Goal: Communication & Community: Answer question/provide support

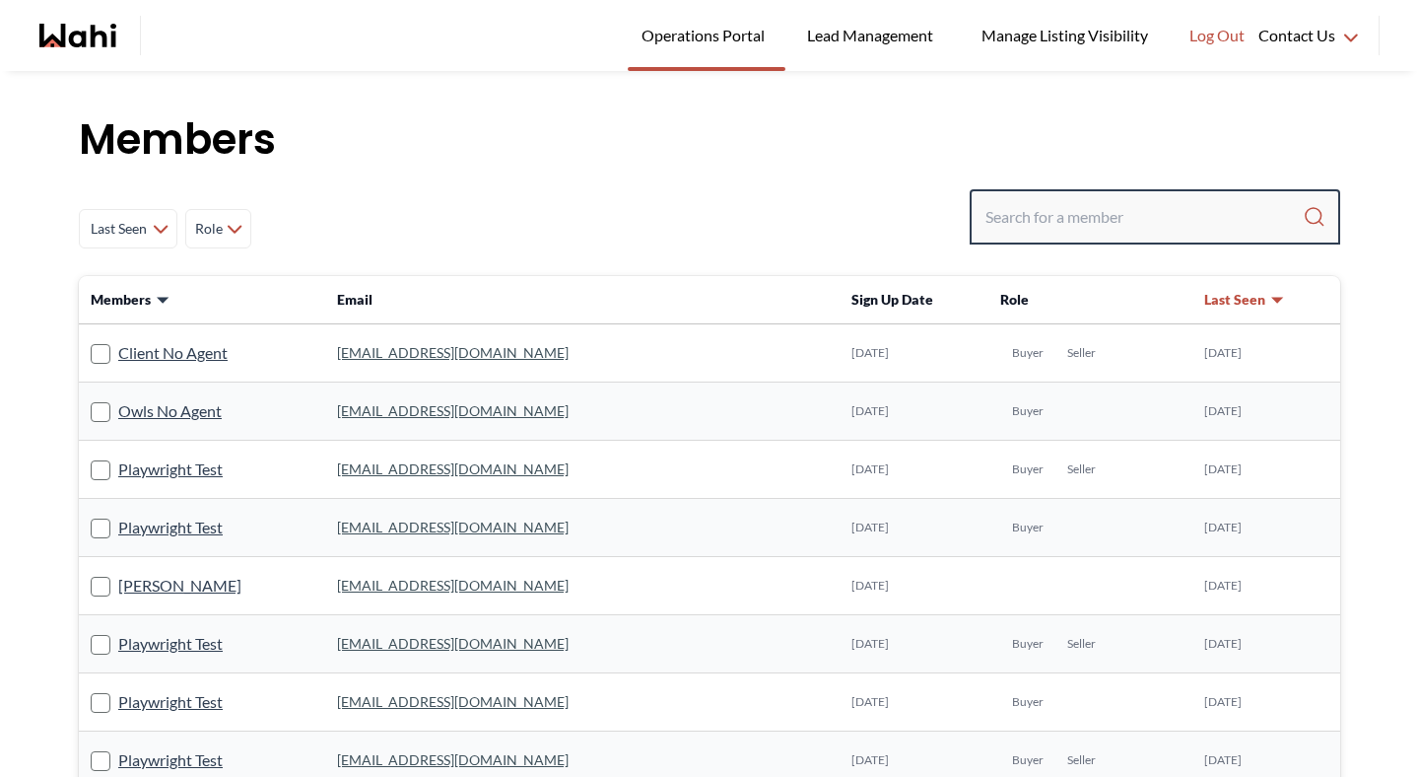
drag, startPoint x: 0, startPoint y: 0, endPoint x: 1068, endPoint y: 222, distance: 1091.0
click at [1068, 222] on input "Search input" at bounding box center [1143, 216] width 317 height 35
paste input "hazel.431925@gmail.com"
type input "hazel.431925@gmail.com"
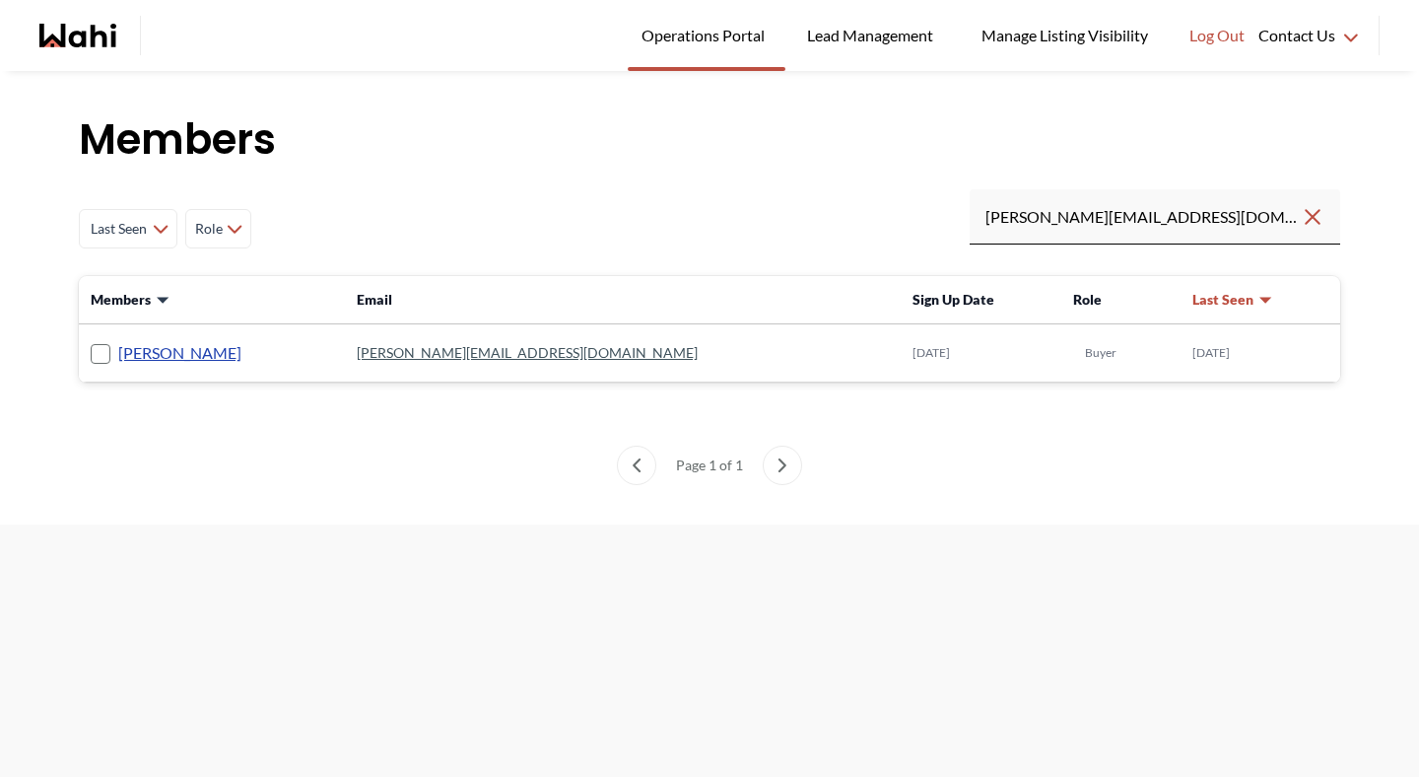
click at [177, 358] on link "Hazel Angeles" at bounding box center [179, 353] width 123 height 26
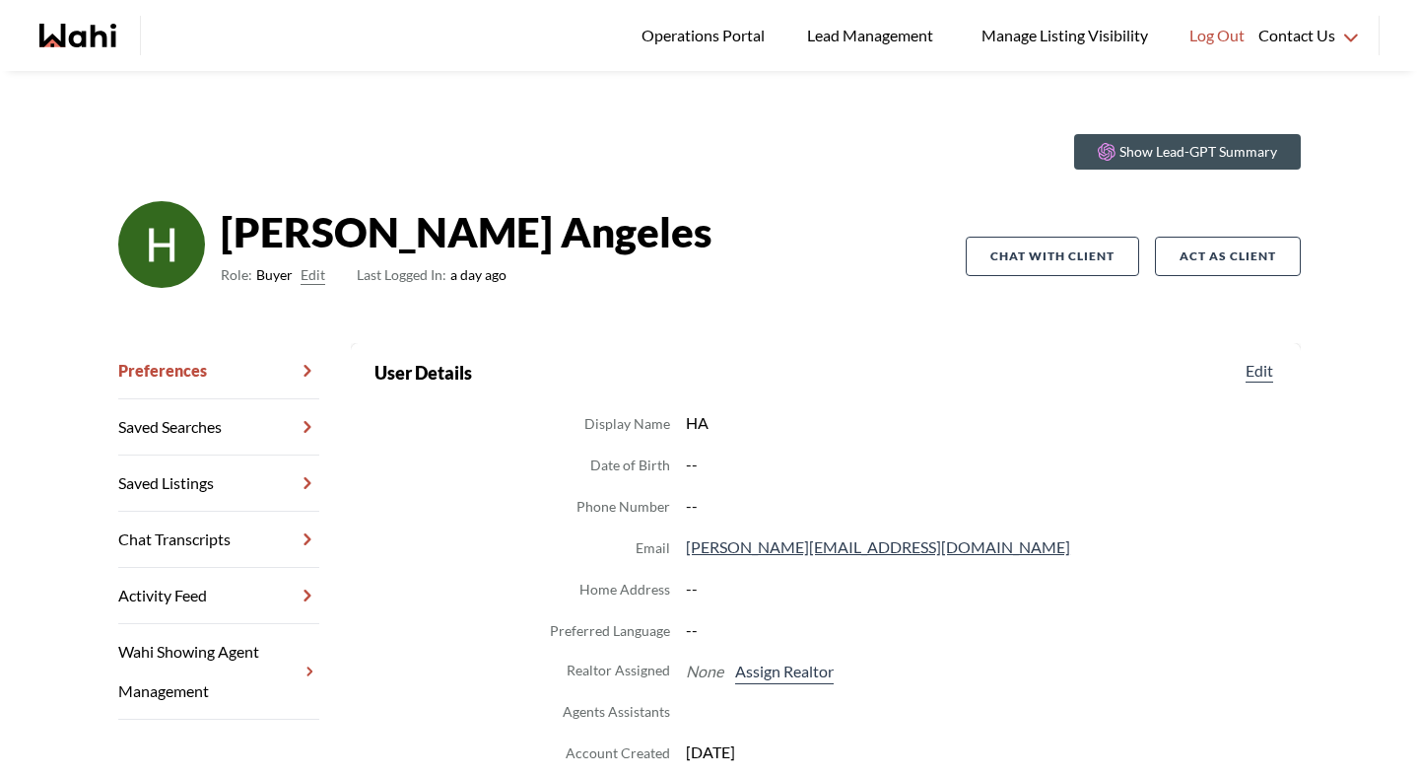
scroll to position [17, 0]
click at [782, 675] on button "Assign Realtor" at bounding box center [784, 670] width 106 height 26
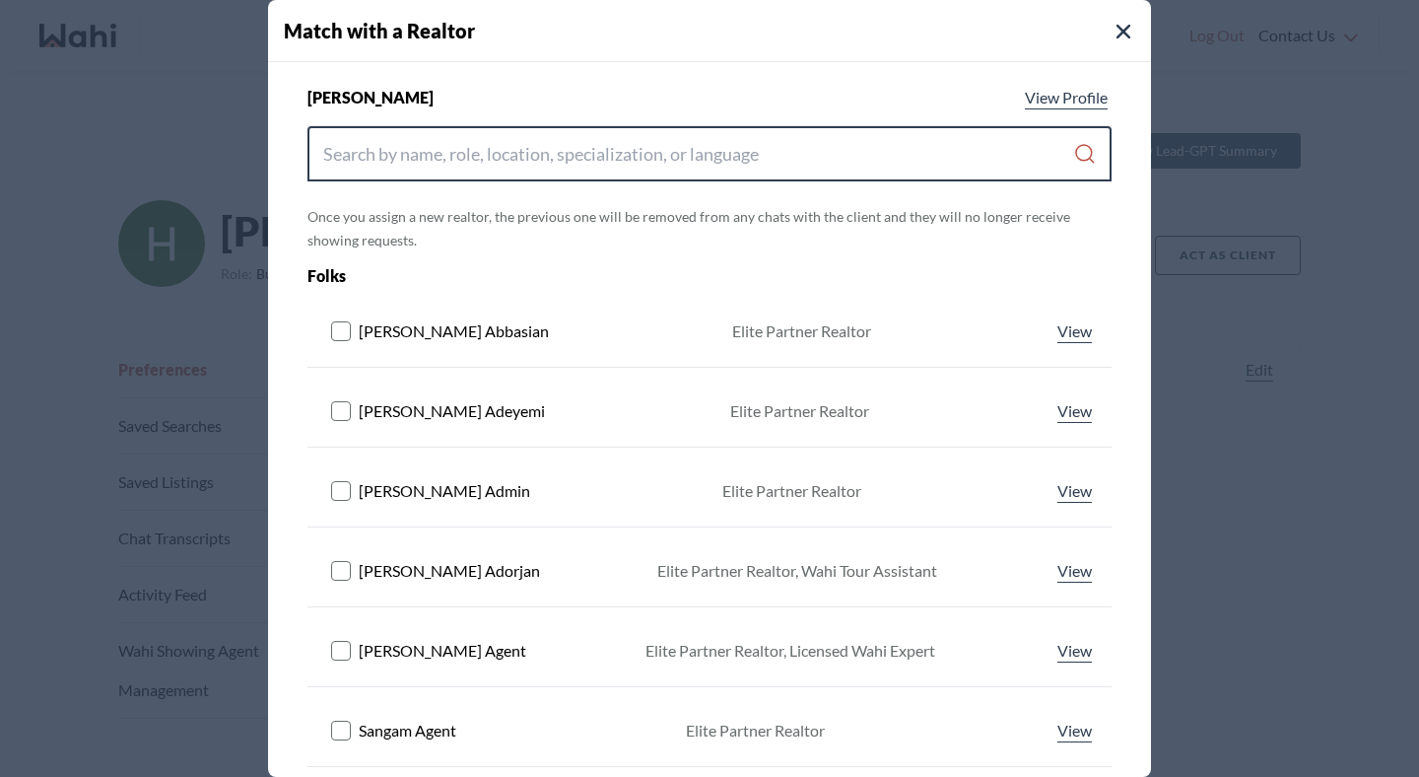
click at [749, 164] on input "Search input" at bounding box center [698, 153] width 750 height 35
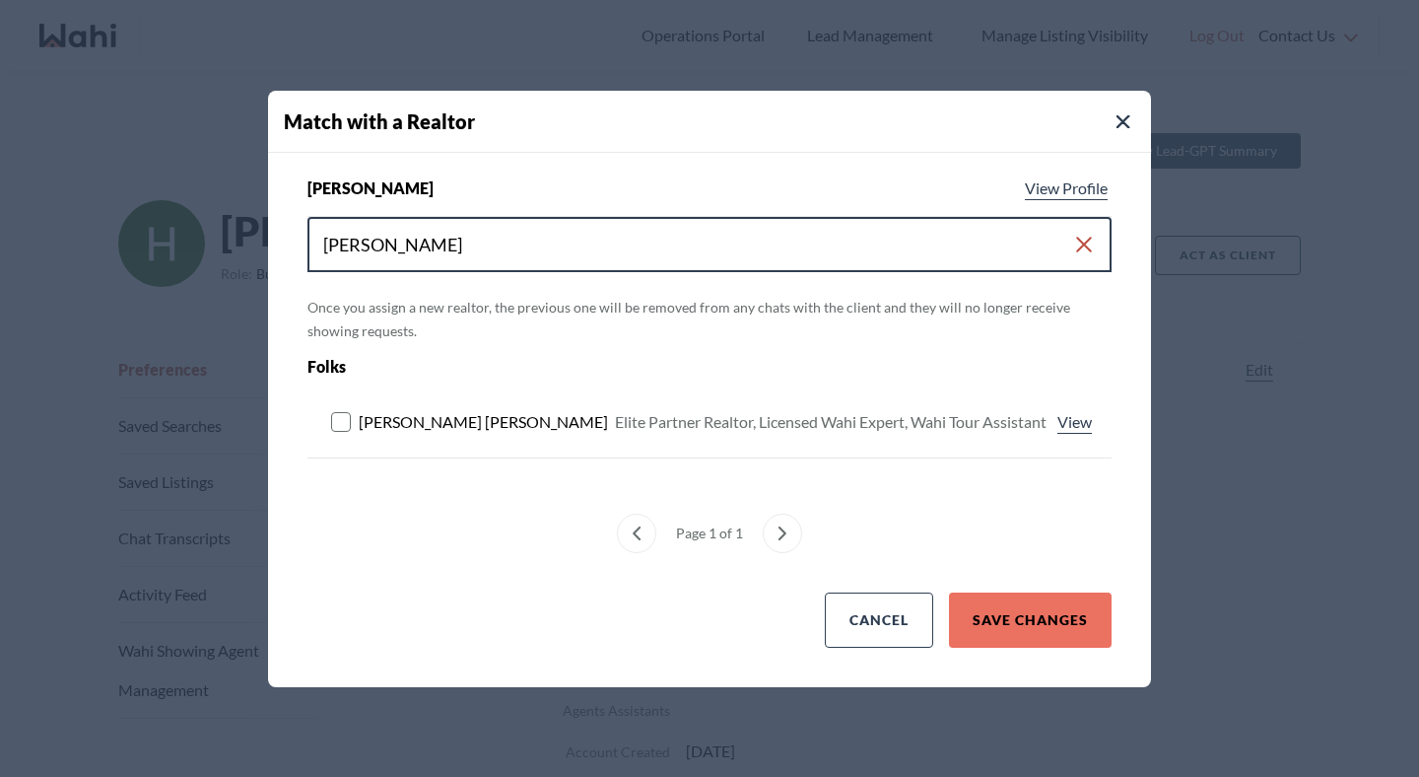
type input "michelle ryckman"
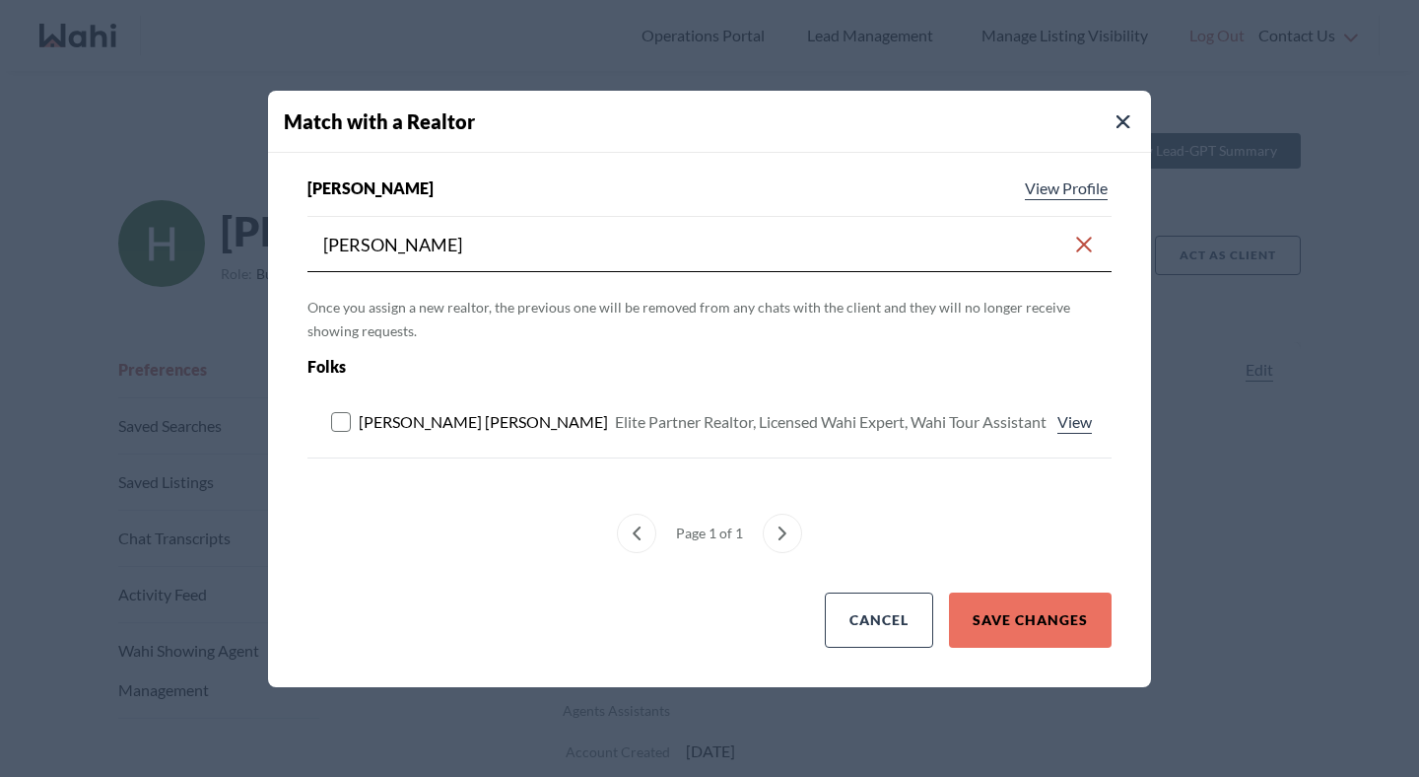
click at [339, 420] on rect at bounding box center [341, 421] width 19 height 19
click at [1041, 596] on button "Save Changes" at bounding box center [1030, 619] width 163 height 55
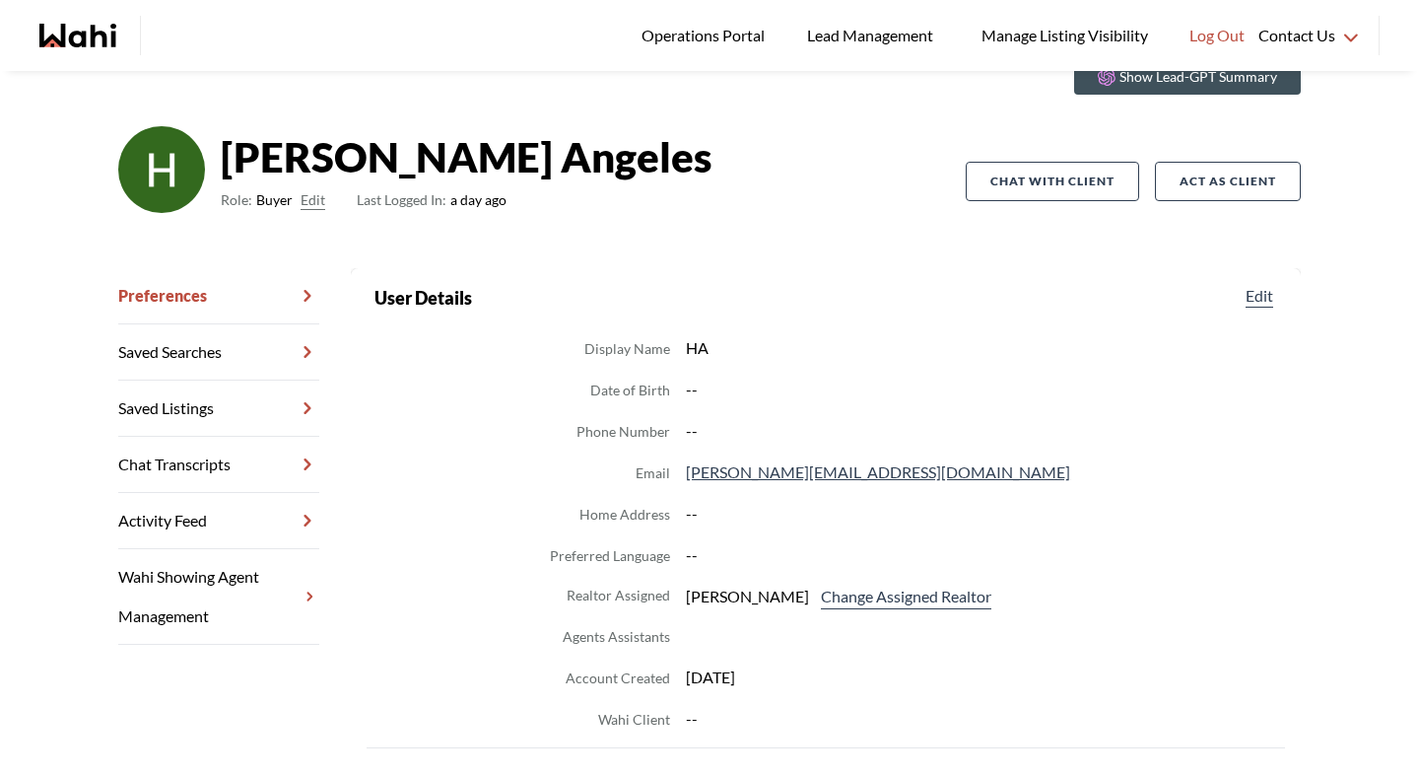
scroll to position [92, 0]
click at [233, 461] on link "Chat Transcripts" at bounding box center [218, 464] width 201 height 56
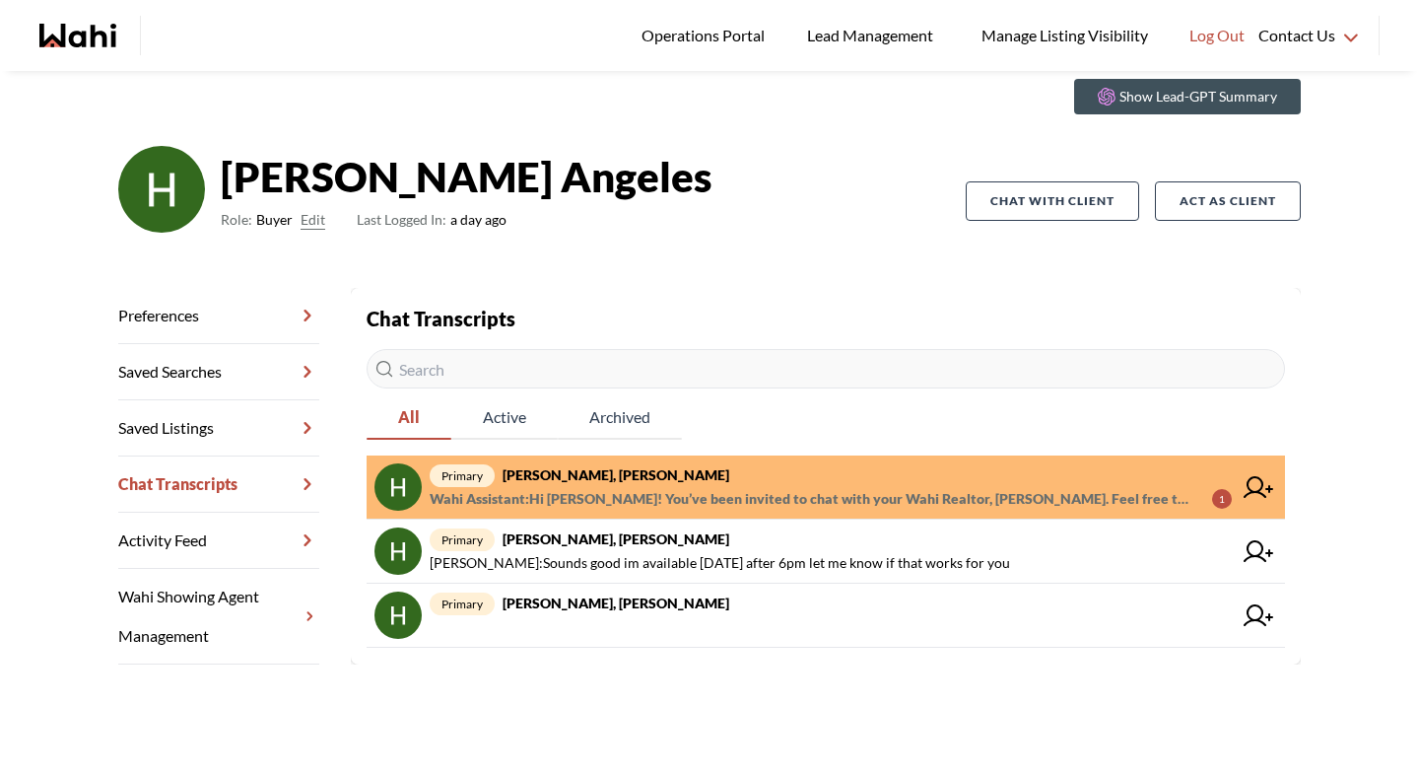
scroll to position [71, 0]
click at [609, 487] on span "Wahi Assistant : Hi Hazel! You’ve been invited to chat with your Wahi Realtor, …" at bounding box center [813, 499] width 767 height 24
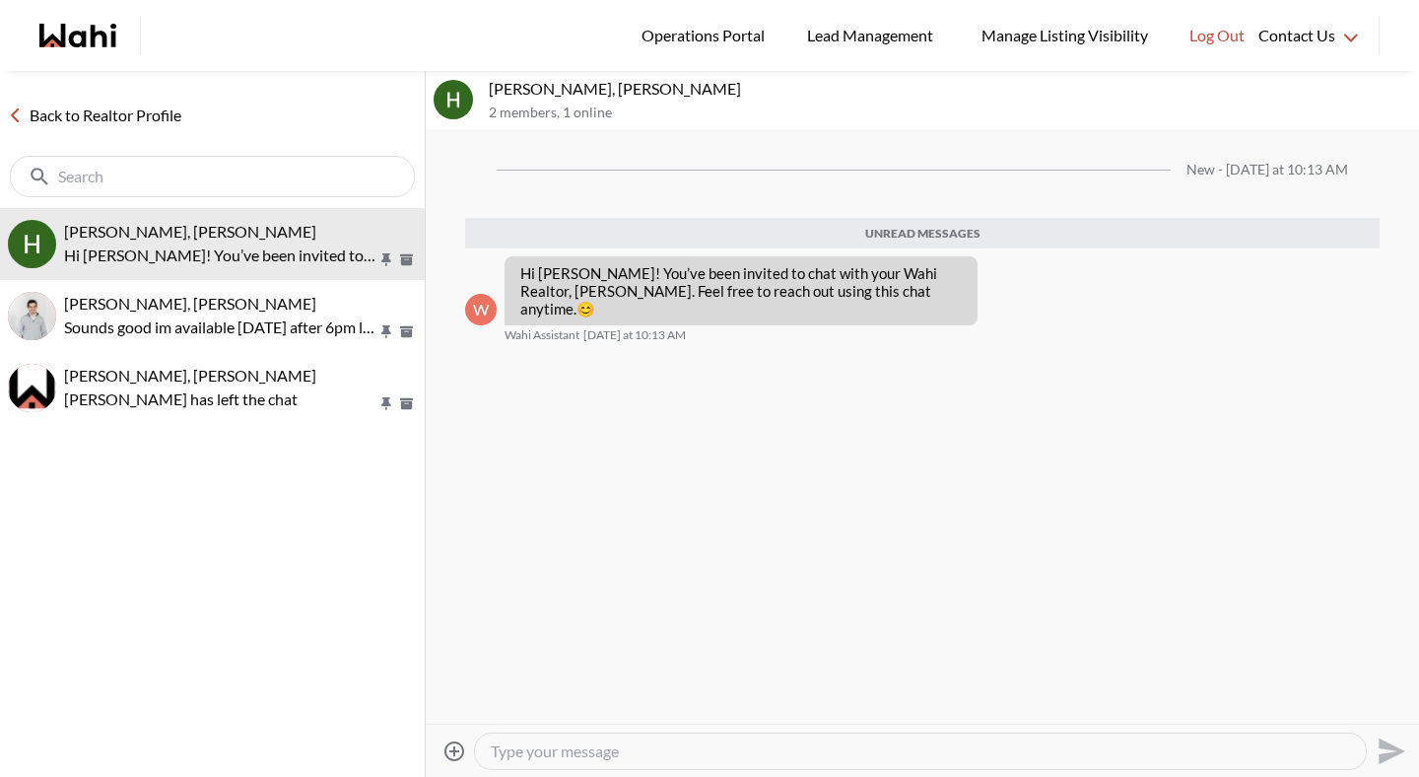
click at [641, 748] on textarea "Type your message" at bounding box center [920, 751] width 859 height 20
click at [643, 750] on textarea "Type your message" at bounding box center [920, 751] width 859 height 20
click at [775, 755] on textarea "Type your message" at bounding box center [920, 751] width 859 height 20
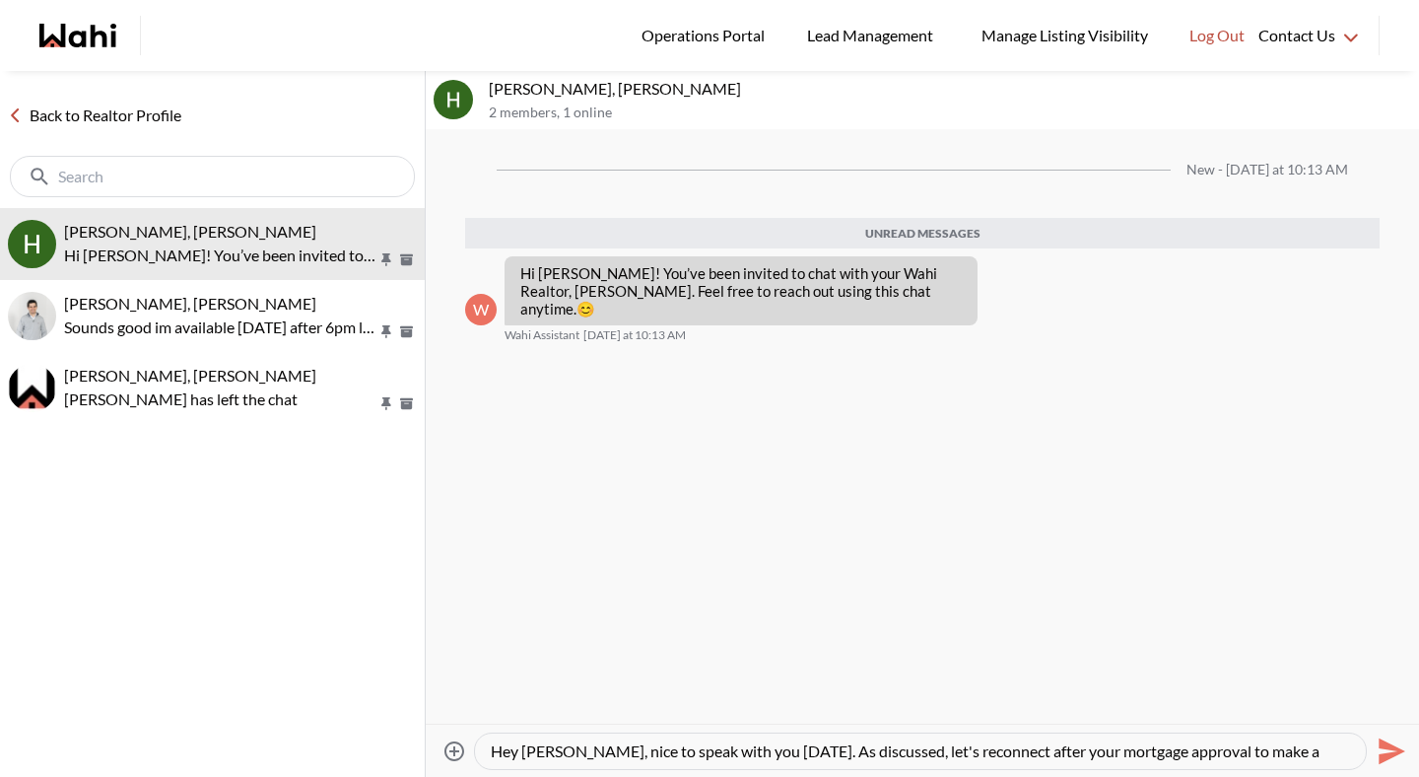
type textarea "Hey [PERSON_NAME], nice to speak with you [DATE]. As discussed, let's reconnect…"
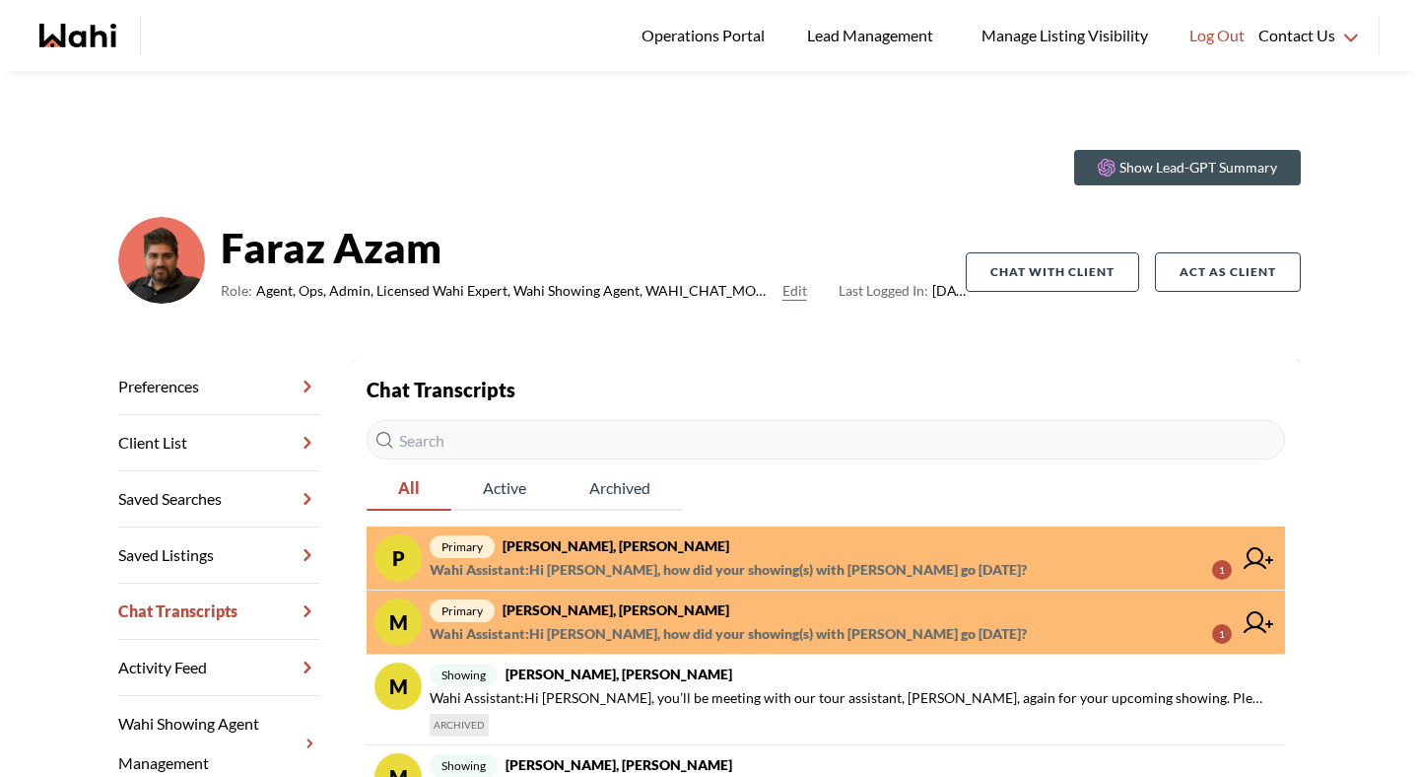
click at [612, 625] on span "Wahi Assistant : Hi [PERSON_NAME], how did your showing(s) with [PERSON_NAME] […" at bounding box center [728, 634] width 597 height 24
click at [619, 558] on span "Wahi Assistant : Hi Pradip, how did your showing(s) with Duane go yesterday?" at bounding box center [728, 570] width 597 height 24
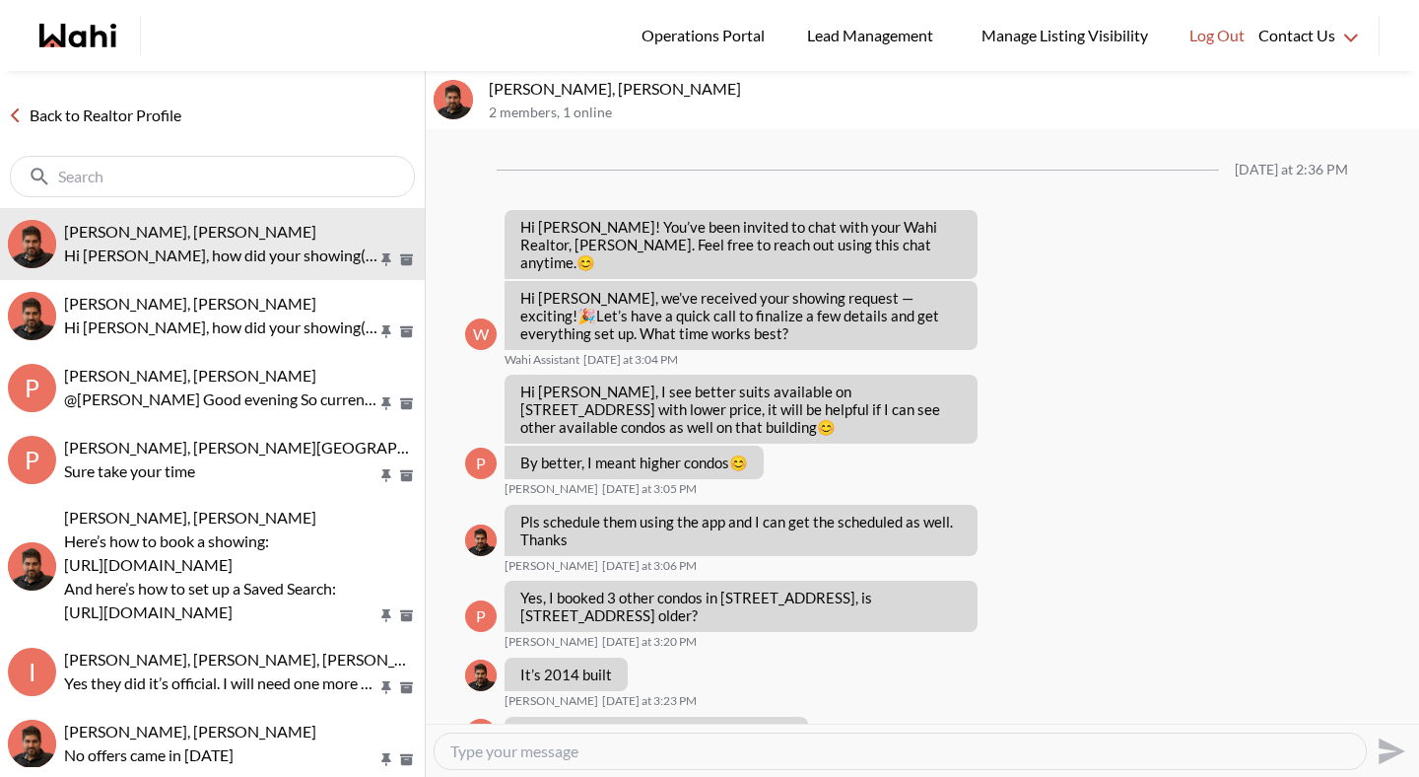
scroll to position [1278, 0]
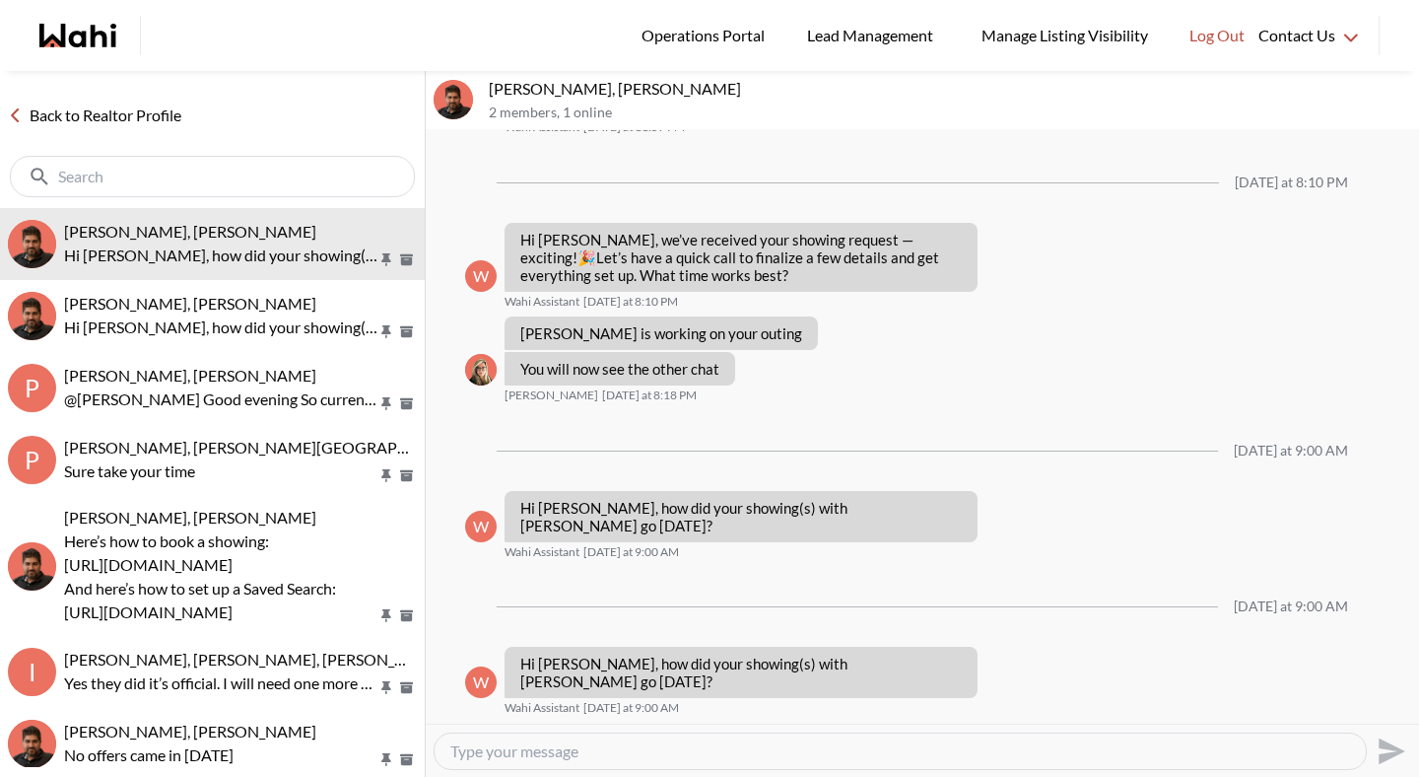
click at [670, 757] on textarea "Type your message" at bounding box center [900, 751] width 900 height 20
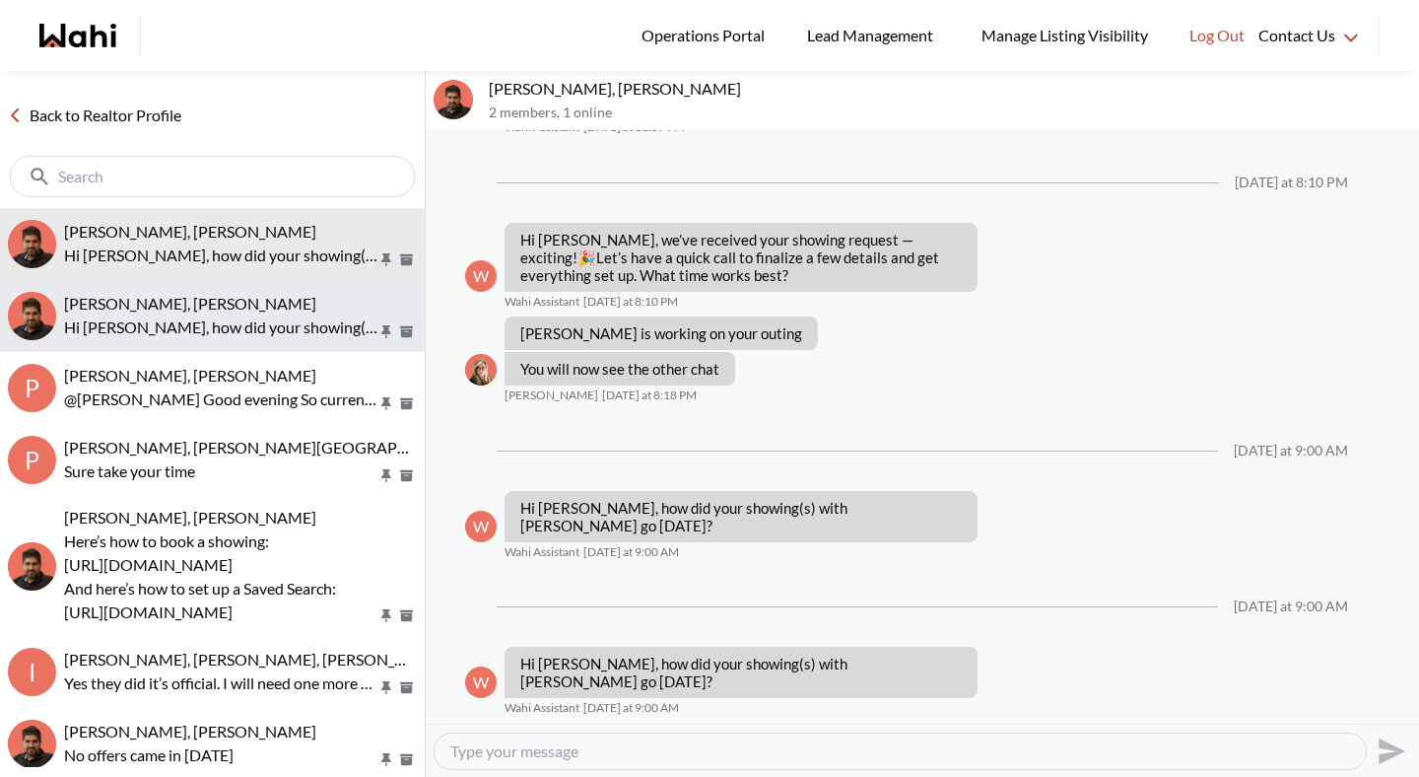
click at [247, 315] on p "Hi Michael, how did your showing(s) with Paul go yesterday?" at bounding box center [220, 327] width 313 height 24
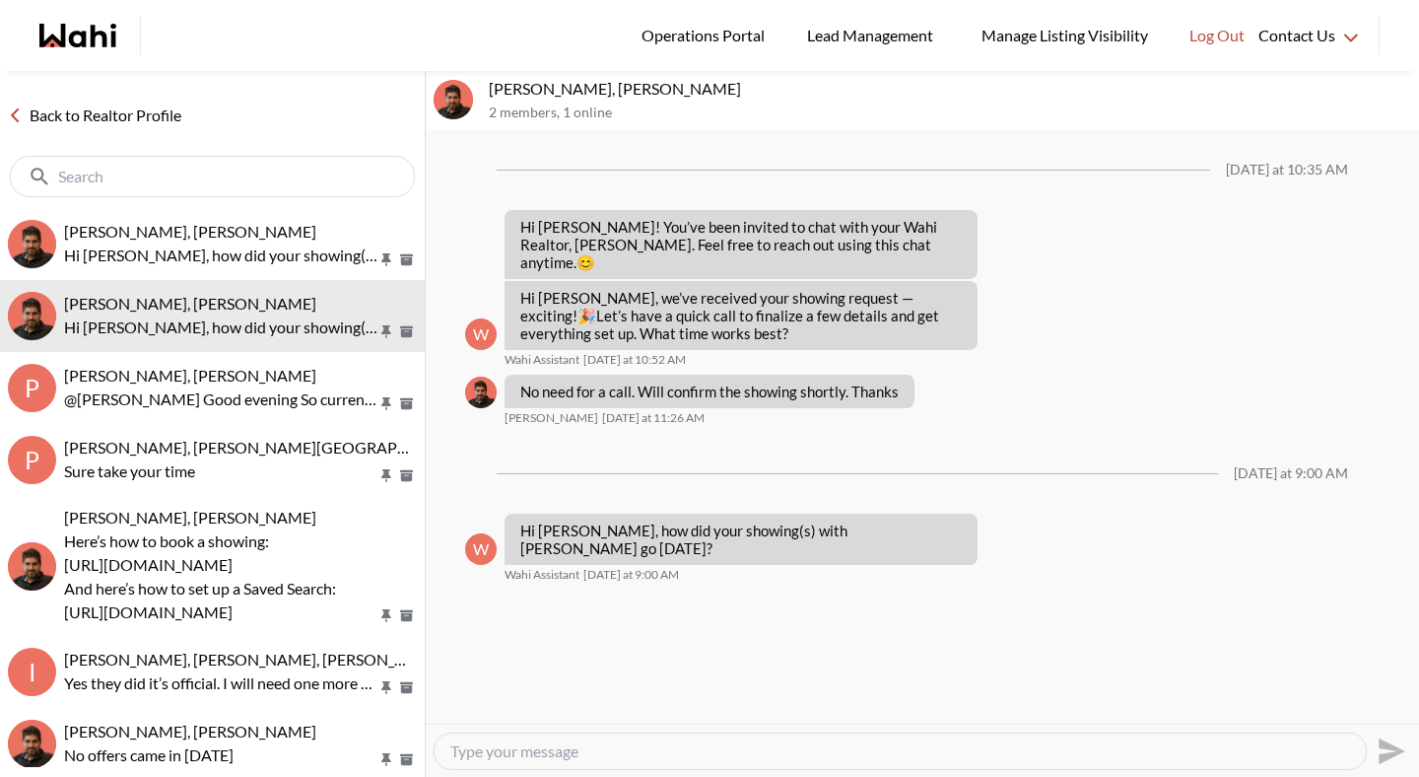
click at [601, 743] on textarea "Type your message" at bounding box center [900, 751] width 900 height 20
click at [165, 101] on div "Back to Realtor Profile" at bounding box center [212, 139] width 425 height 137
click at [150, 104] on link "Back to Realtor Profile" at bounding box center [94, 115] width 189 height 26
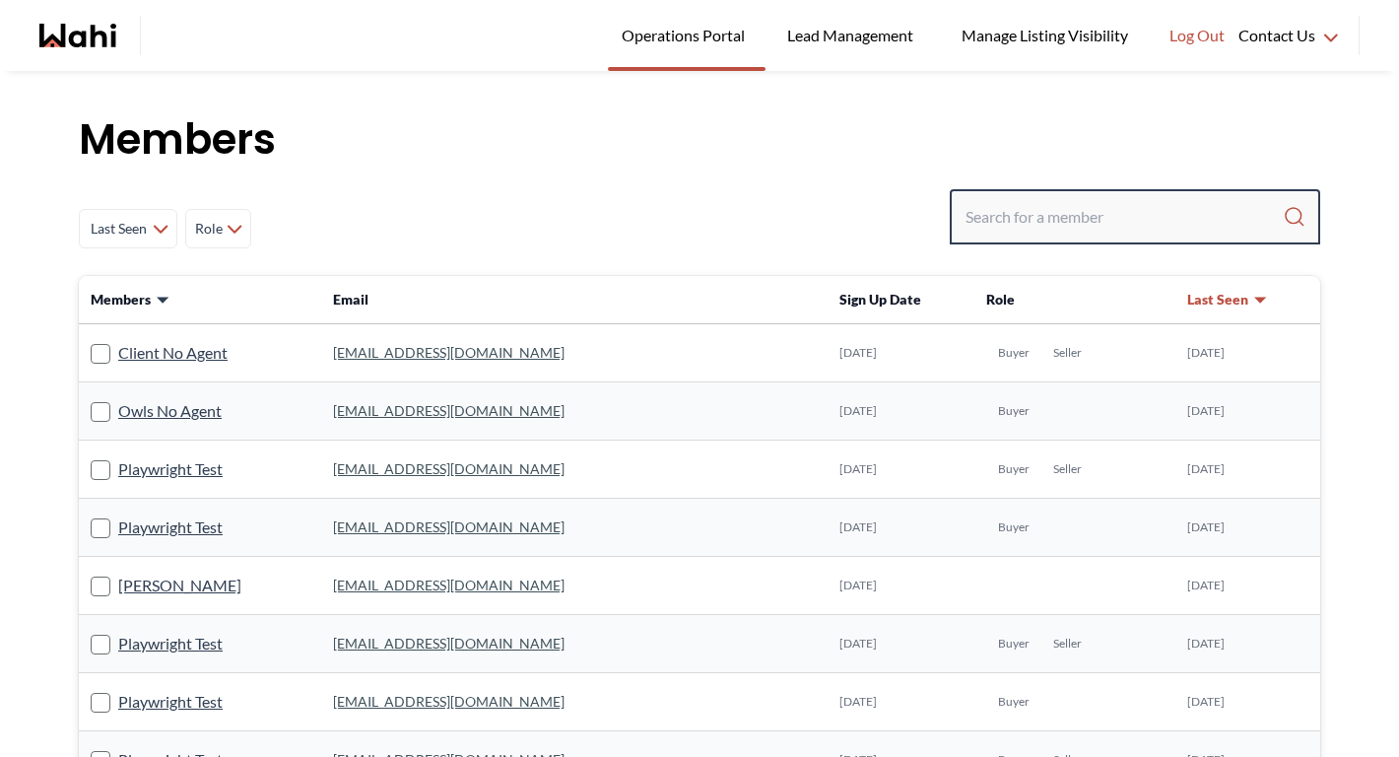
click at [1107, 206] on input "Search input" at bounding box center [1124, 216] width 317 height 35
paste input "cherylztherapist@yahoo.com"
type input "cherylztherapist@yahoo.com"
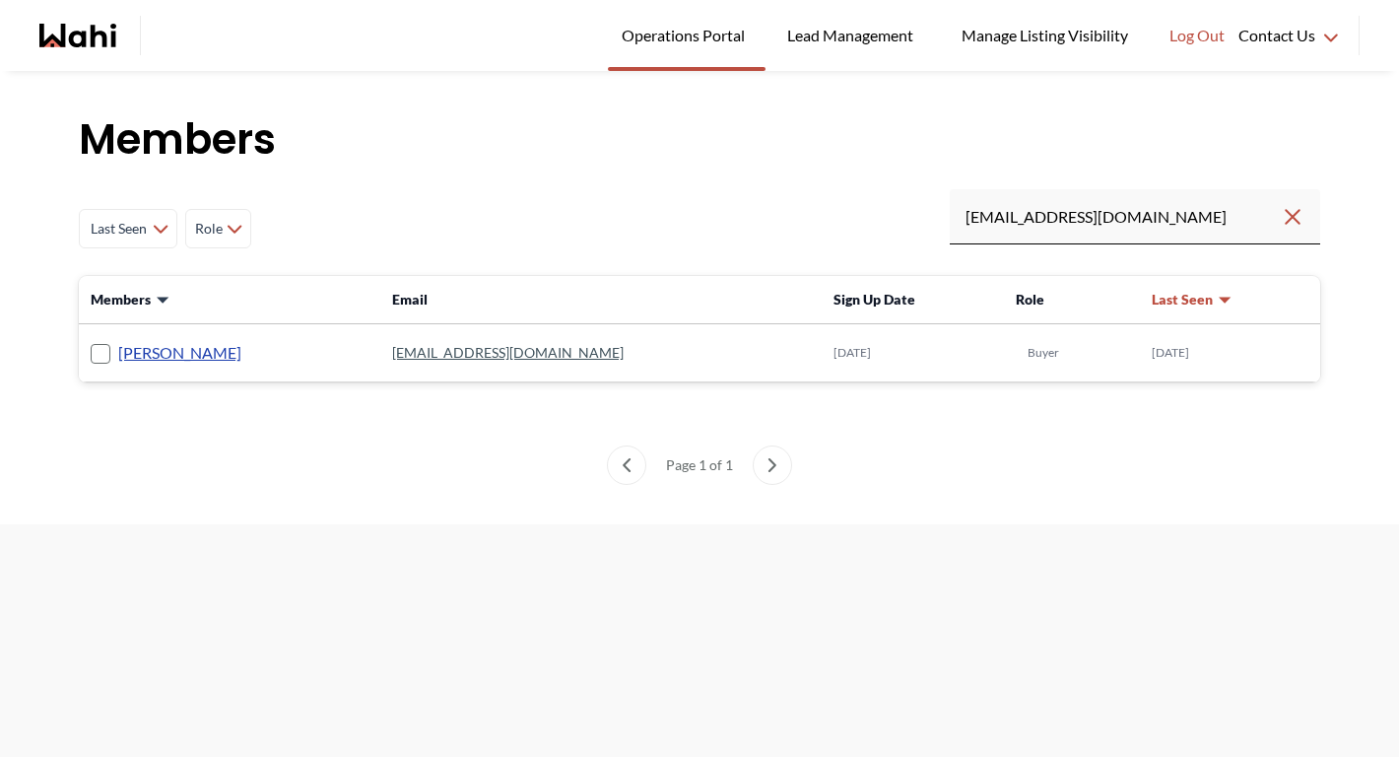
click at [190, 358] on link "[PERSON_NAME]" at bounding box center [179, 353] width 123 height 26
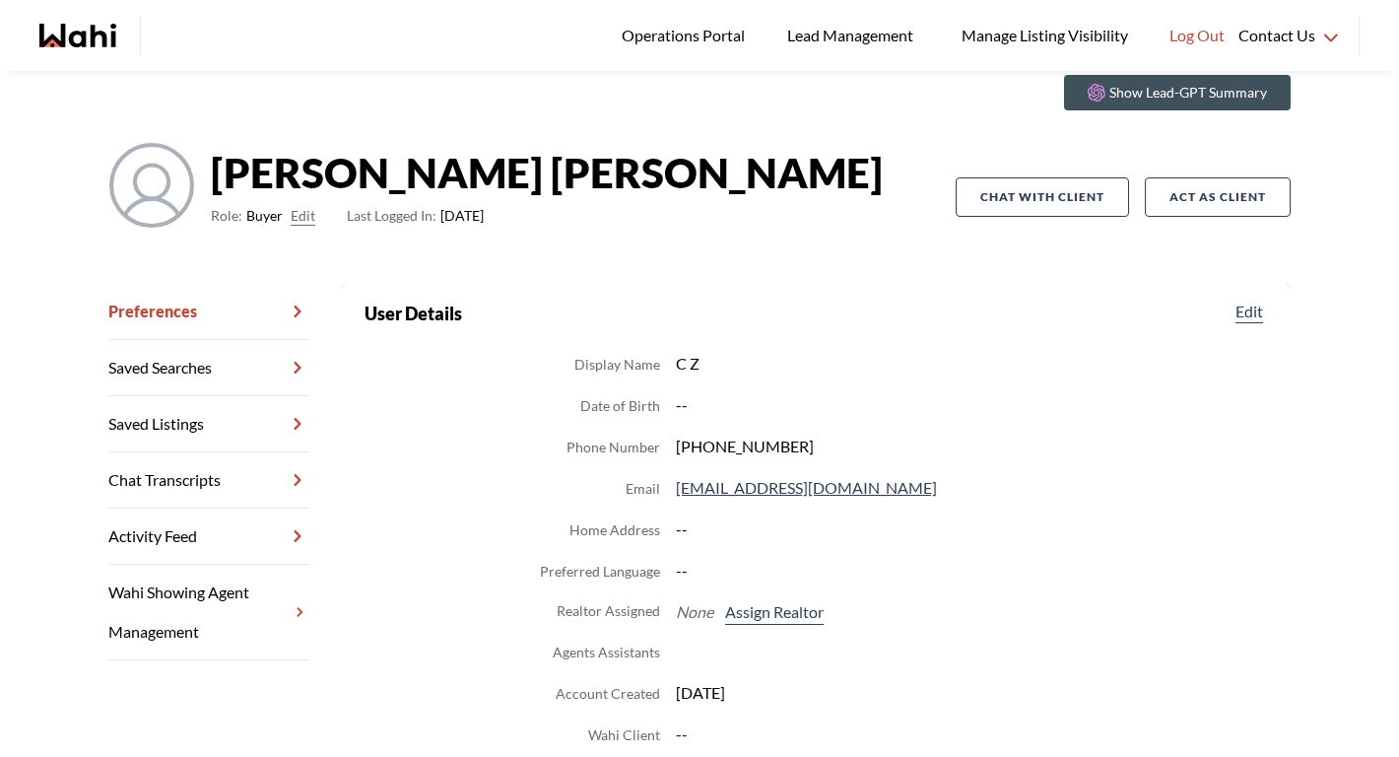
scroll to position [90, 0]
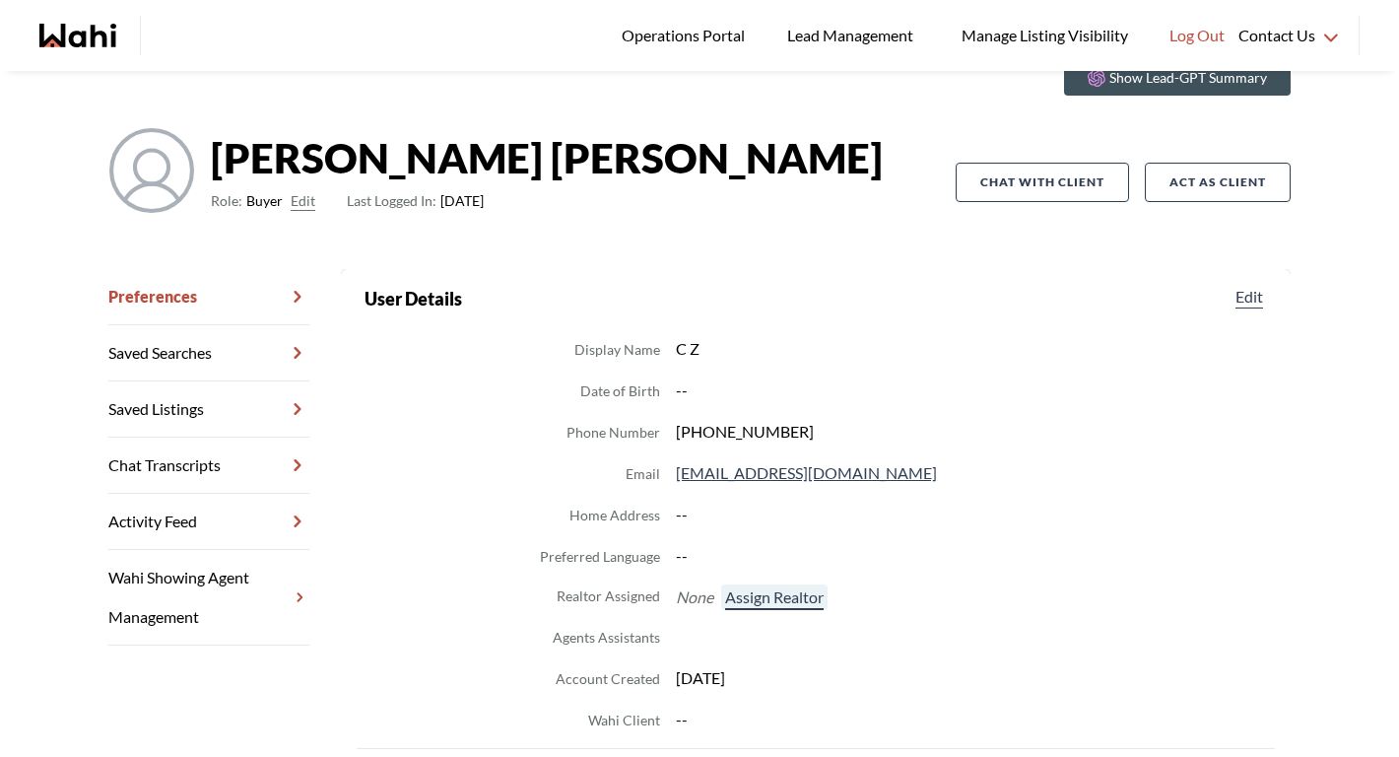
click at [774, 594] on button "Assign Realtor" at bounding box center [774, 597] width 106 height 26
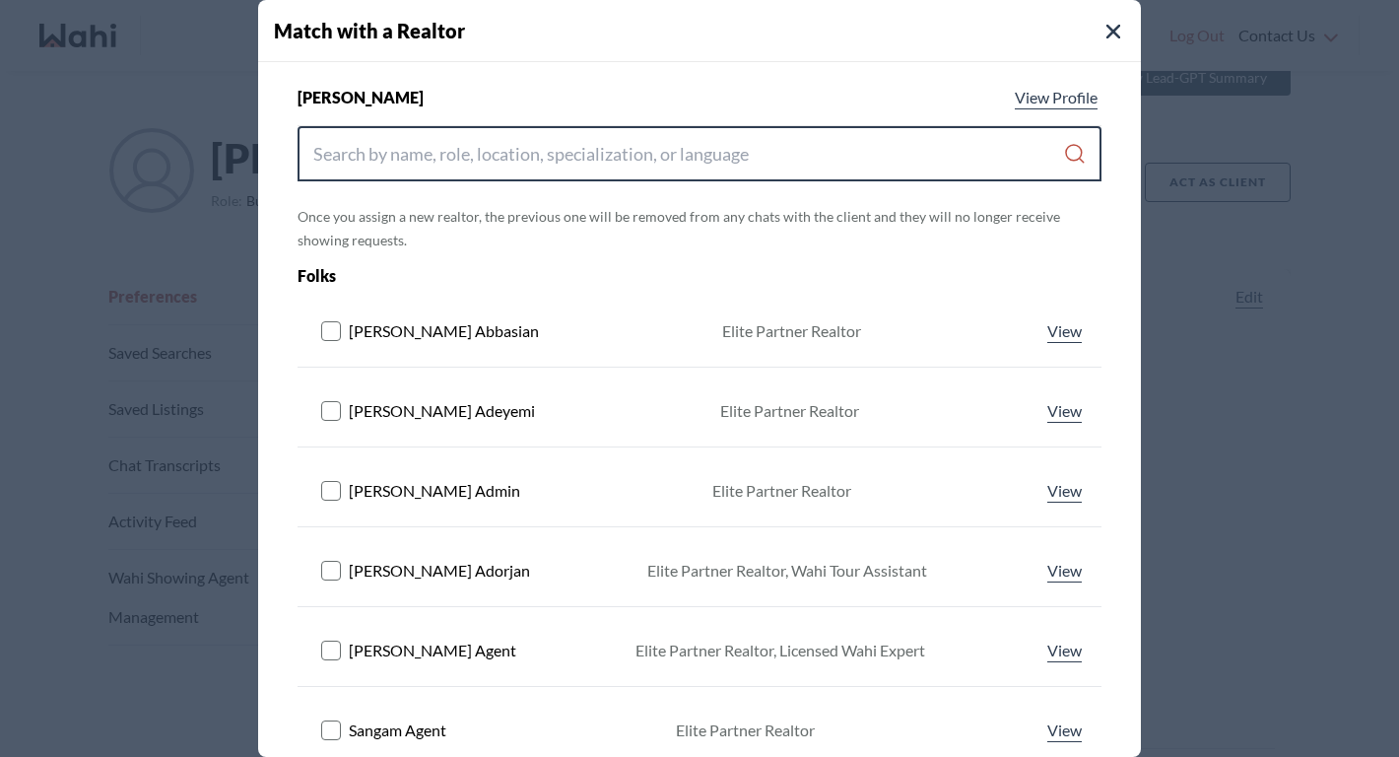
click at [487, 165] on input "Search input" at bounding box center [688, 153] width 750 height 35
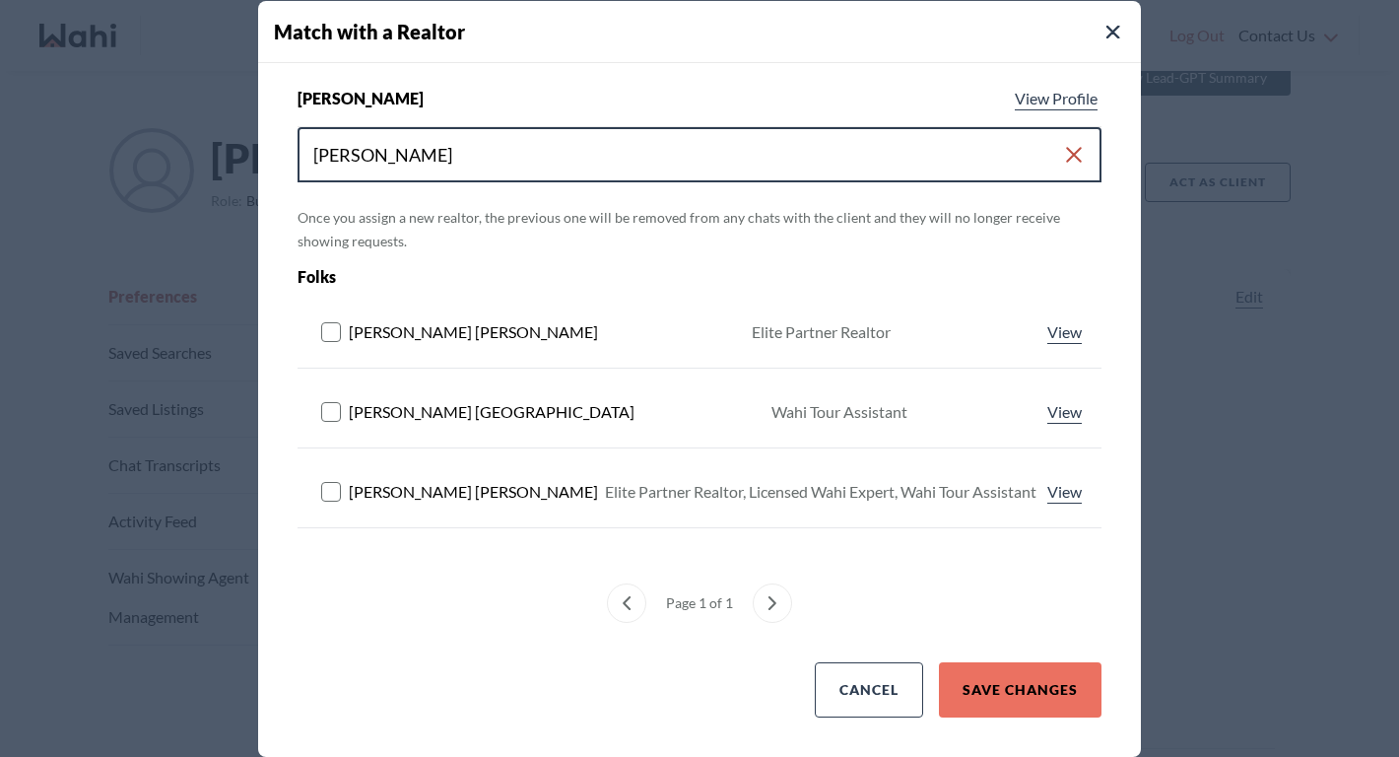
type input "michelle"
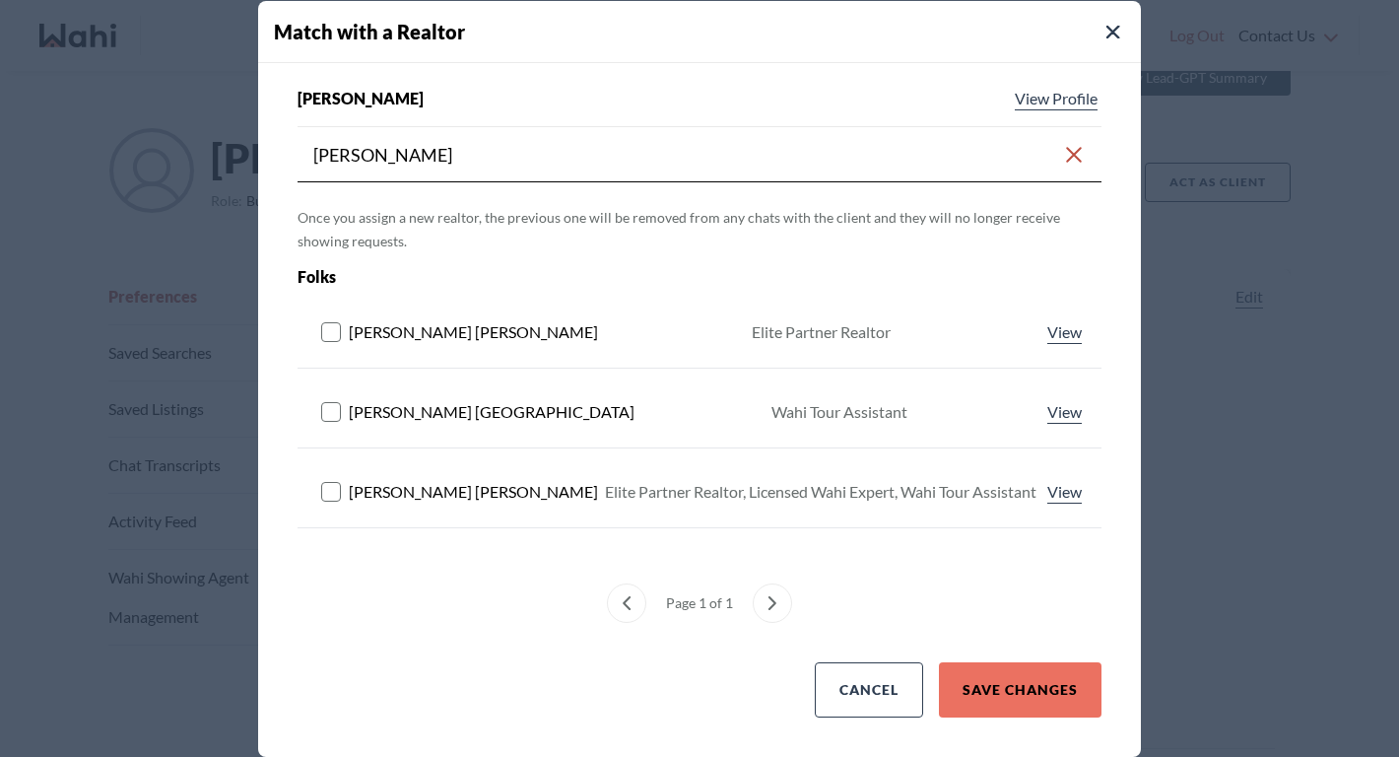
click at [328, 496] on rect at bounding box center [331, 491] width 19 height 19
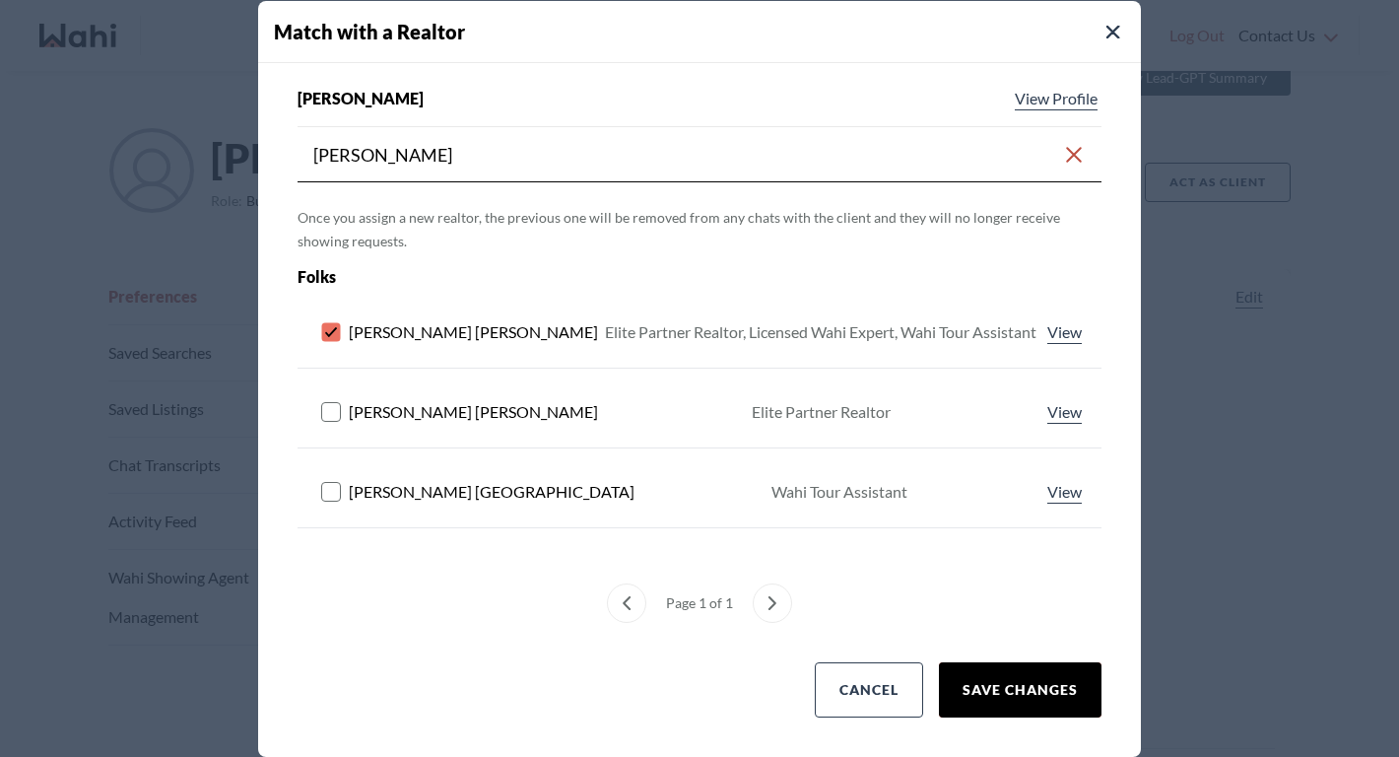
click at [1027, 686] on button "Save Changes" at bounding box center [1020, 689] width 163 height 55
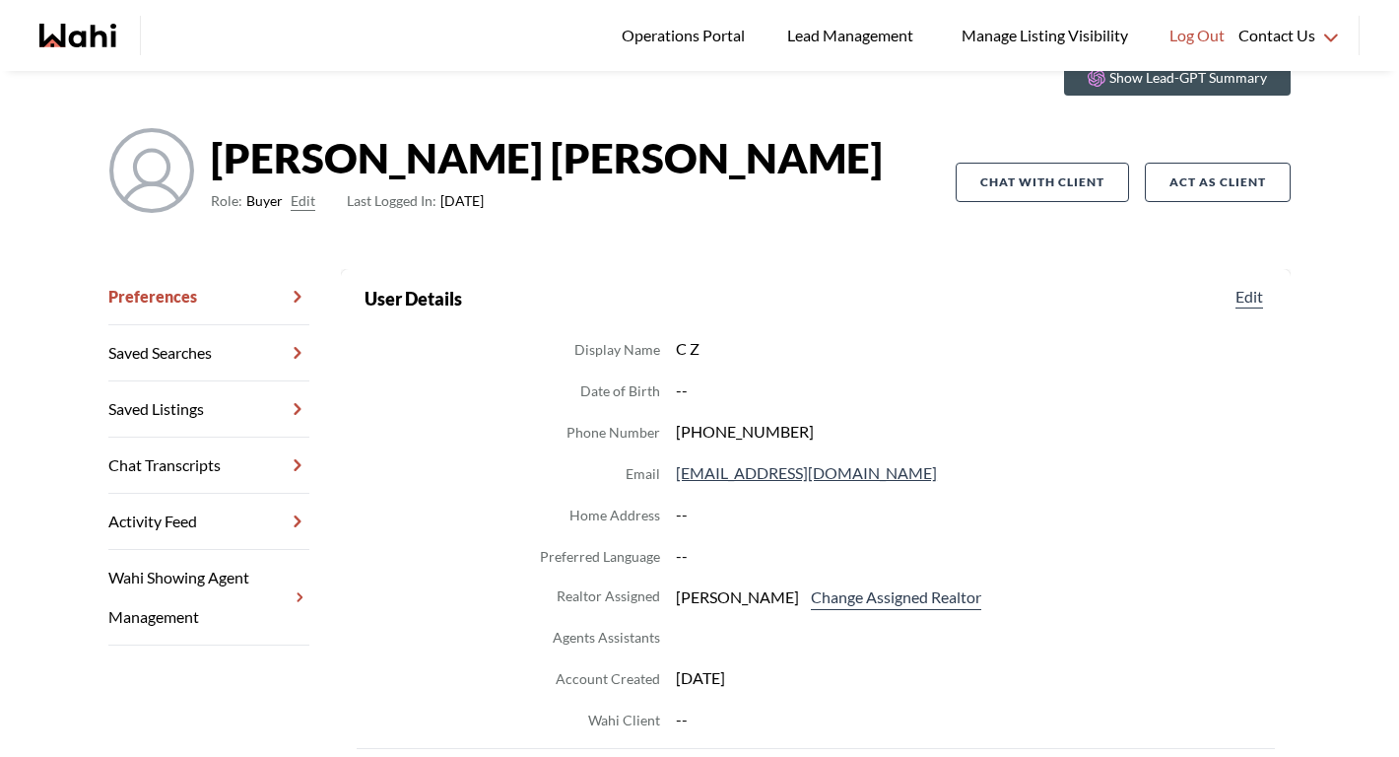
click at [217, 454] on link "Chat Transcripts" at bounding box center [208, 466] width 201 height 56
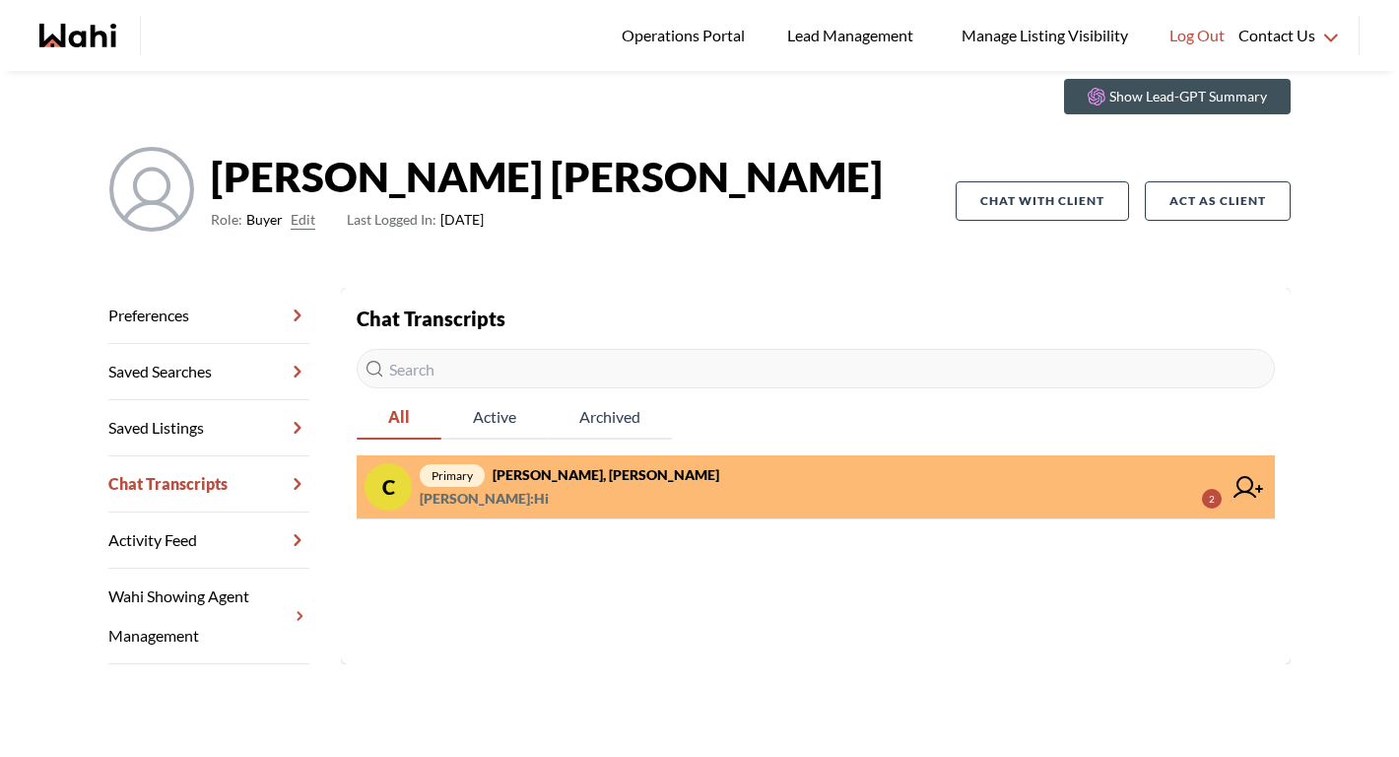
scroll to position [71, 0]
click at [552, 485] on span "primary Cheryl Zanetti, Michelle" at bounding box center [821, 475] width 802 height 24
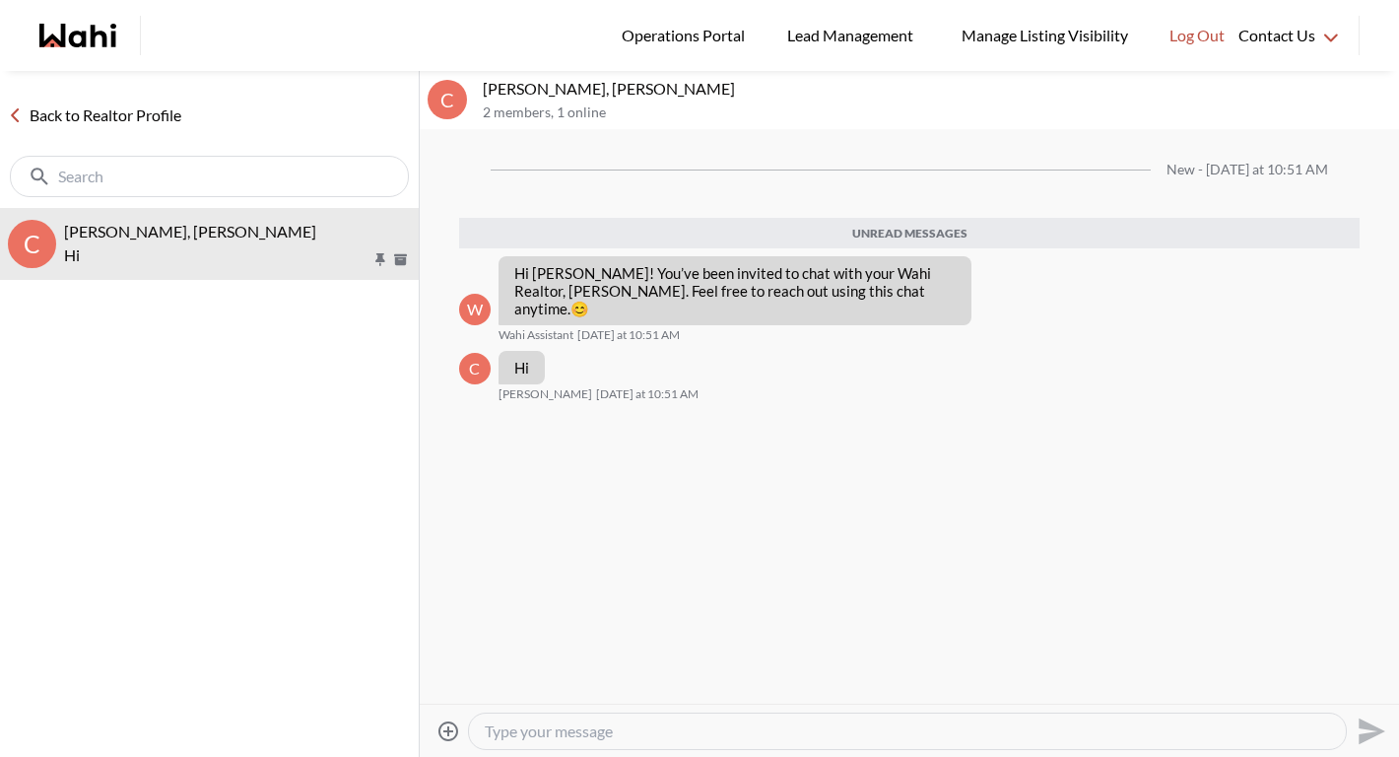
click at [628, 718] on div at bounding box center [907, 730] width 877 height 35
click at [579, 729] on textarea "Type your message" at bounding box center [908, 731] width 846 height 20
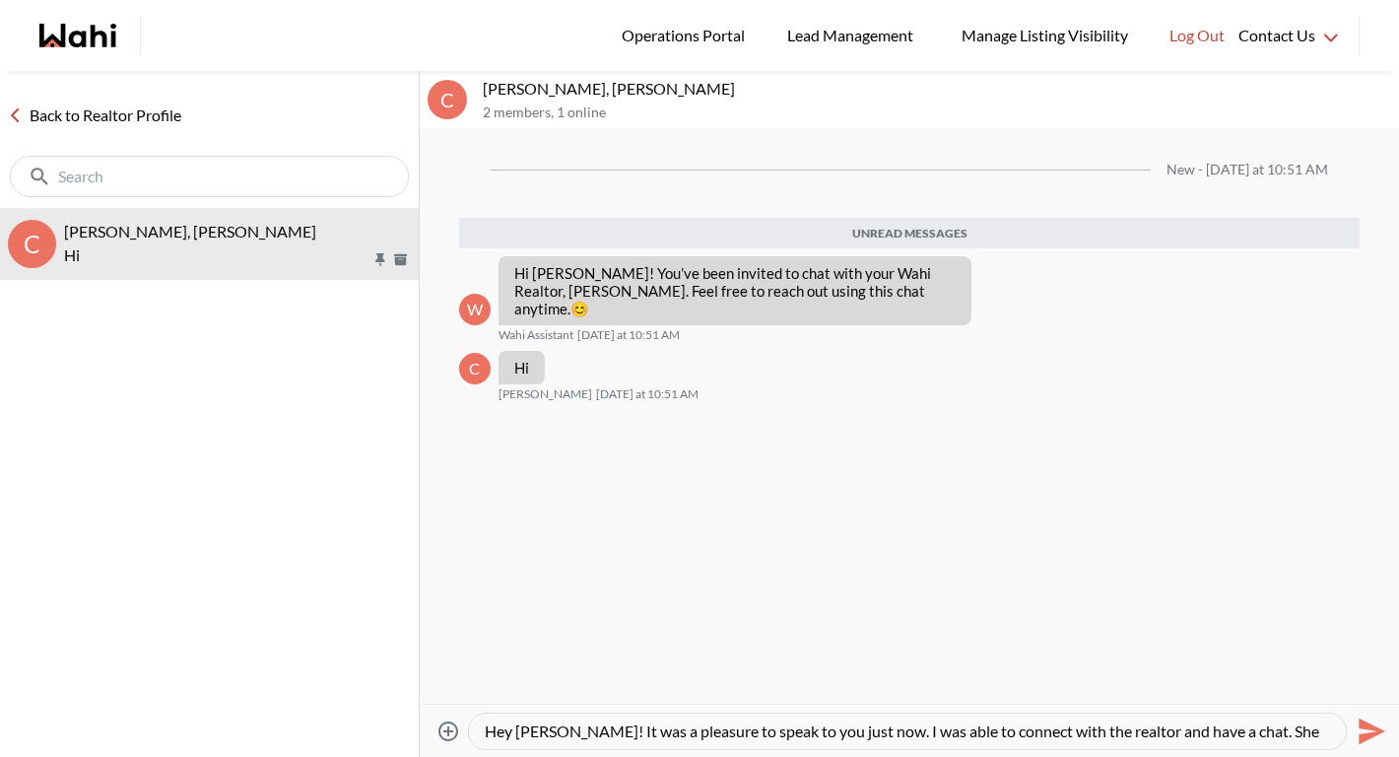
scroll to position [19, 0]
click at [732, 723] on textarea "Hey Cheryl! It was a pleasure to speak to you just now. I was able to connect w…" at bounding box center [908, 731] width 846 height 20
type textarea "Hey [PERSON_NAME]! It was a pleasure to speak to you just now. I was able to co…"
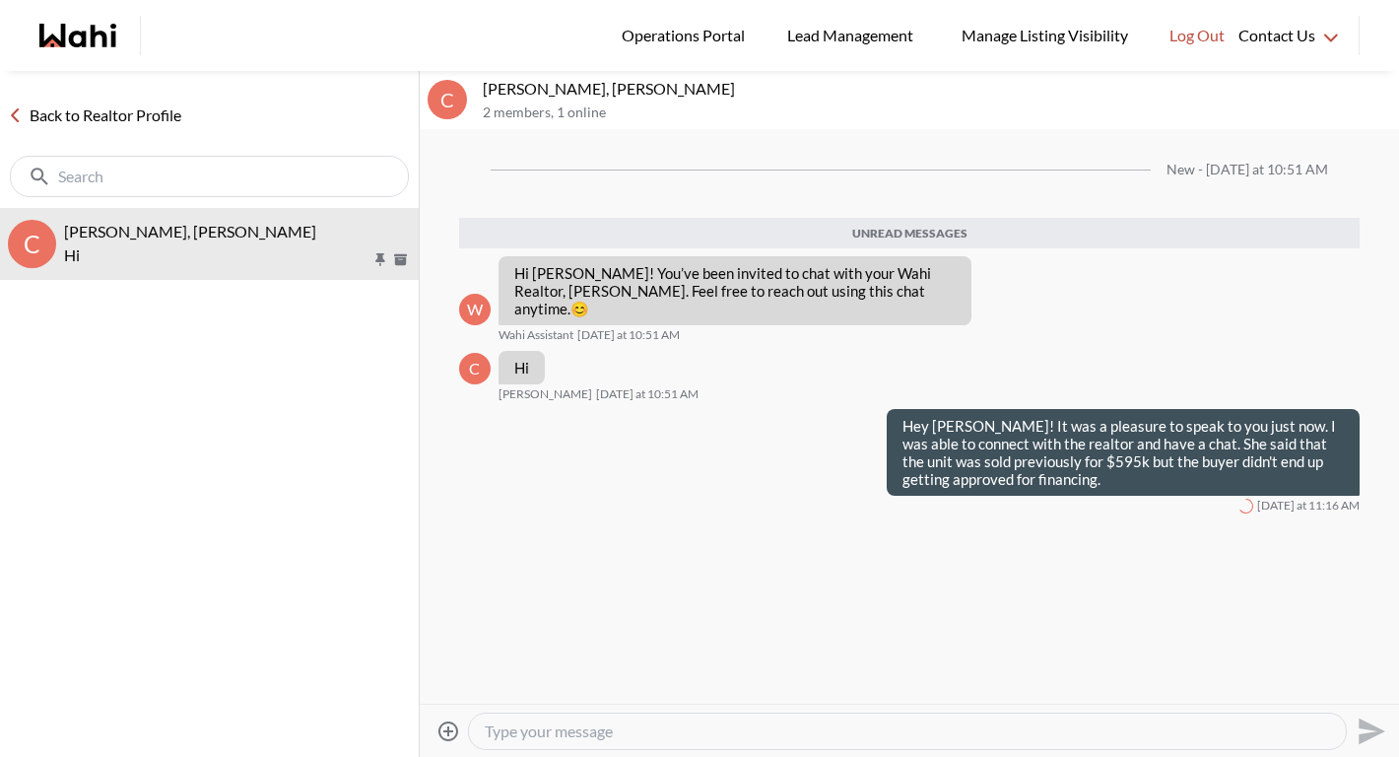
scroll to position [0, 0]
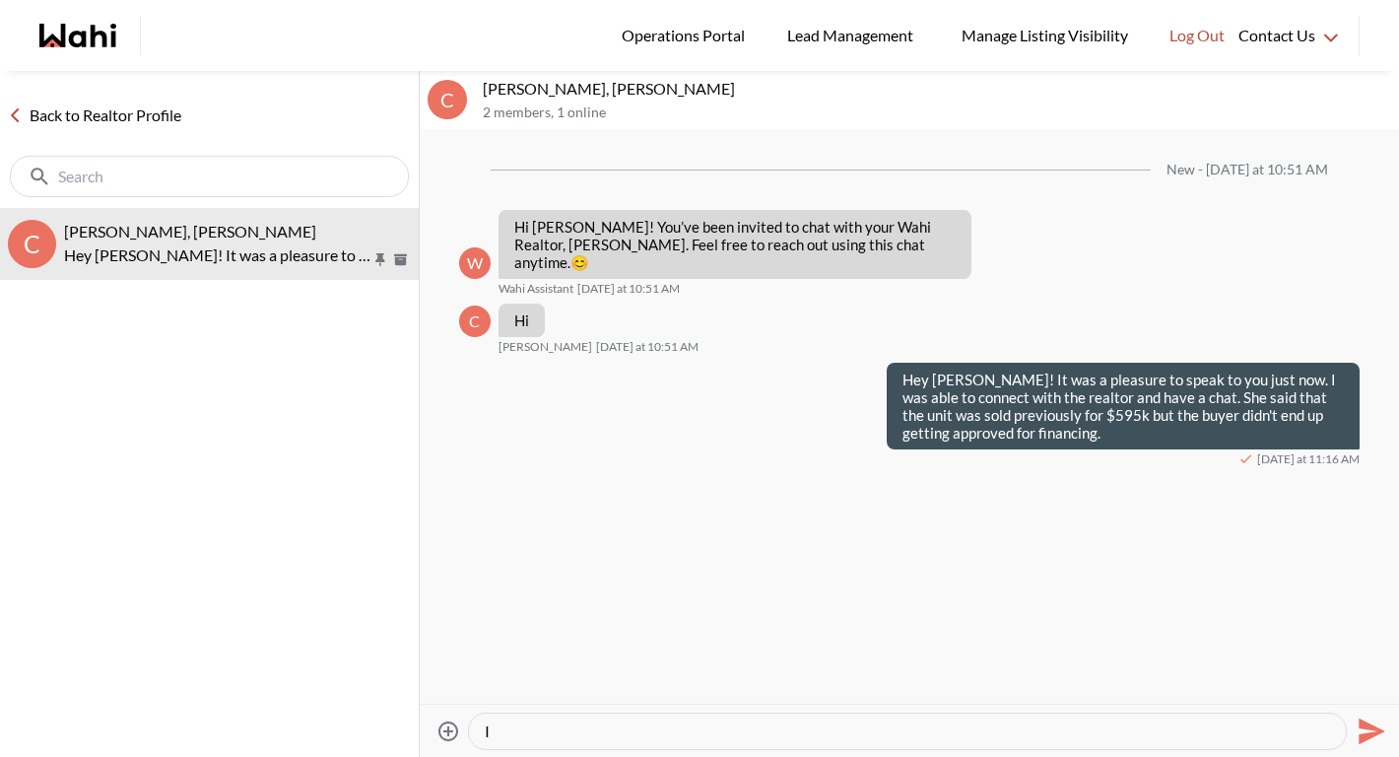
type textarea "I"
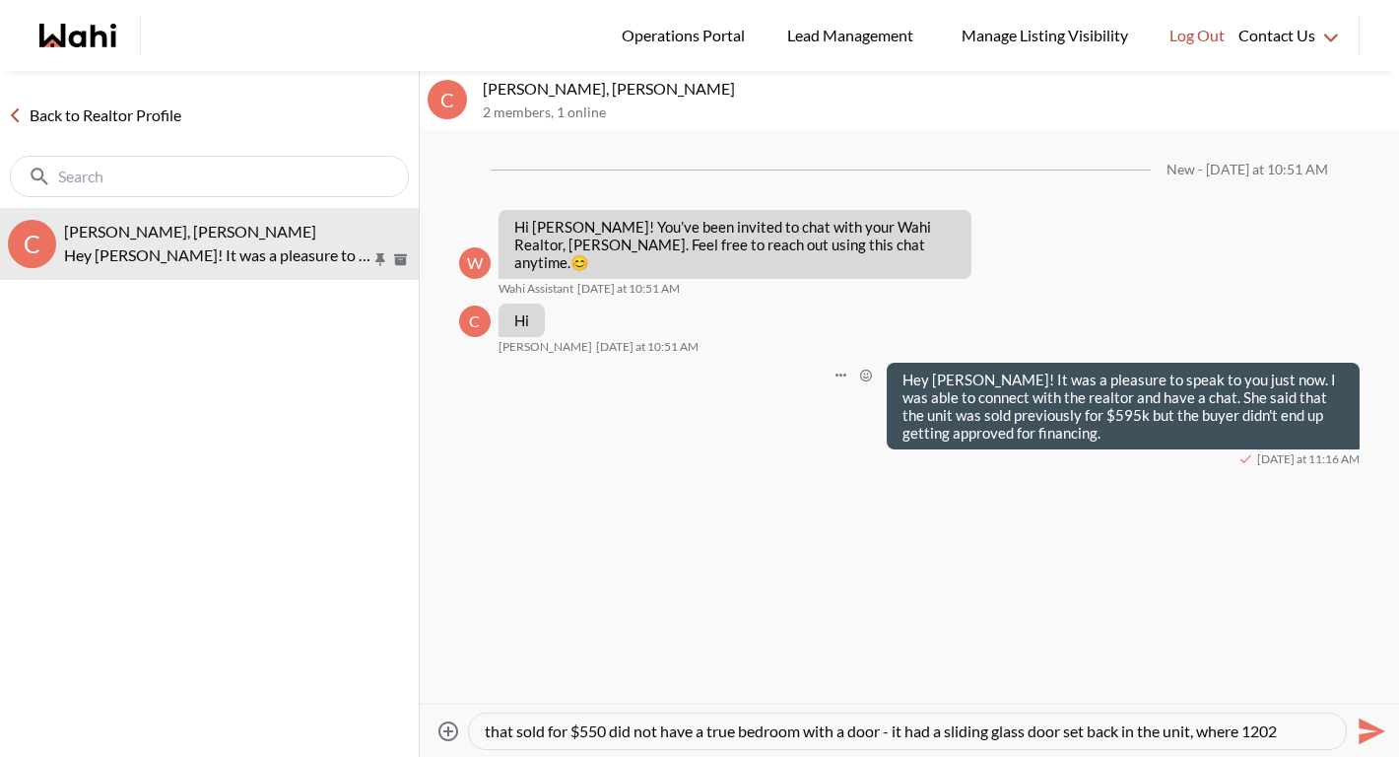
scroll to position [38, 0]
click at [783, 728] on textarea "We spoke about the other unit and she highlighted some major differences in the…" at bounding box center [908, 731] width 846 height 20
click at [1073, 734] on textarea "We spoke about the other unit and she highlighted some major differences in the…" at bounding box center [908, 731] width 846 height 20
type textarea "We spoke about the other unit and she highlighted some major differences in the…"
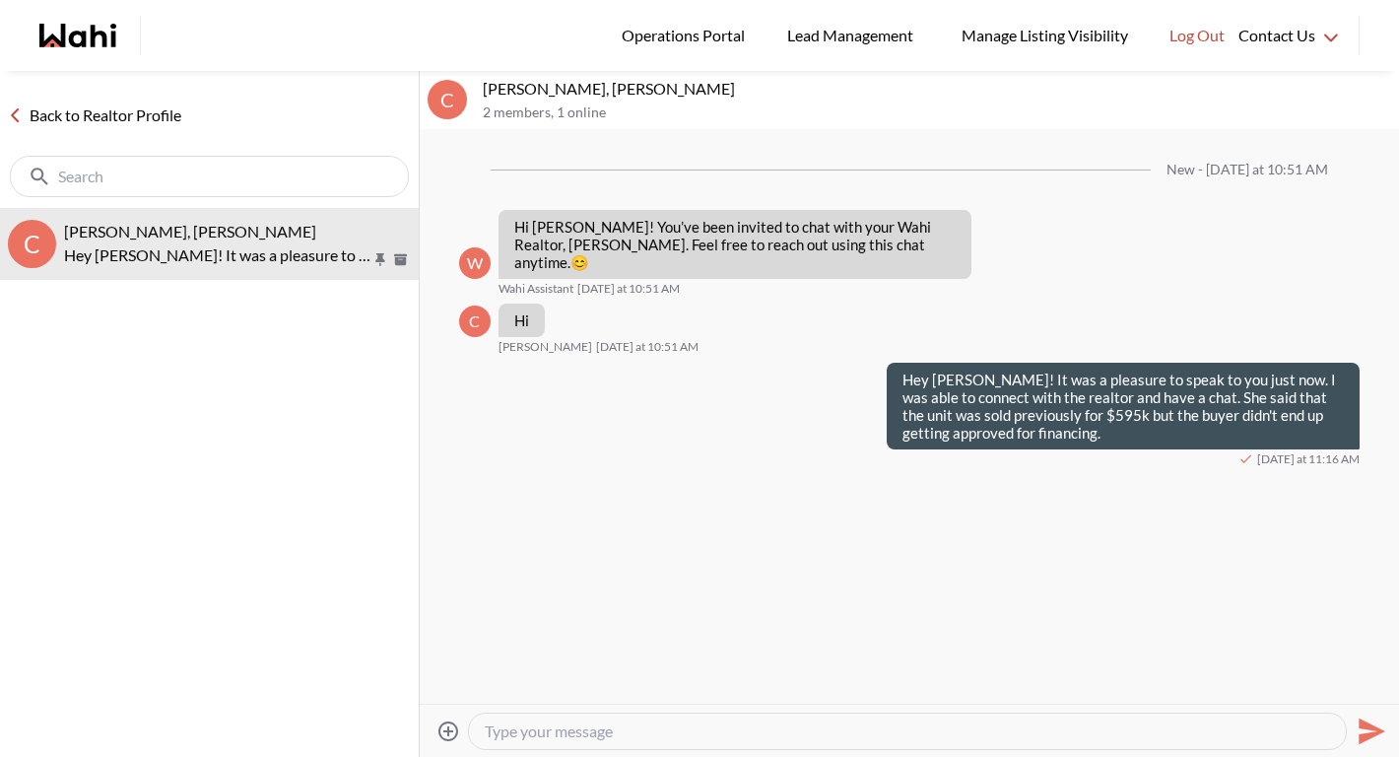
scroll to position [0, 0]
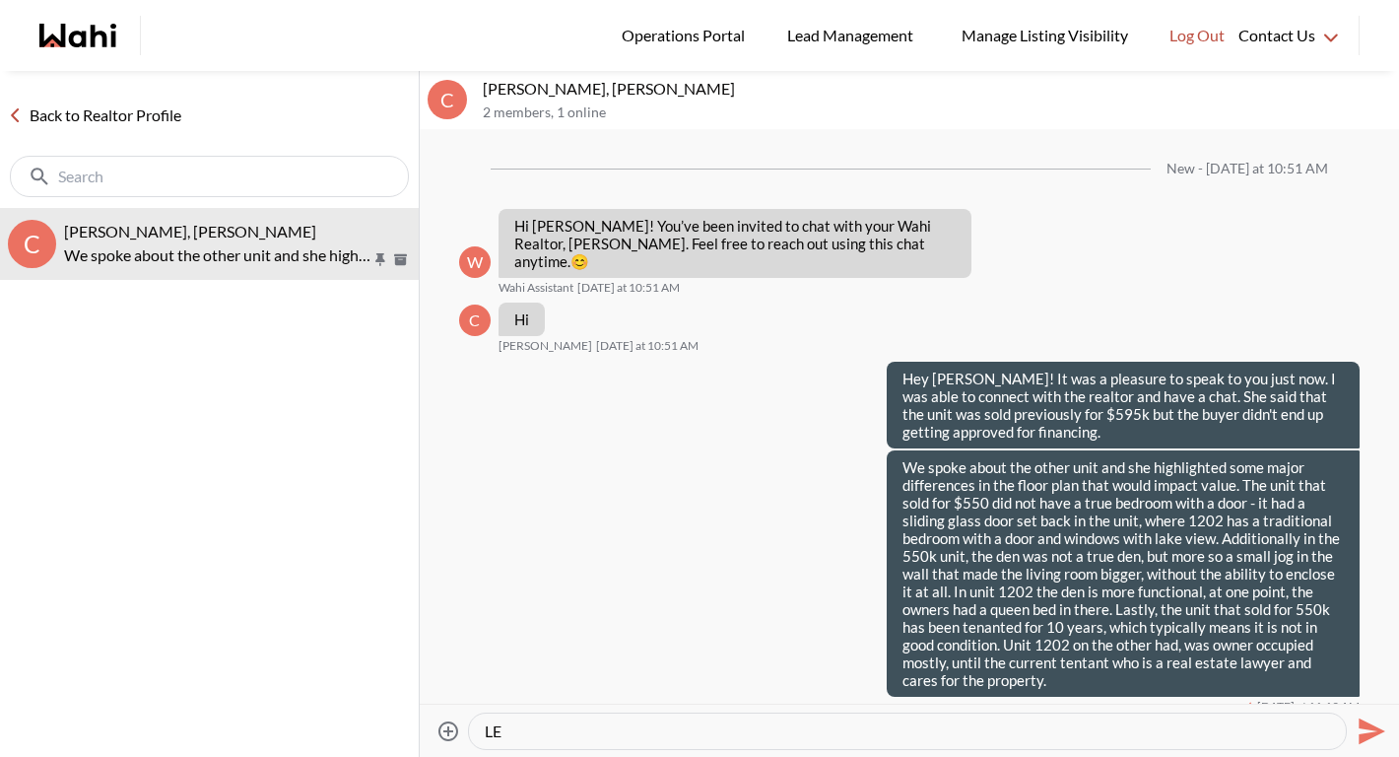
type textarea "L"
type textarea "I"
type textarea "If you would like to book a viewing, here is a quick video on how to do so"
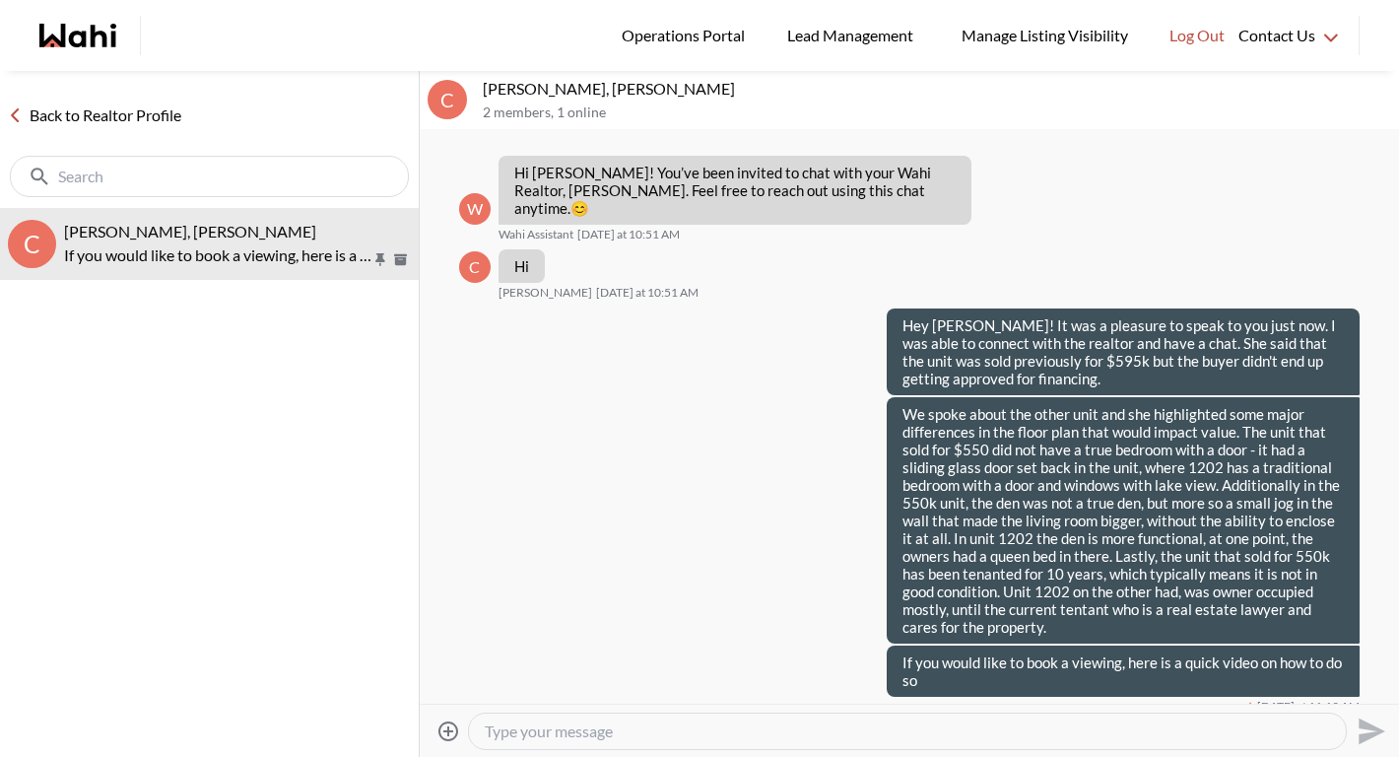
click at [965, 716] on div at bounding box center [907, 730] width 877 height 35
type textarea "https://www.loom.com/share/86ec866ece634ae5814dd0926dcf9bc3?sid=51106c8f-b85f-4…"
click at [1369, 721] on icon "Send" at bounding box center [1370, 731] width 32 height 32
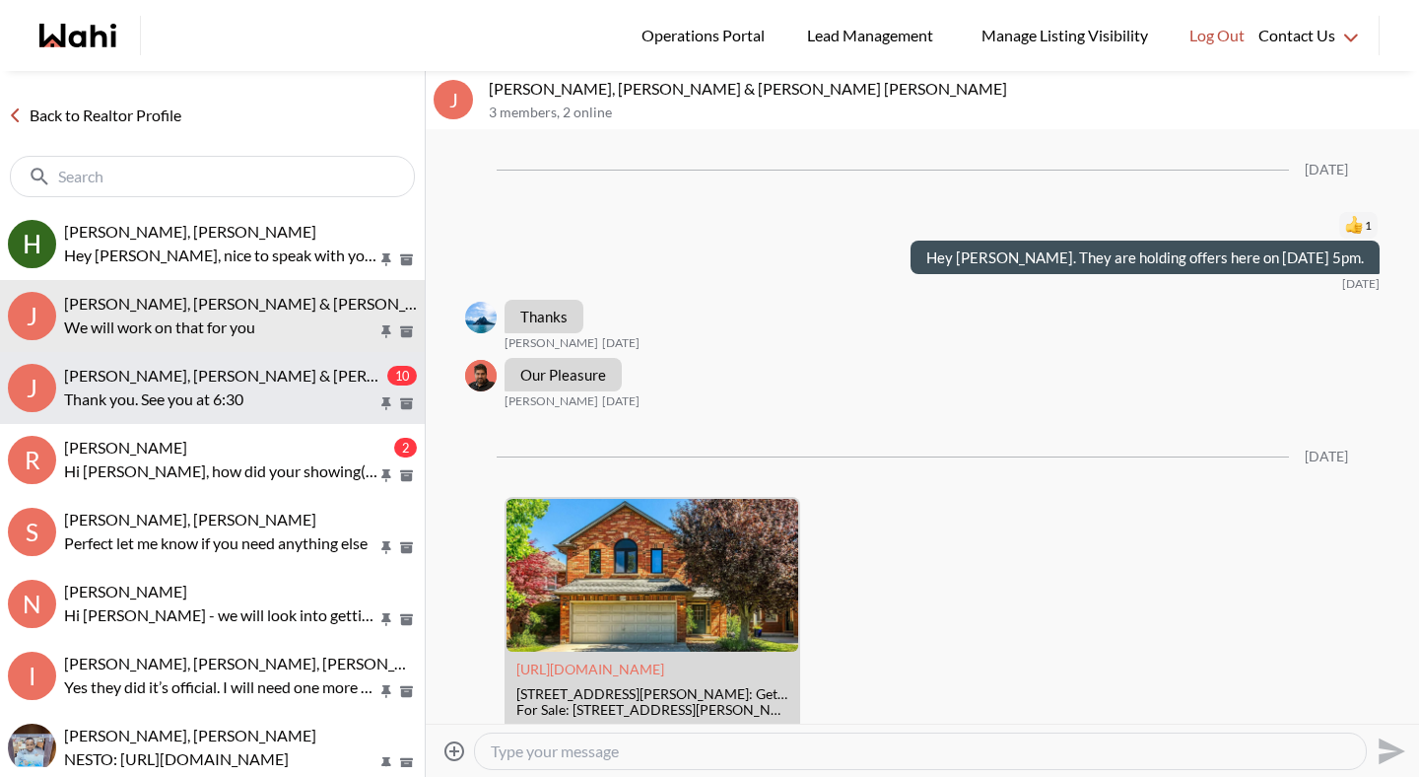
scroll to position [2091, 0]
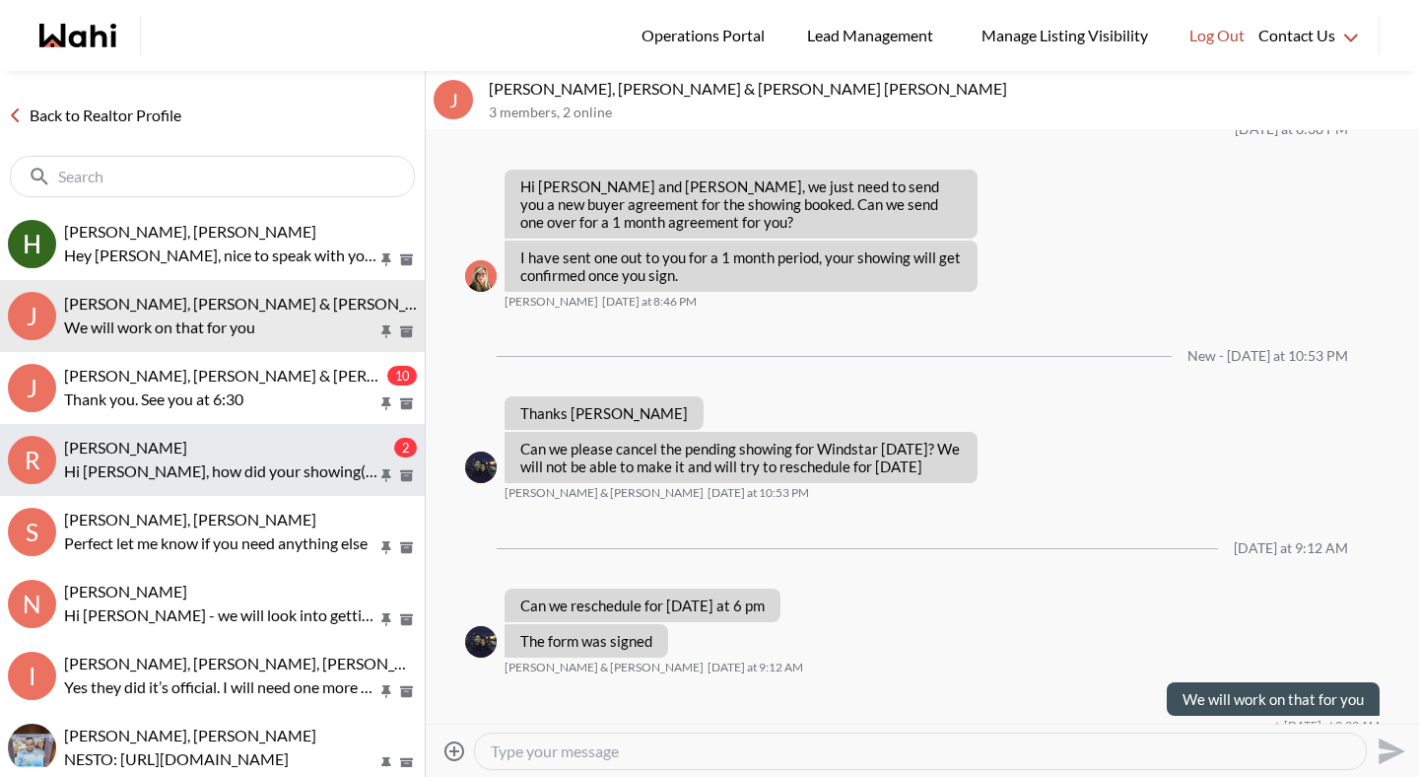
click at [199, 444] on div "[PERSON_NAME]" at bounding box center [227, 448] width 326 height 20
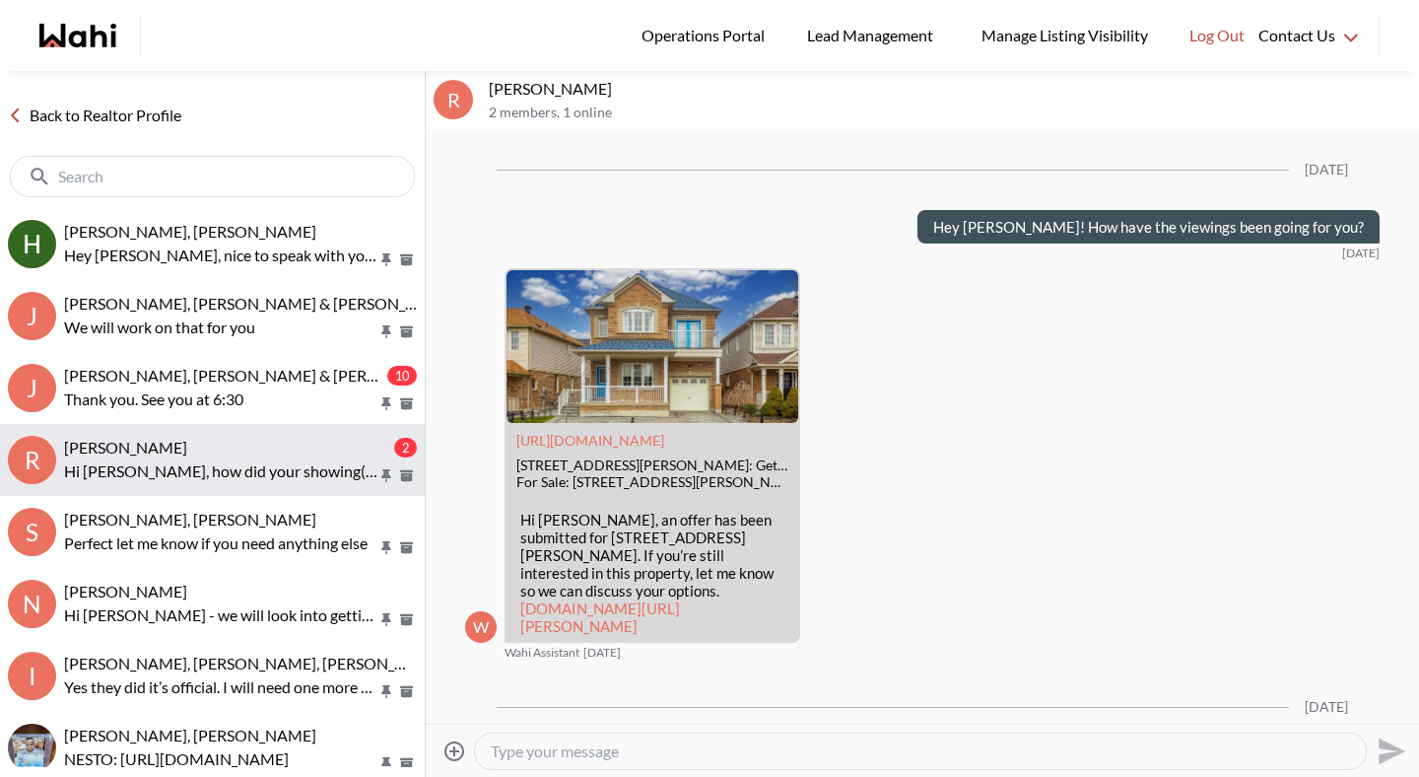
scroll to position [2486, 0]
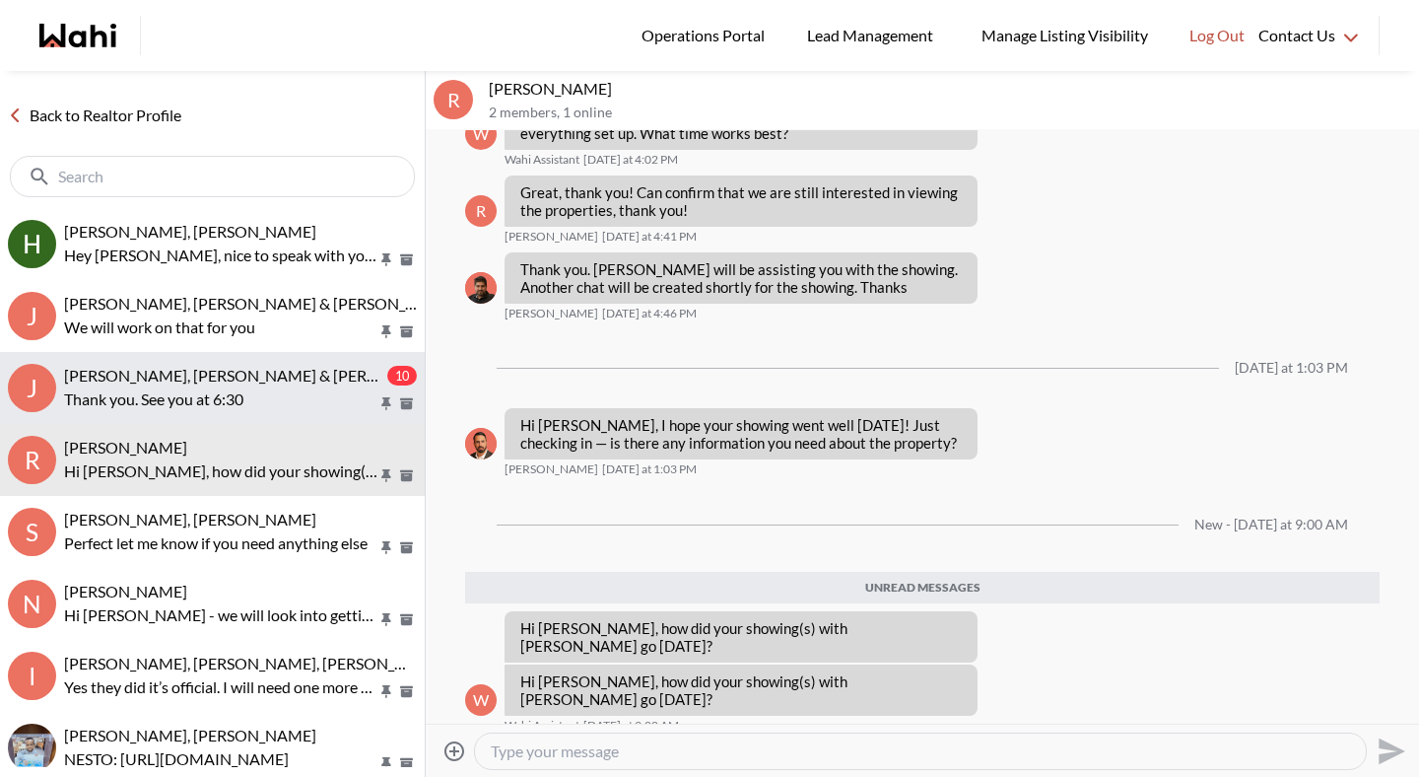
click at [209, 402] on p "Thank you. See you at 6:30" at bounding box center [220, 399] width 313 height 24
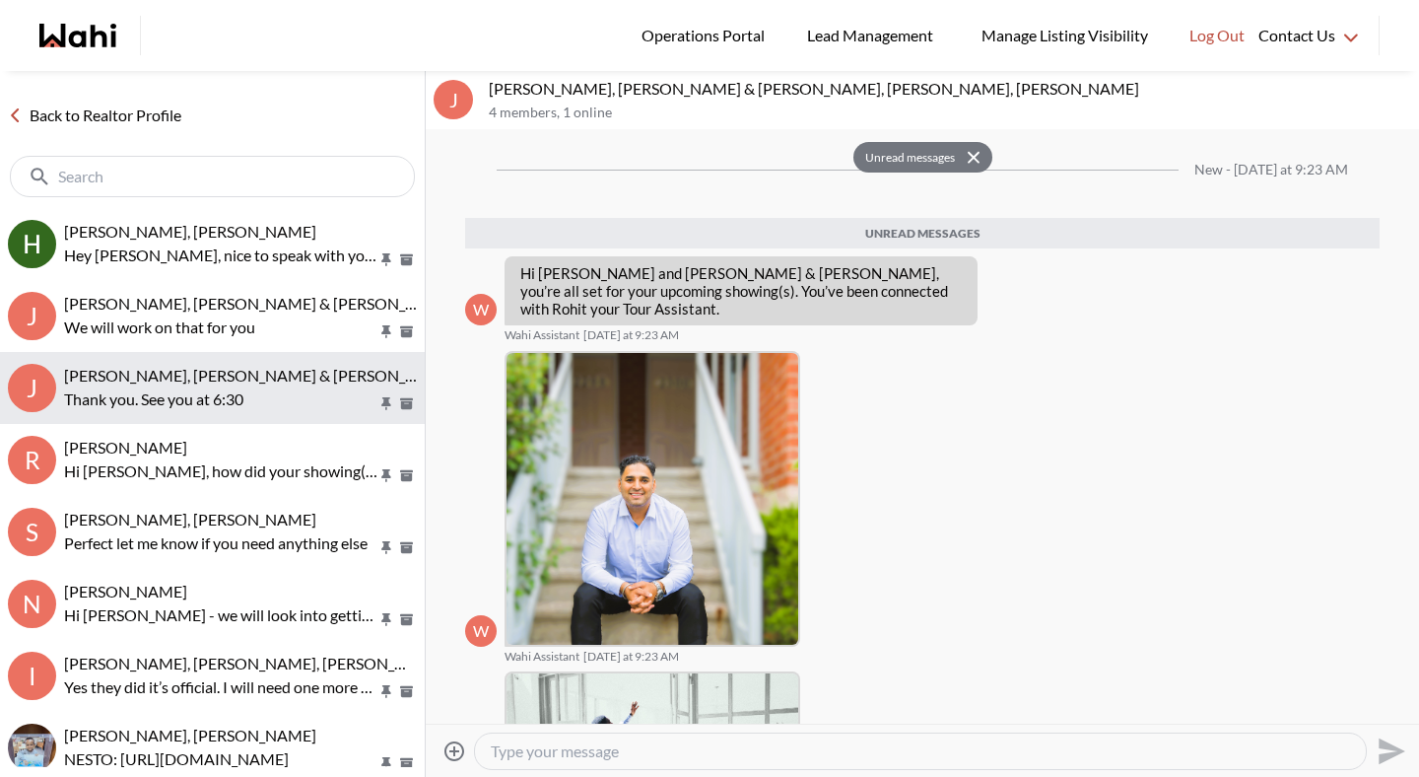
scroll to position [837, 0]
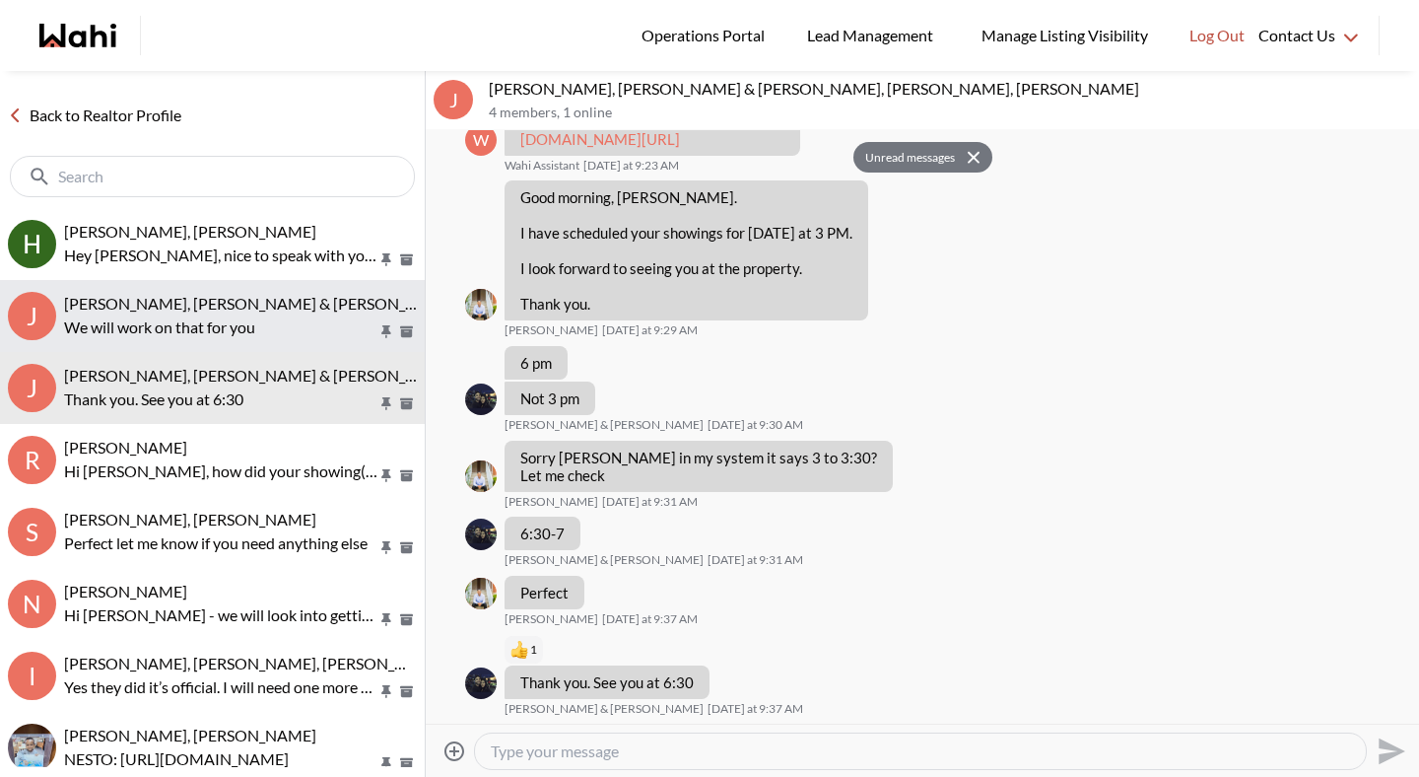
click at [242, 309] on span "[PERSON_NAME], [PERSON_NAME] & [PERSON_NAME] [PERSON_NAME]" at bounding box center [323, 303] width 518 height 19
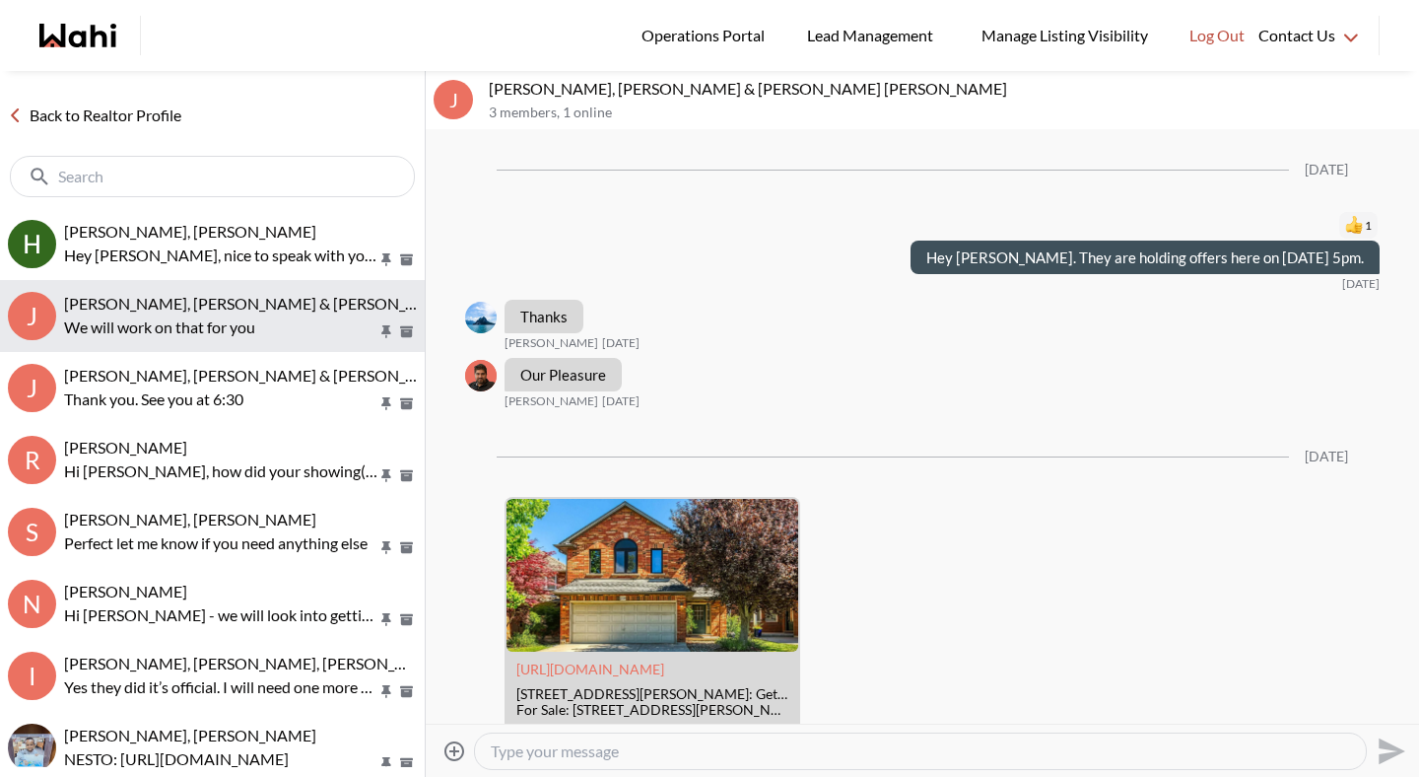
scroll to position [2011, 0]
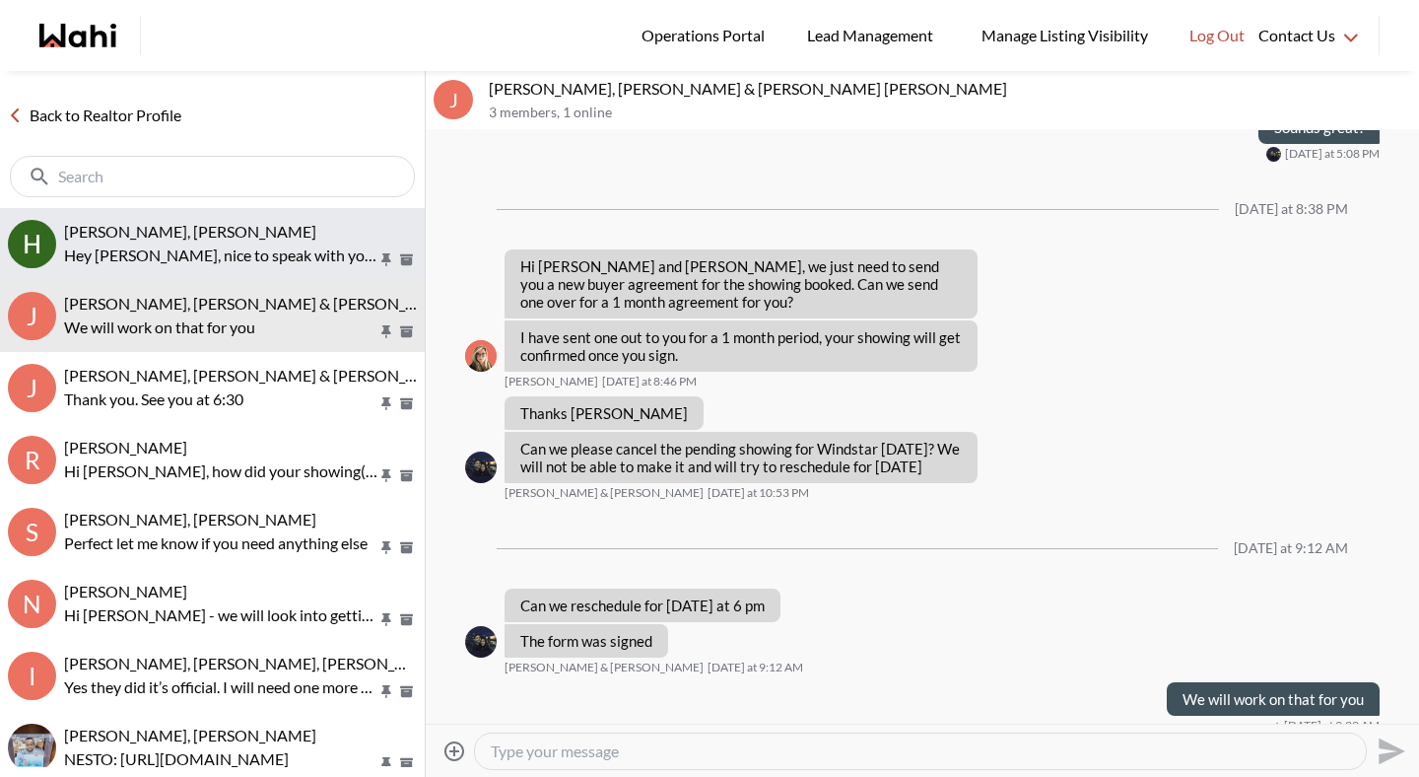
click at [229, 238] on div "[PERSON_NAME], [PERSON_NAME]" at bounding box center [240, 232] width 353 height 20
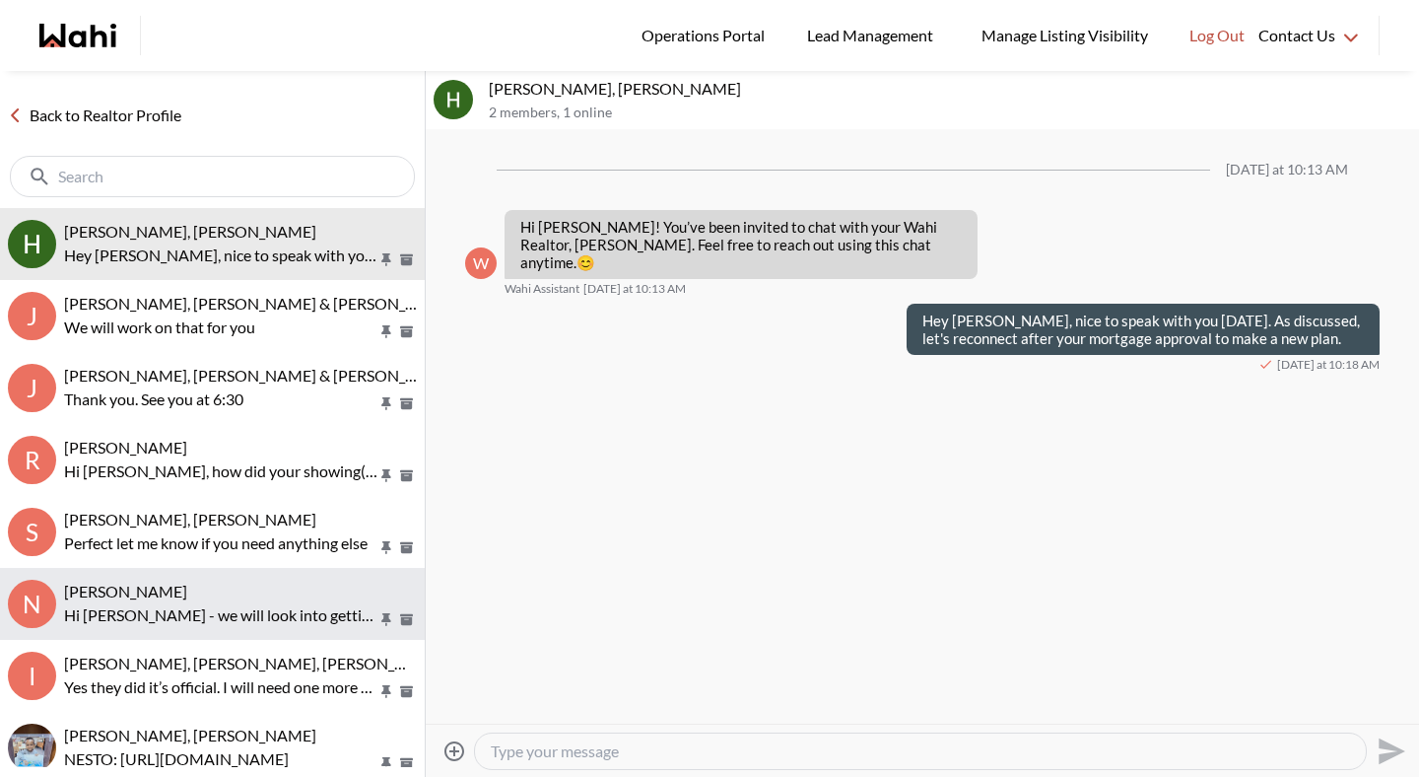
click at [187, 589] on span "[PERSON_NAME]" at bounding box center [125, 590] width 123 height 19
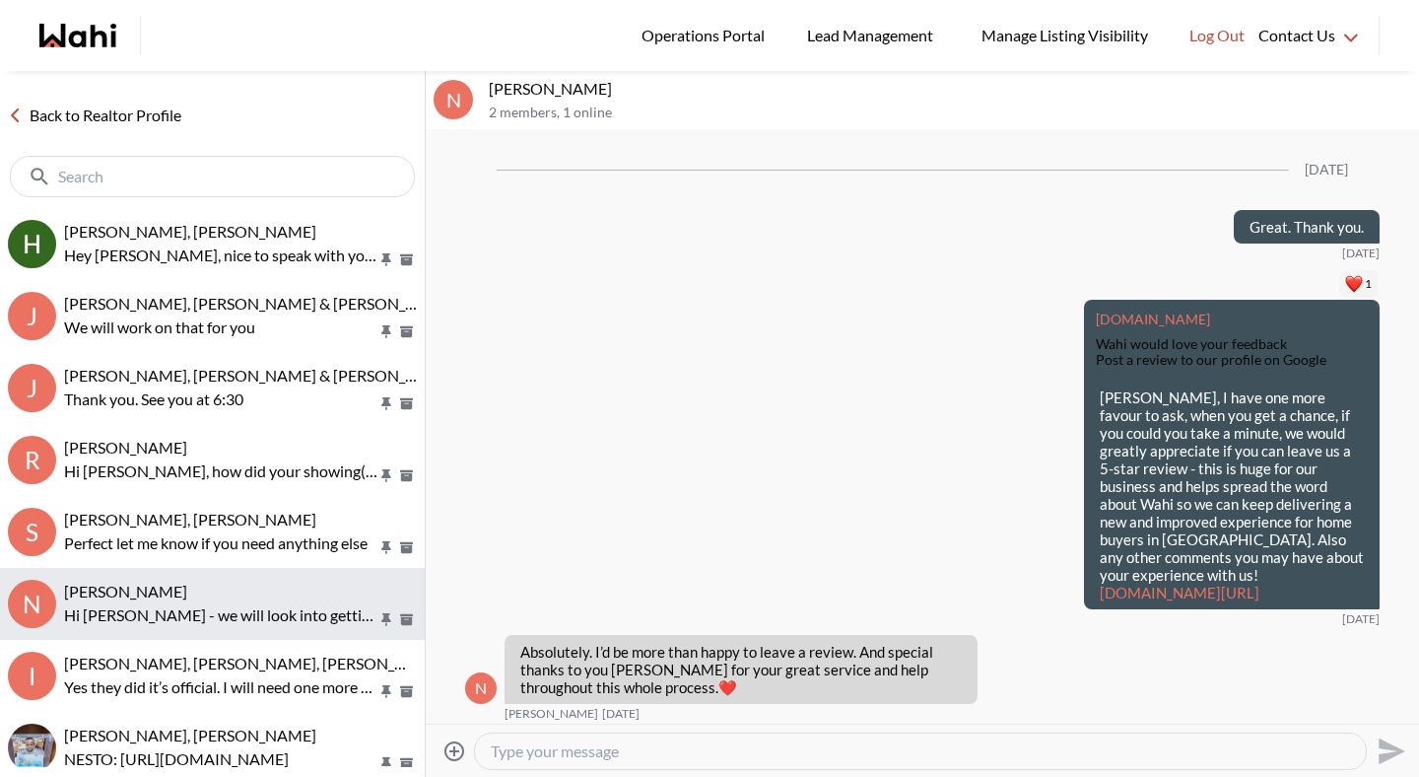
scroll to position [3217, 0]
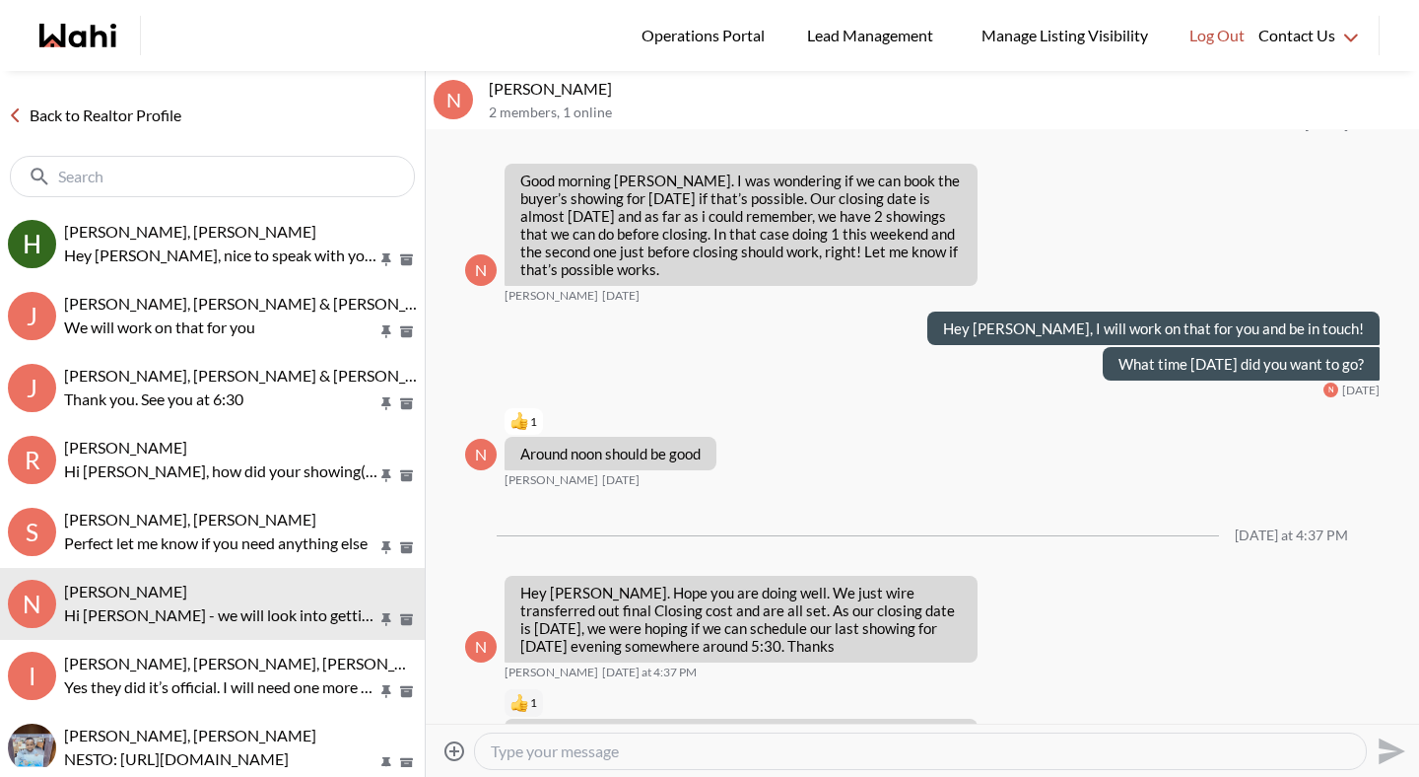
click at [82, 106] on link "Back to Realtor Profile" at bounding box center [94, 115] width 189 height 26
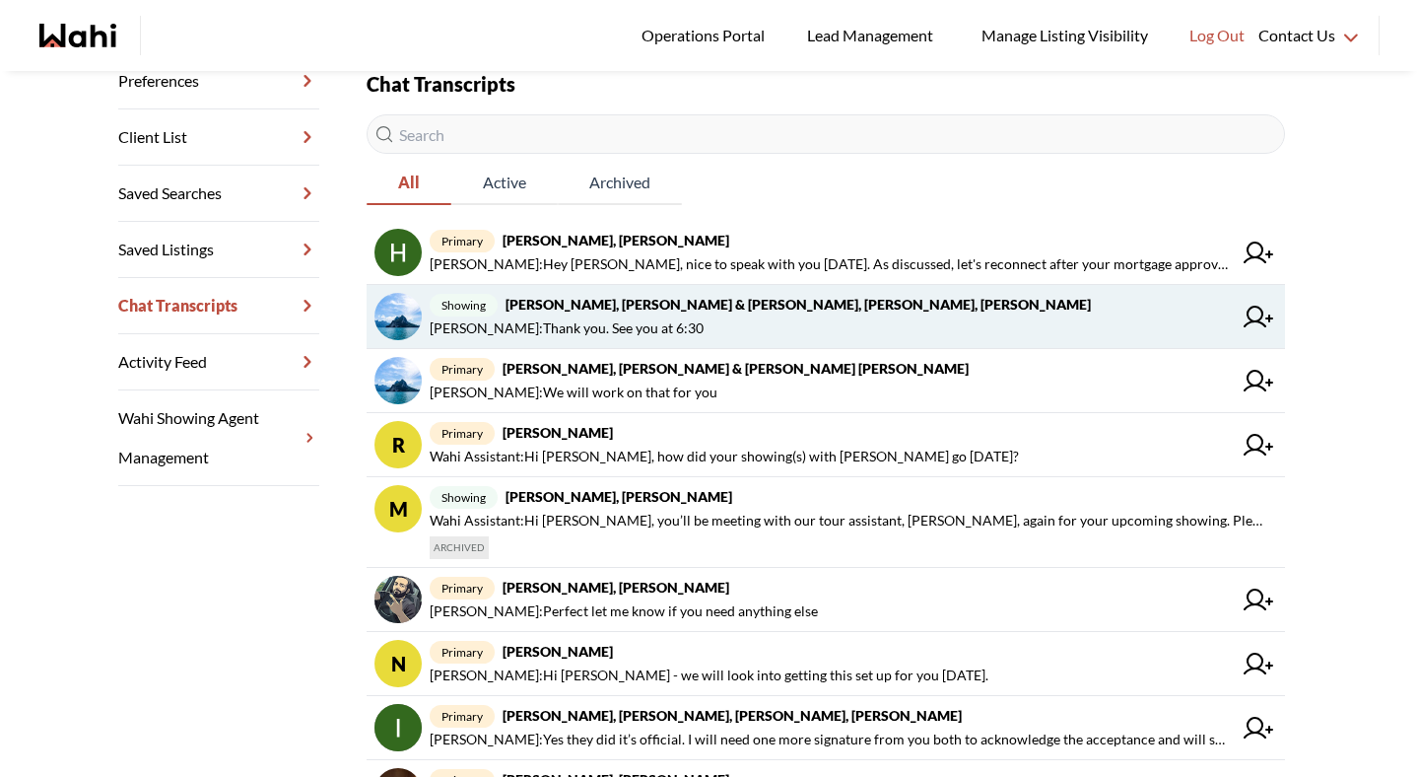
scroll to position [307, 0]
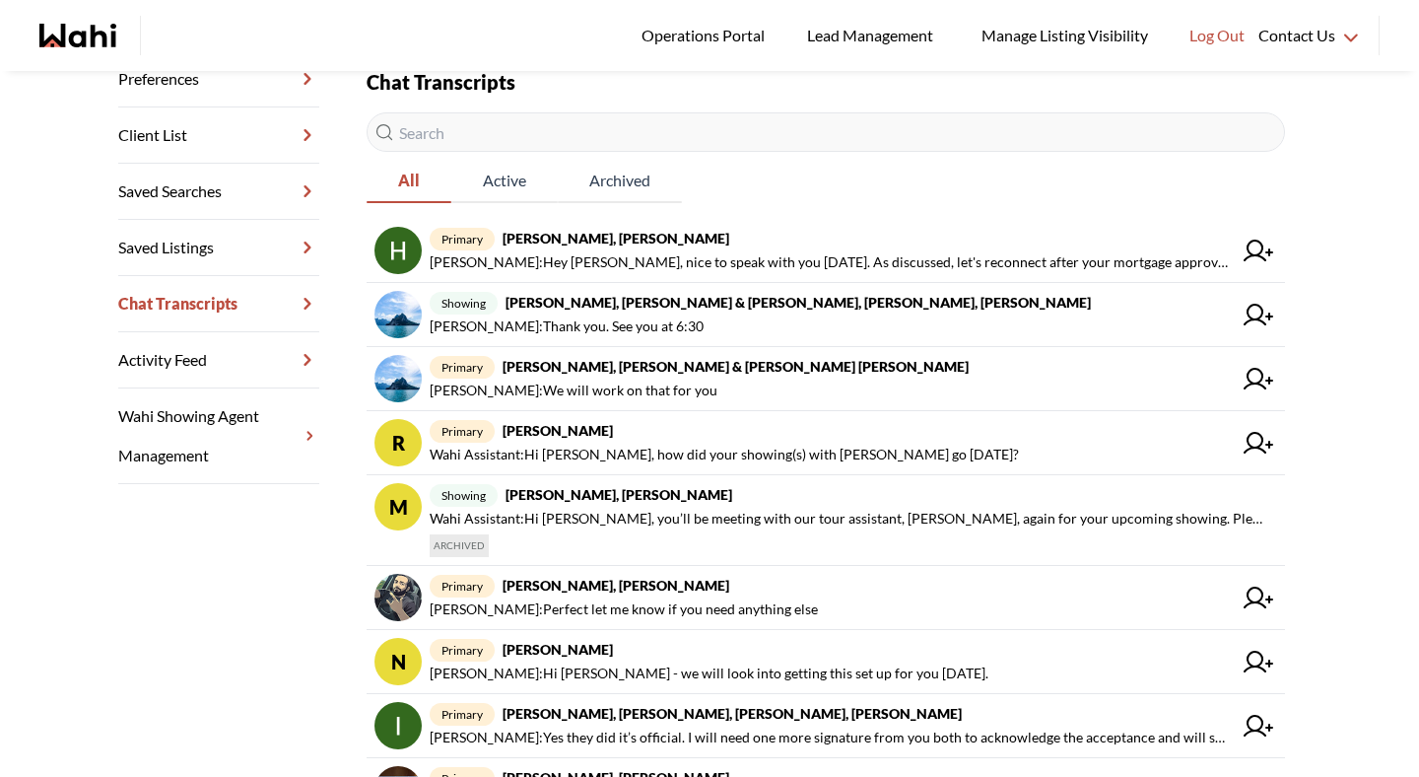
click at [768, 127] on input "text" at bounding box center [826, 131] width 918 height 39
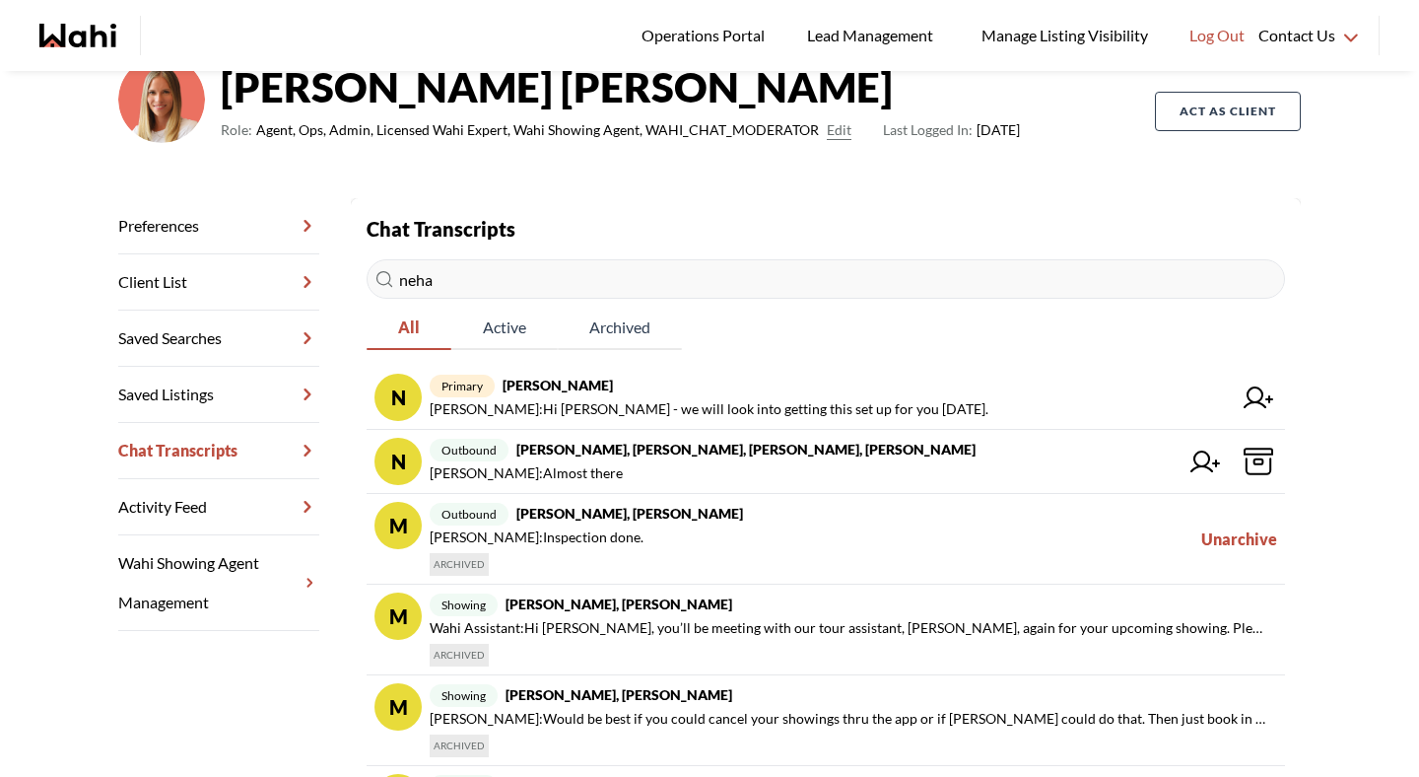
scroll to position [293, 0]
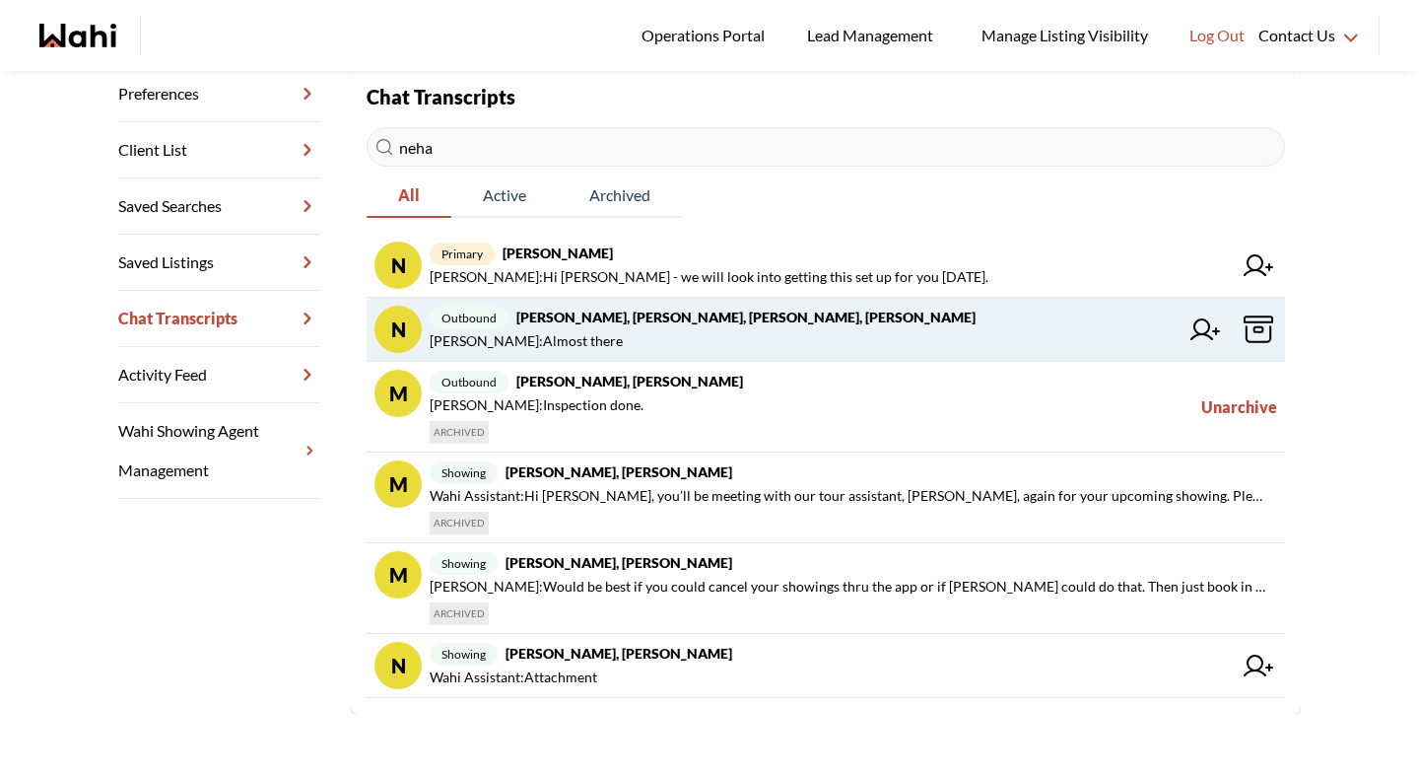
type input "neha"
click at [602, 319] on strong "Neha Saini, Michelle, Sahil, Alicia" at bounding box center [745, 316] width 459 height 17
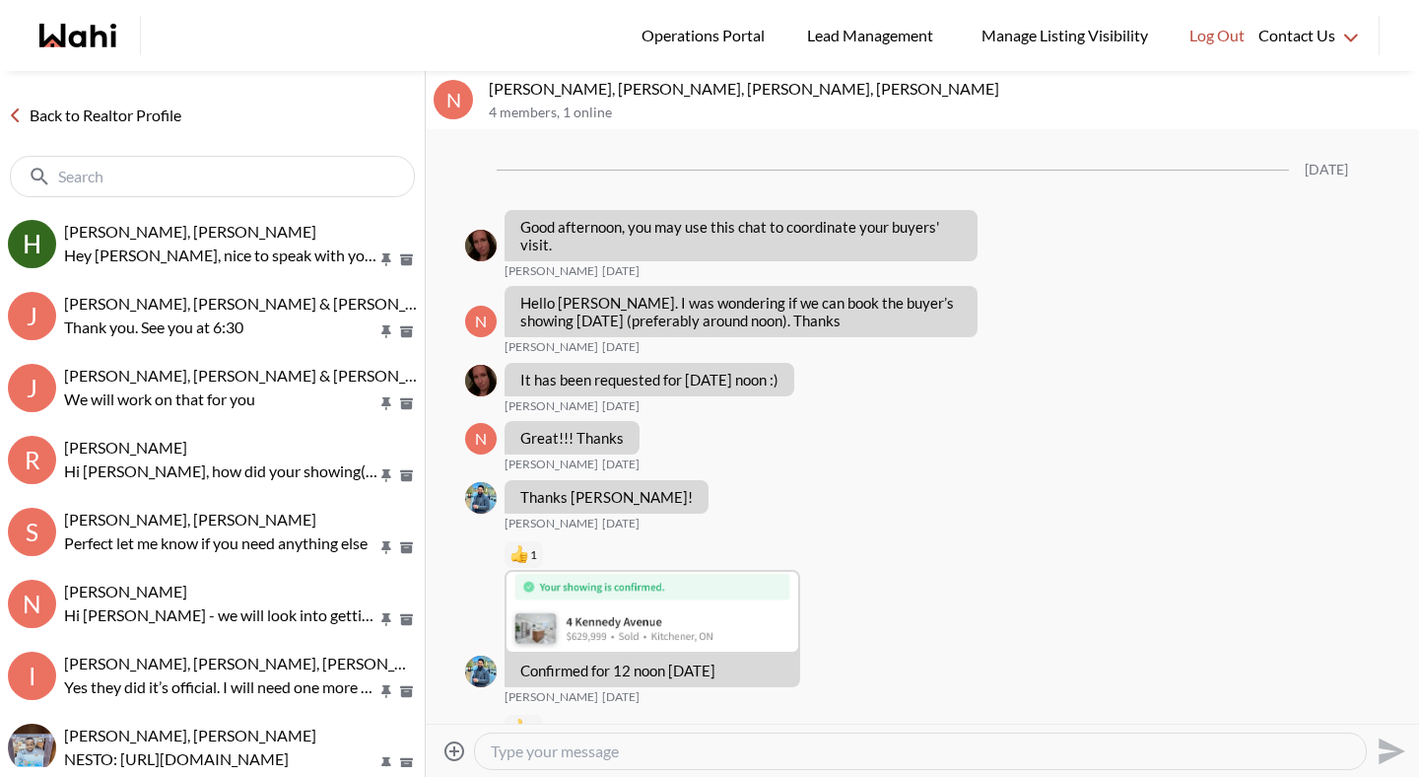
scroll to position [306, 0]
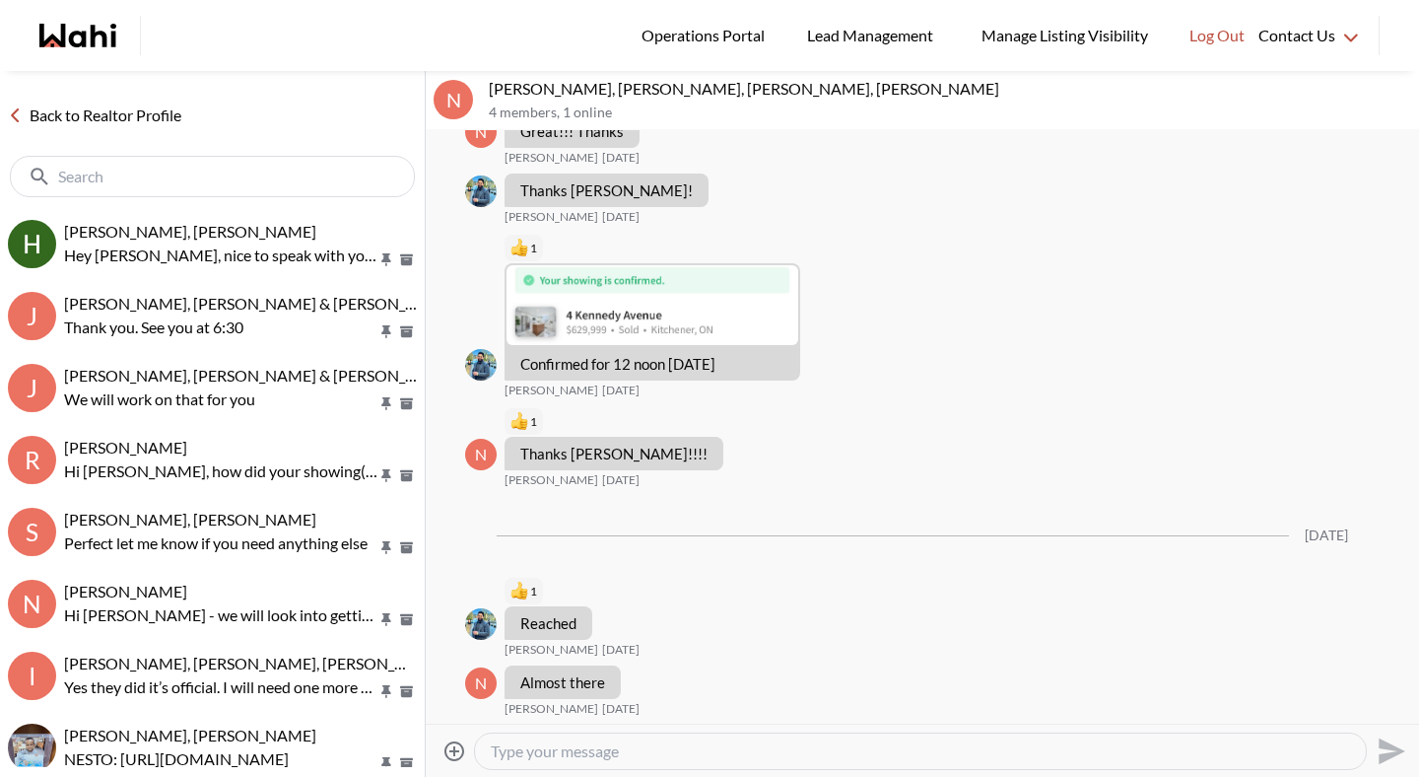
click at [655, 748] on textarea "Type your message" at bounding box center [920, 751] width 859 height 20
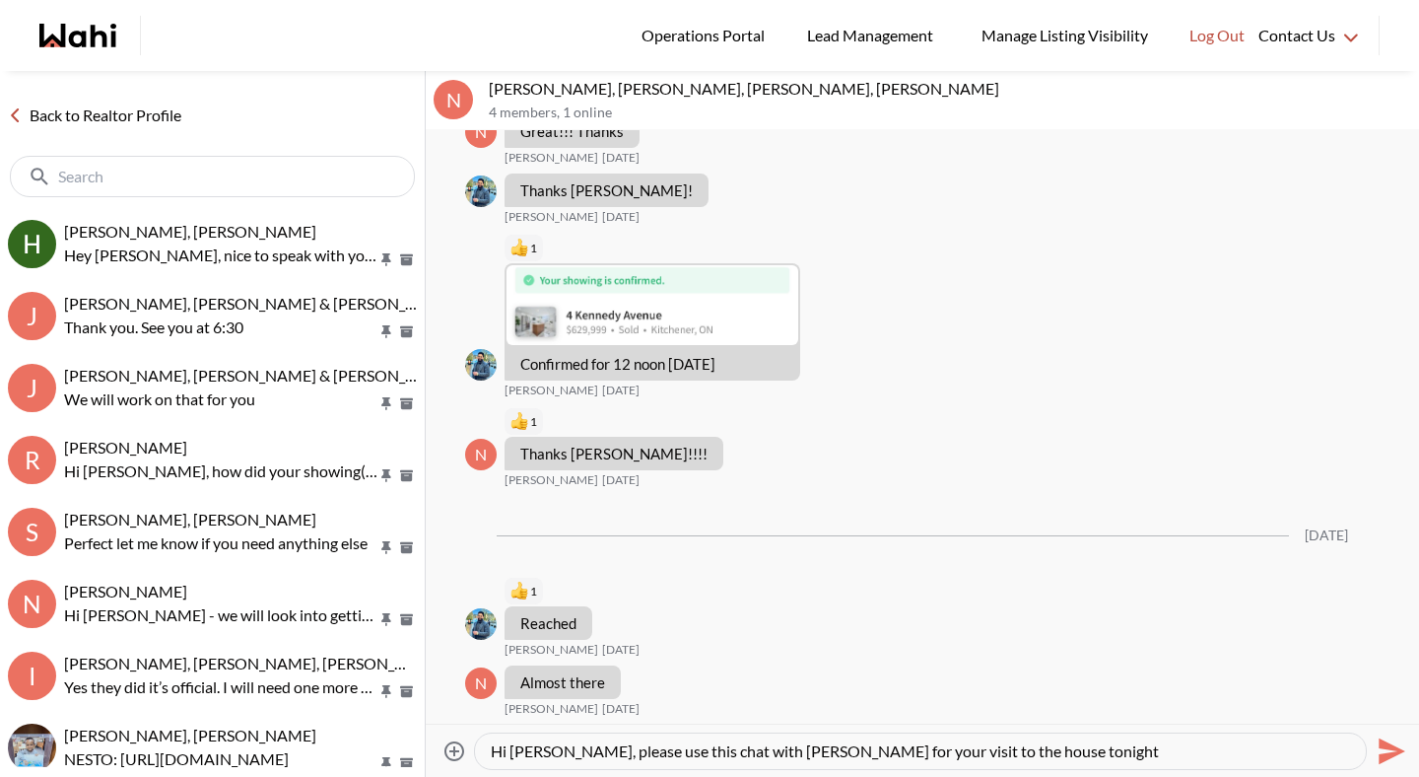
type textarea "Hi Neha, please use this chat with Sahil for your visit to the house tonight."
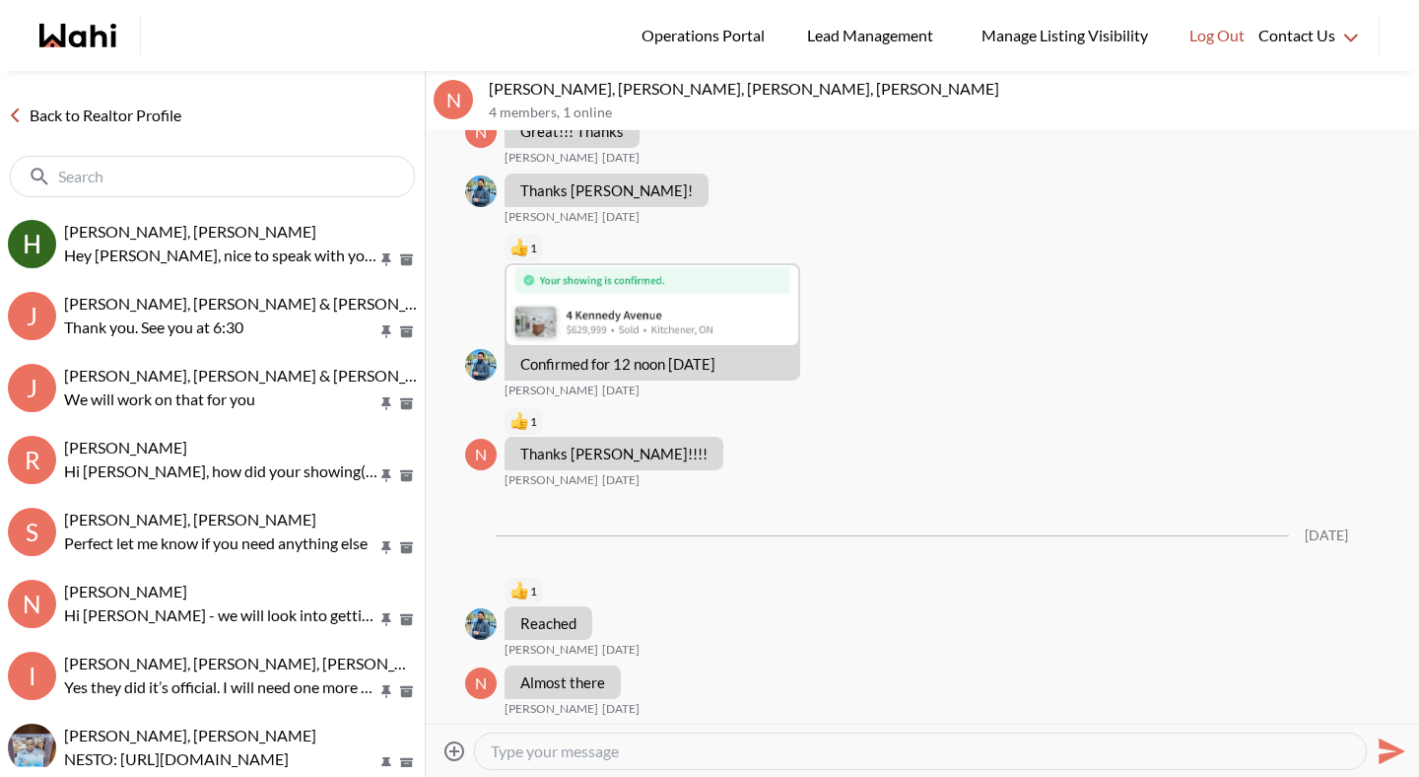
scroll to position [463, 0]
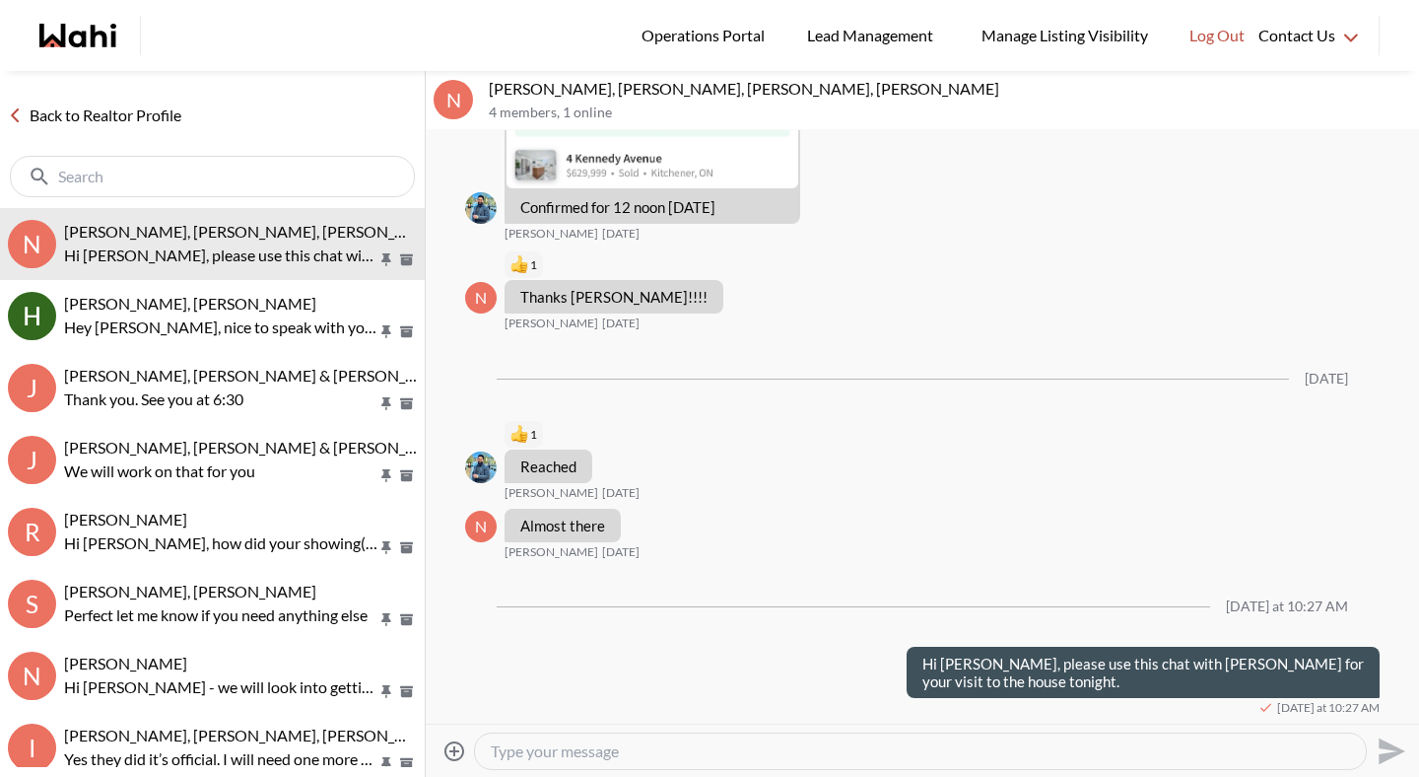
click at [161, 108] on link "Back to Realtor Profile" at bounding box center [94, 115] width 189 height 26
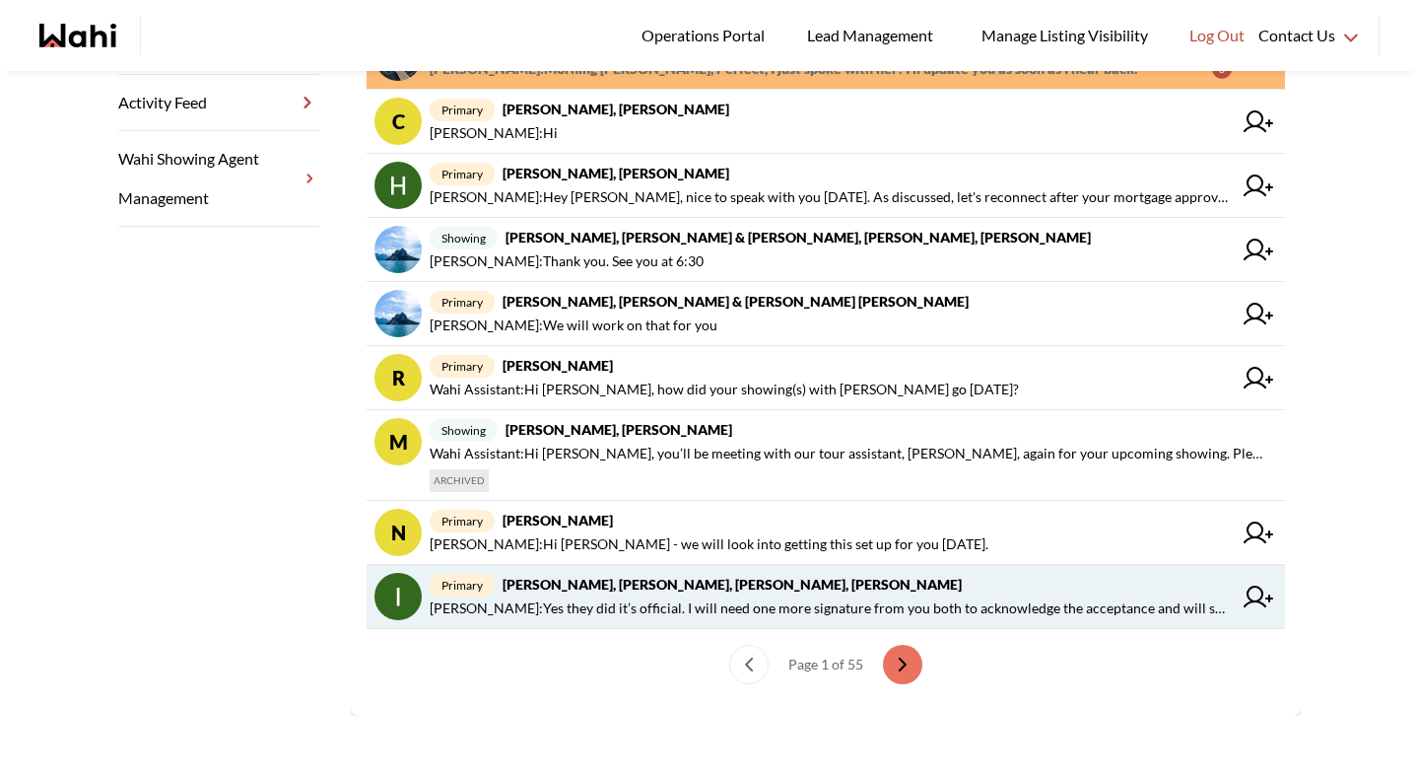
scroll to position [567, 0]
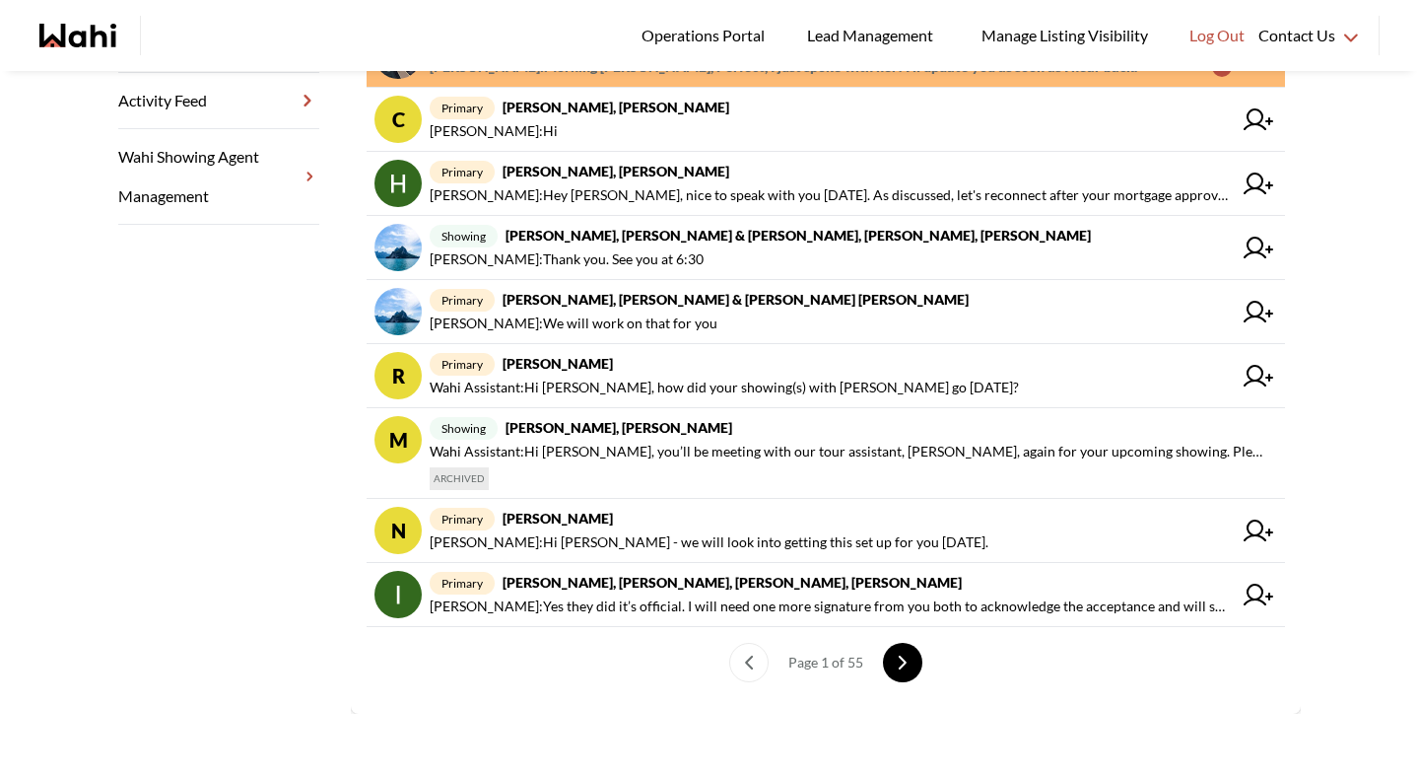
click at [906, 656] on button "next page" at bounding box center [902, 662] width 39 height 39
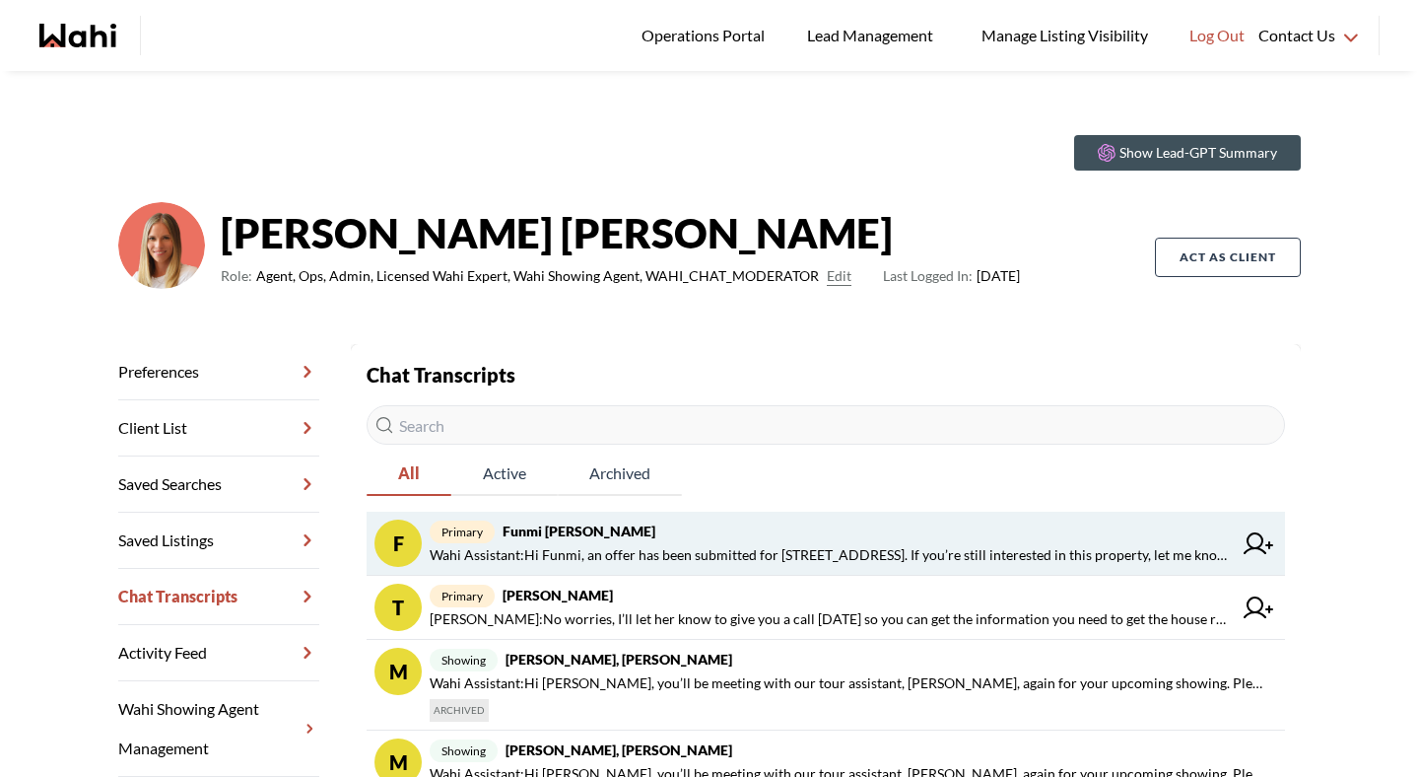
scroll to position [0, 0]
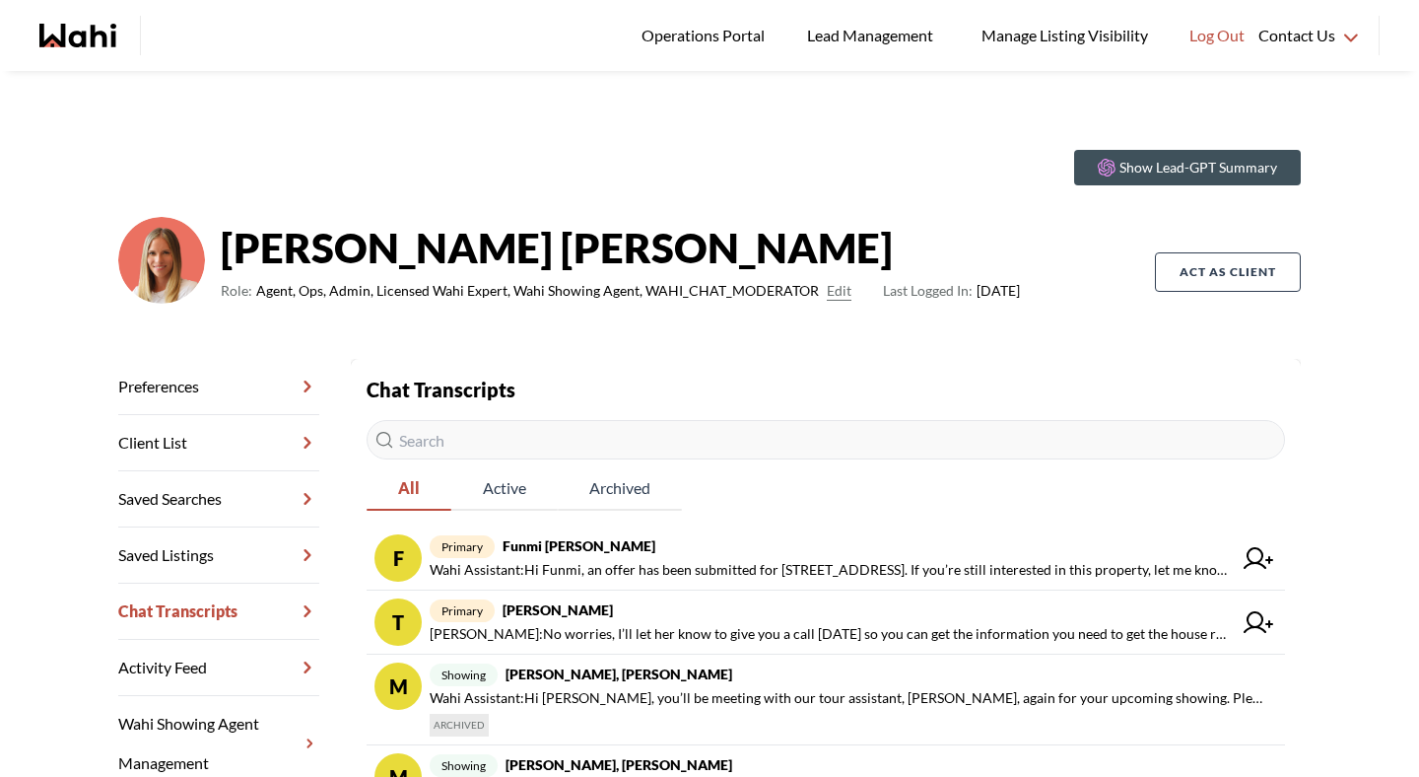
click at [626, 449] on input "text" at bounding box center [826, 439] width 918 height 39
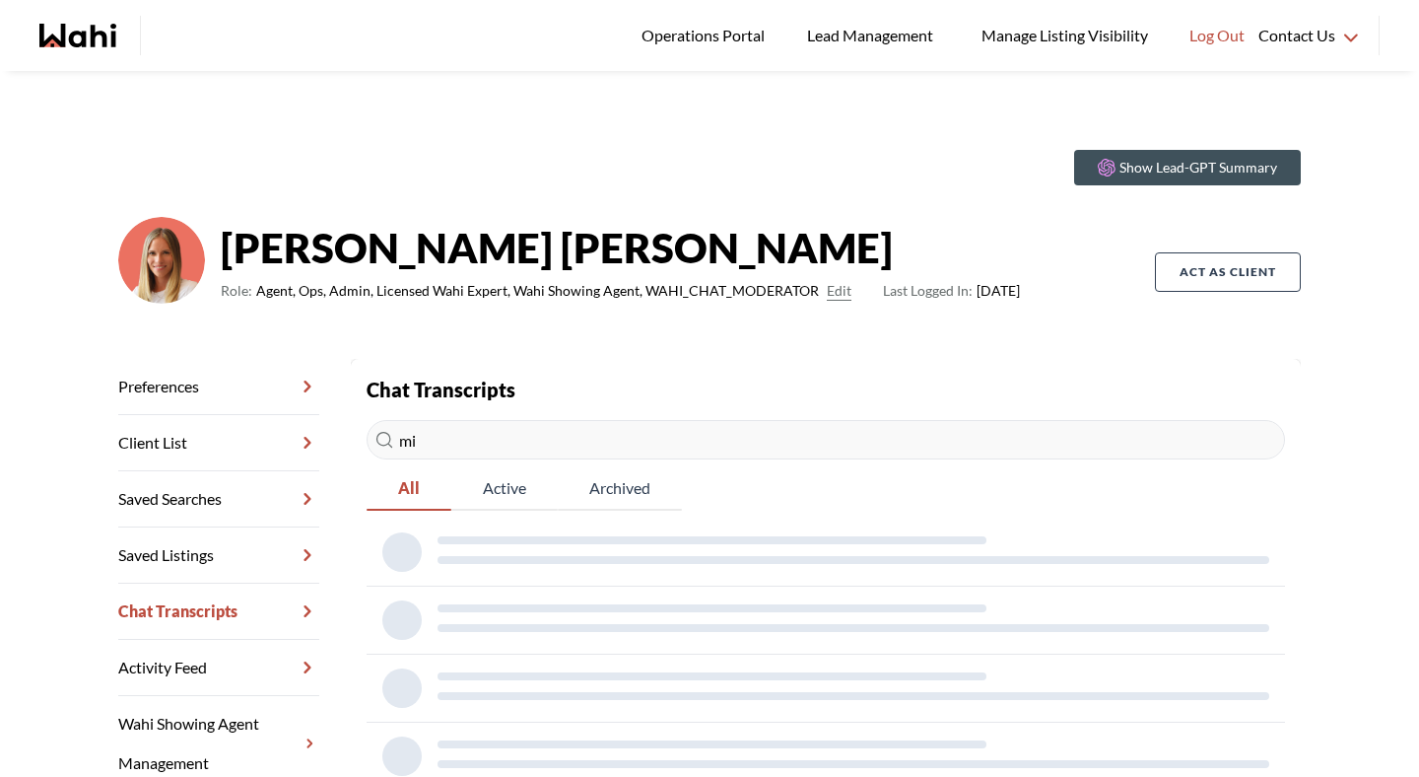
type input "m"
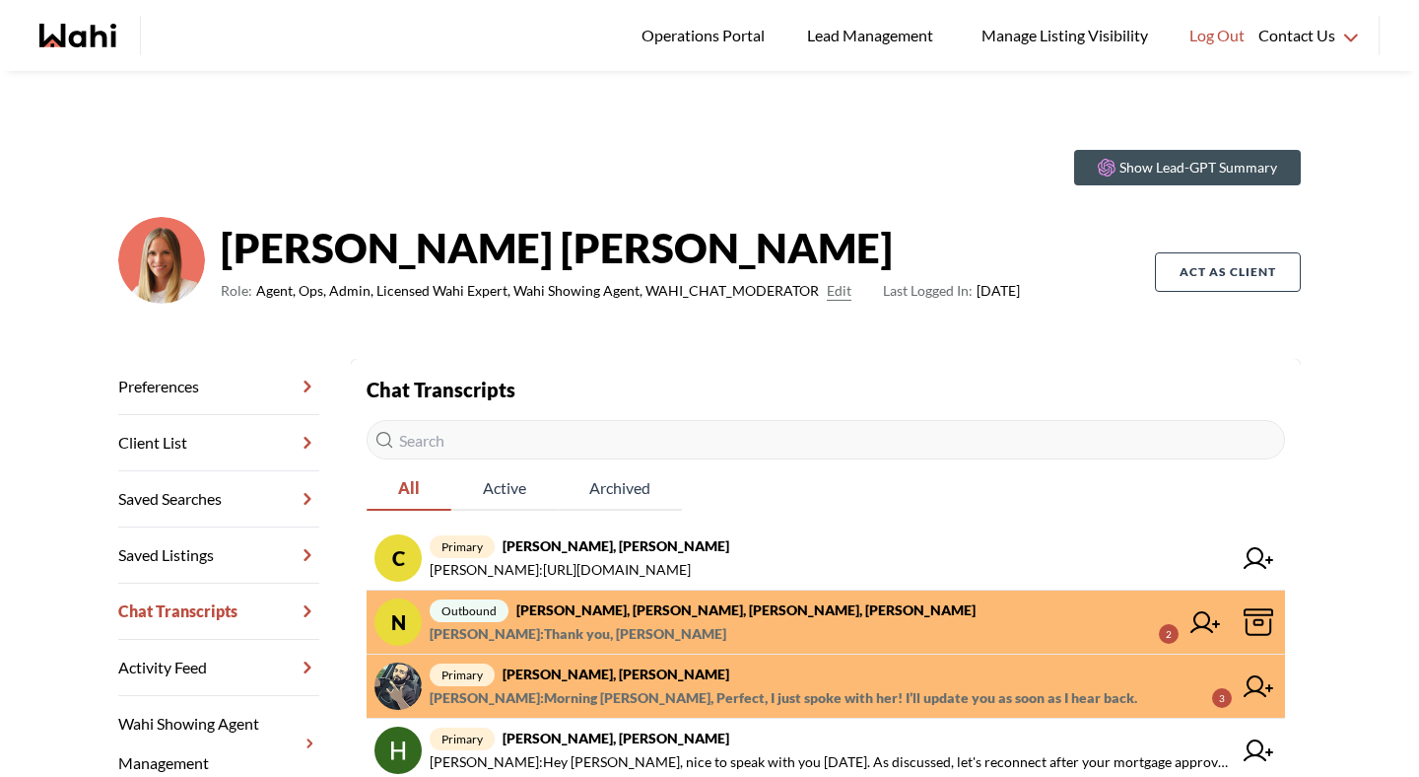
click at [747, 637] on span "[PERSON_NAME] : Thank you, [PERSON_NAME] 2" at bounding box center [804, 634] width 749 height 24
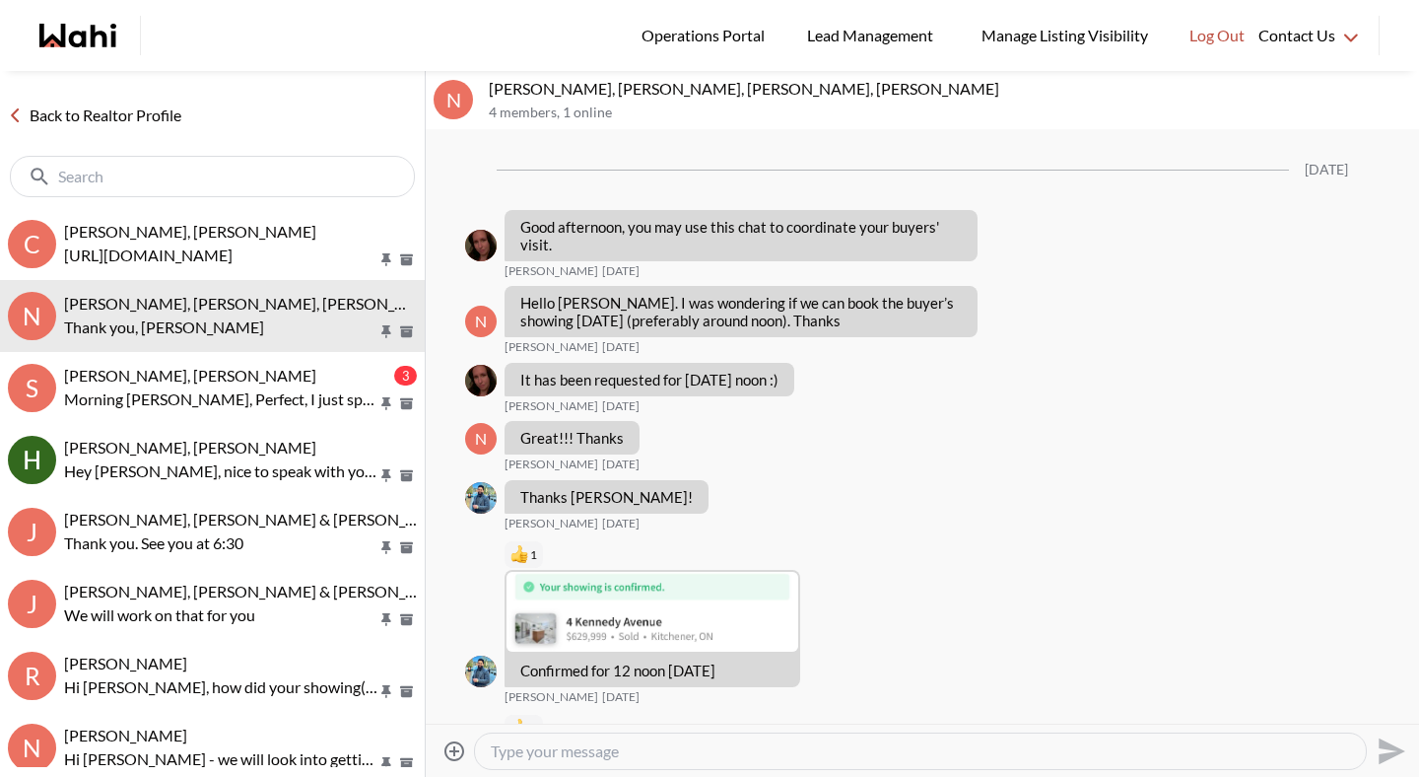
scroll to position [788, 0]
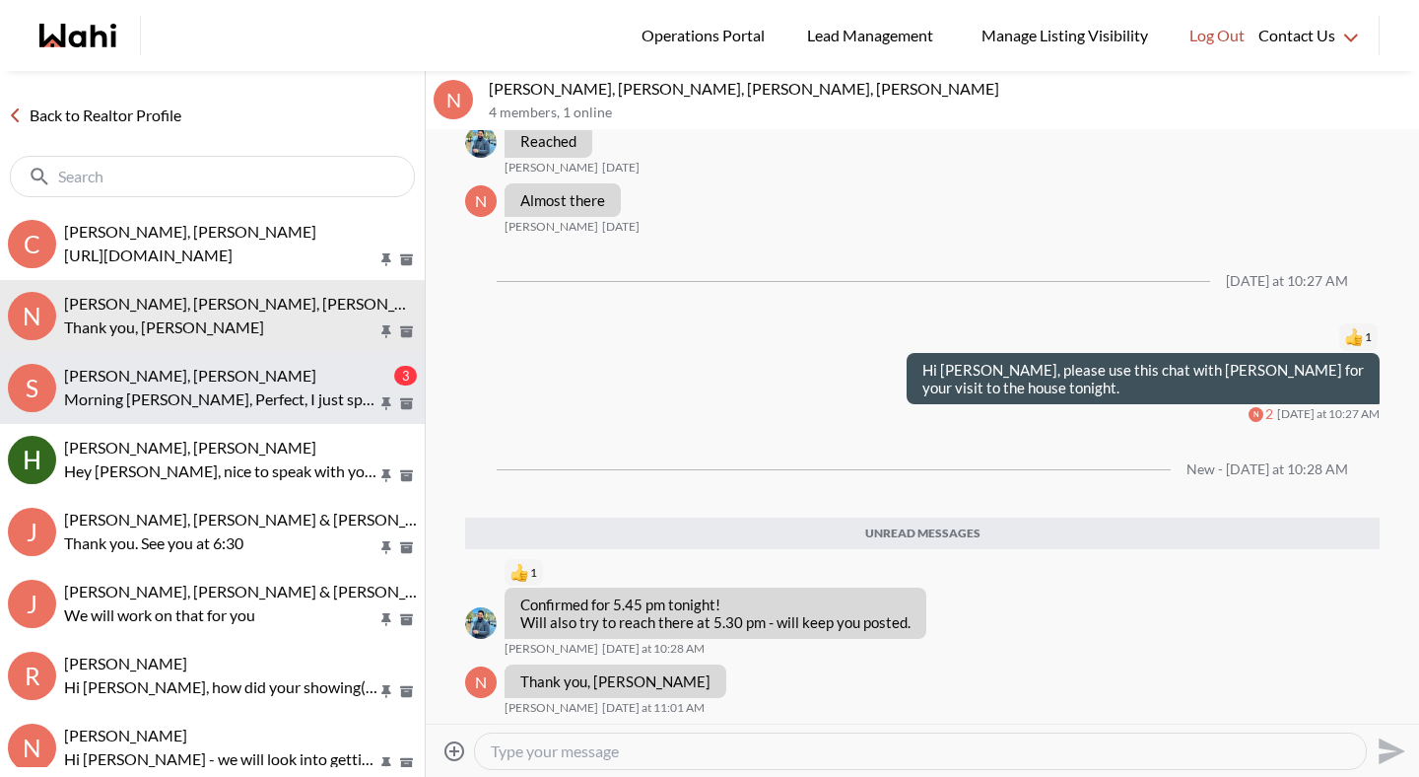
click at [163, 391] on p "Morning [PERSON_NAME], Perfect, I just spoke with her! I’ll update you as soon …" at bounding box center [220, 399] width 313 height 24
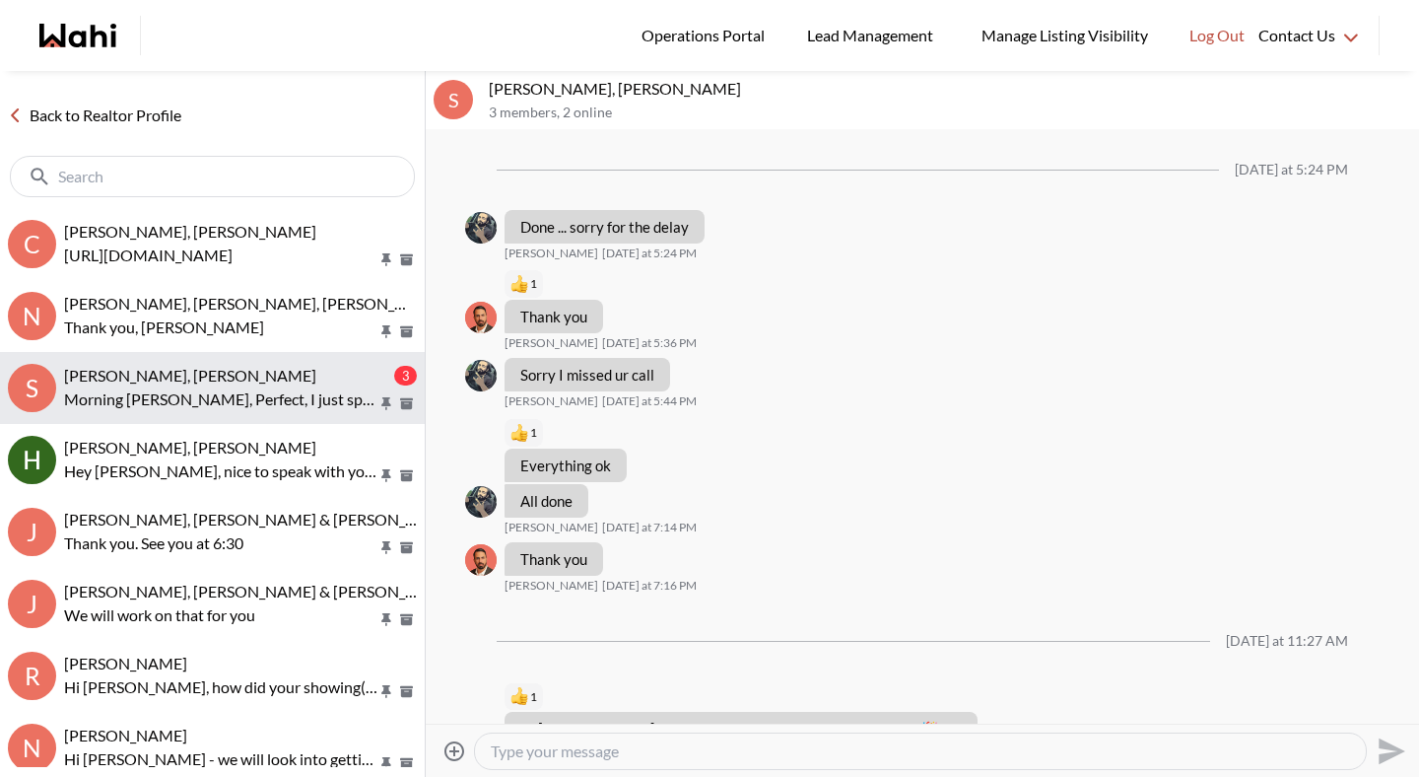
scroll to position [1563, 0]
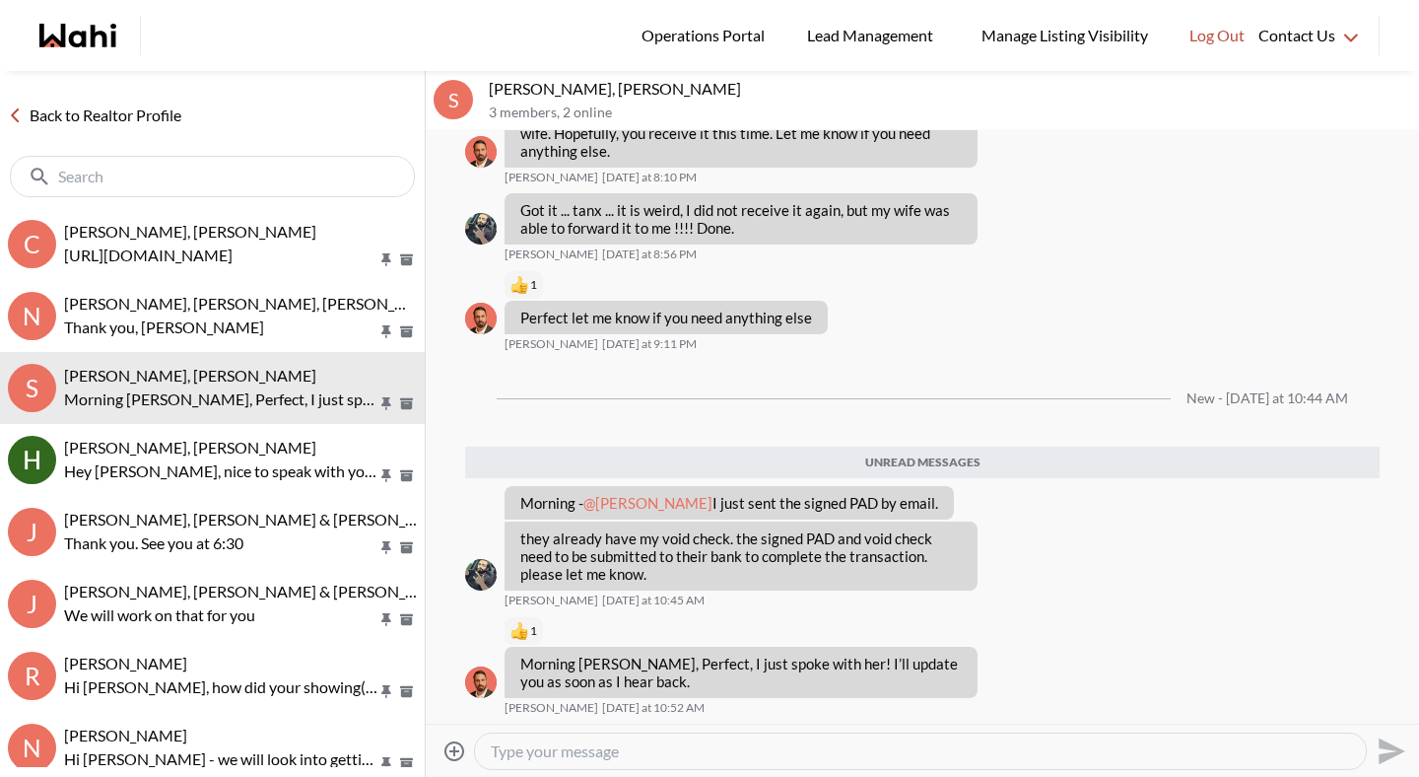
click at [166, 117] on link "Back to Realtor Profile" at bounding box center [94, 115] width 189 height 26
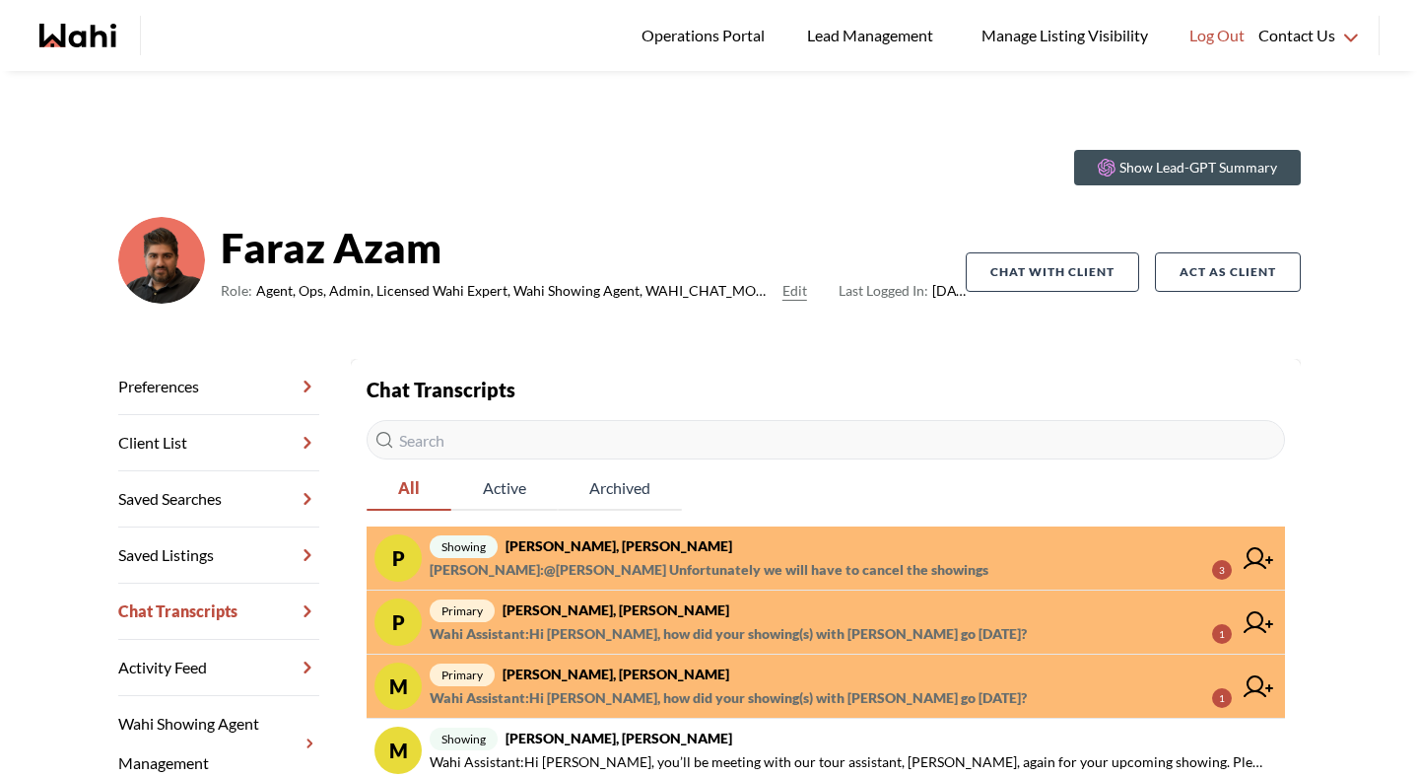
click at [624, 673] on strong "[PERSON_NAME], [PERSON_NAME]" at bounding box center [616, 673] width 227 height 17
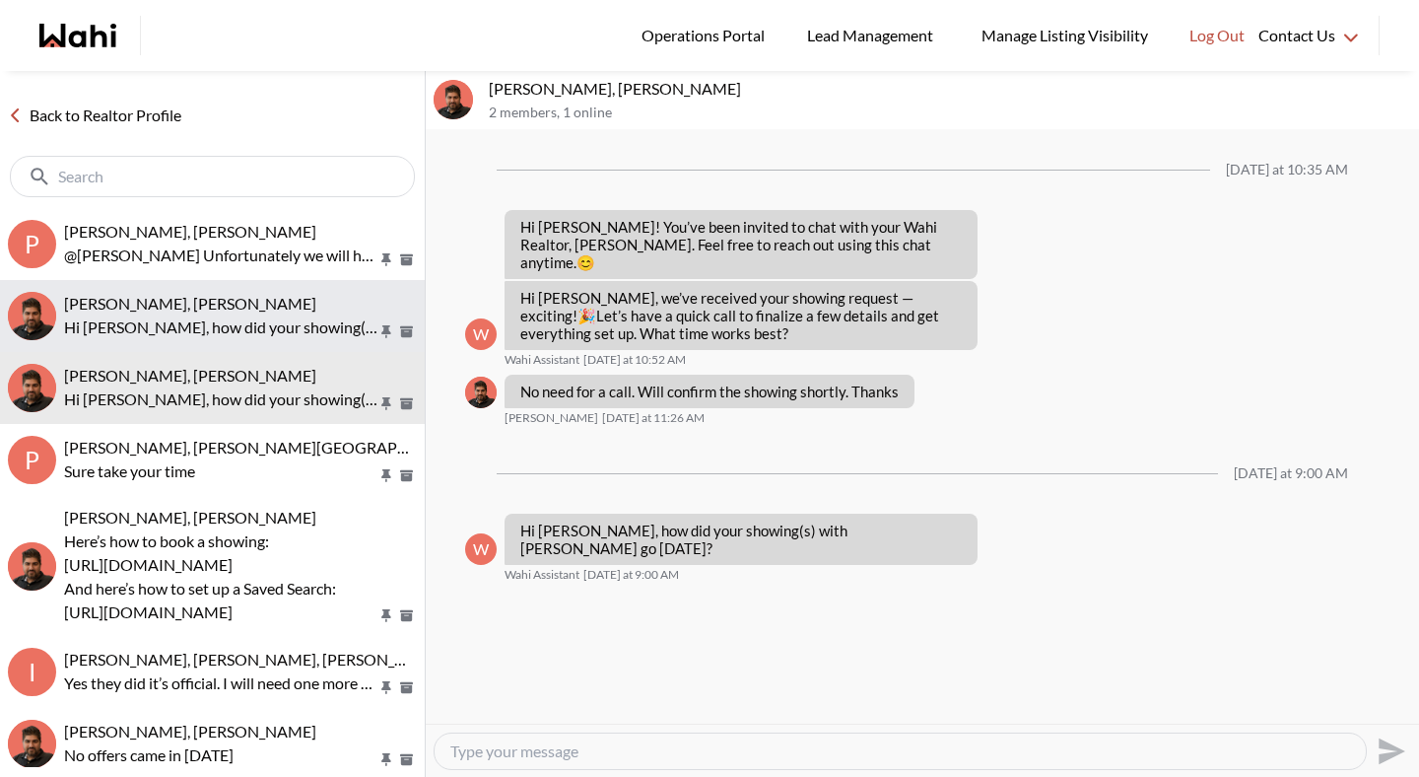
click at [260, 313] on div "[PERSON_NAME], [PERSON_NAME] Hi [PERSON_NAME], how did your showing(s) with [PE…" at bounding box center [240, 316] width 353 height 45
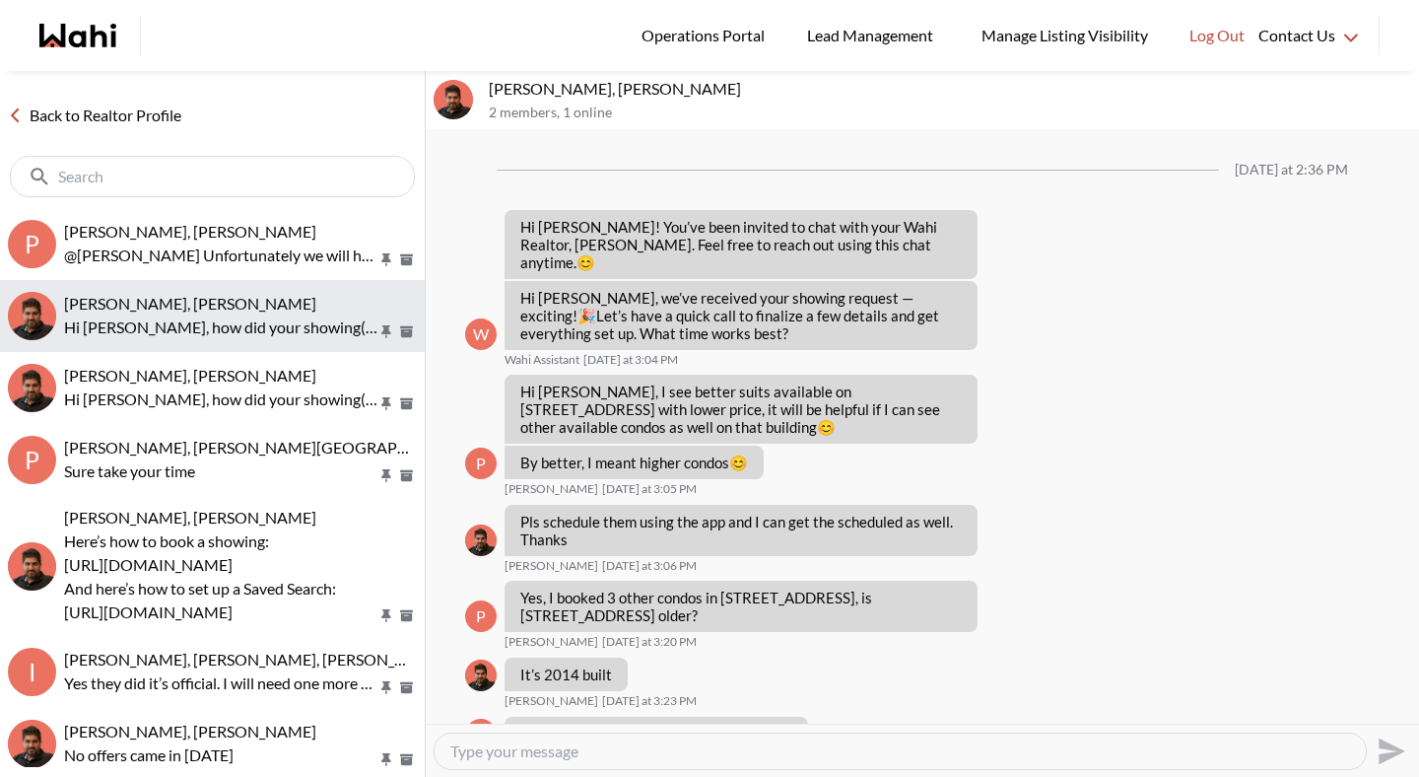
scroll to position [1278, 0]
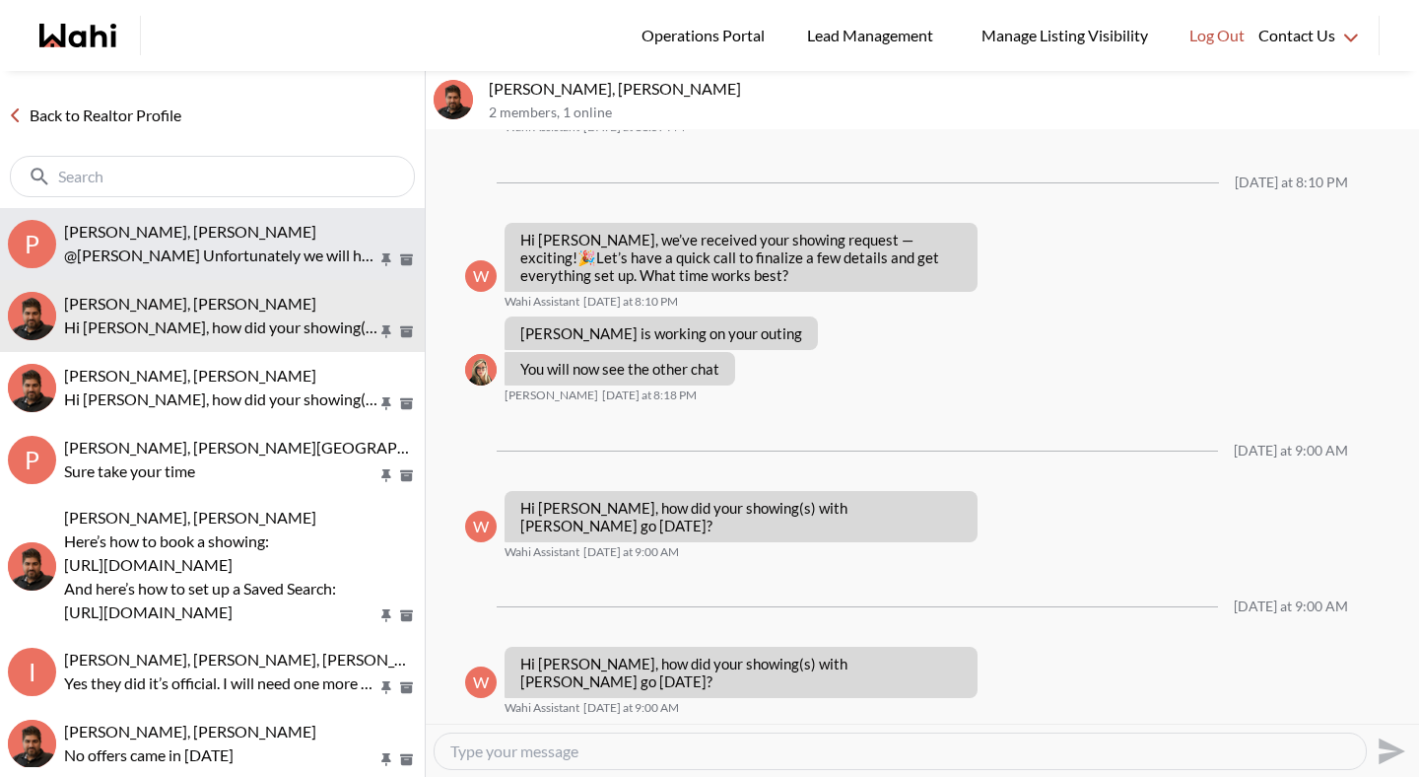
click at [263, 228] on div "Pradip Saha, Paul, Faraz" at bounding box center [240, 232] width 353 height 20
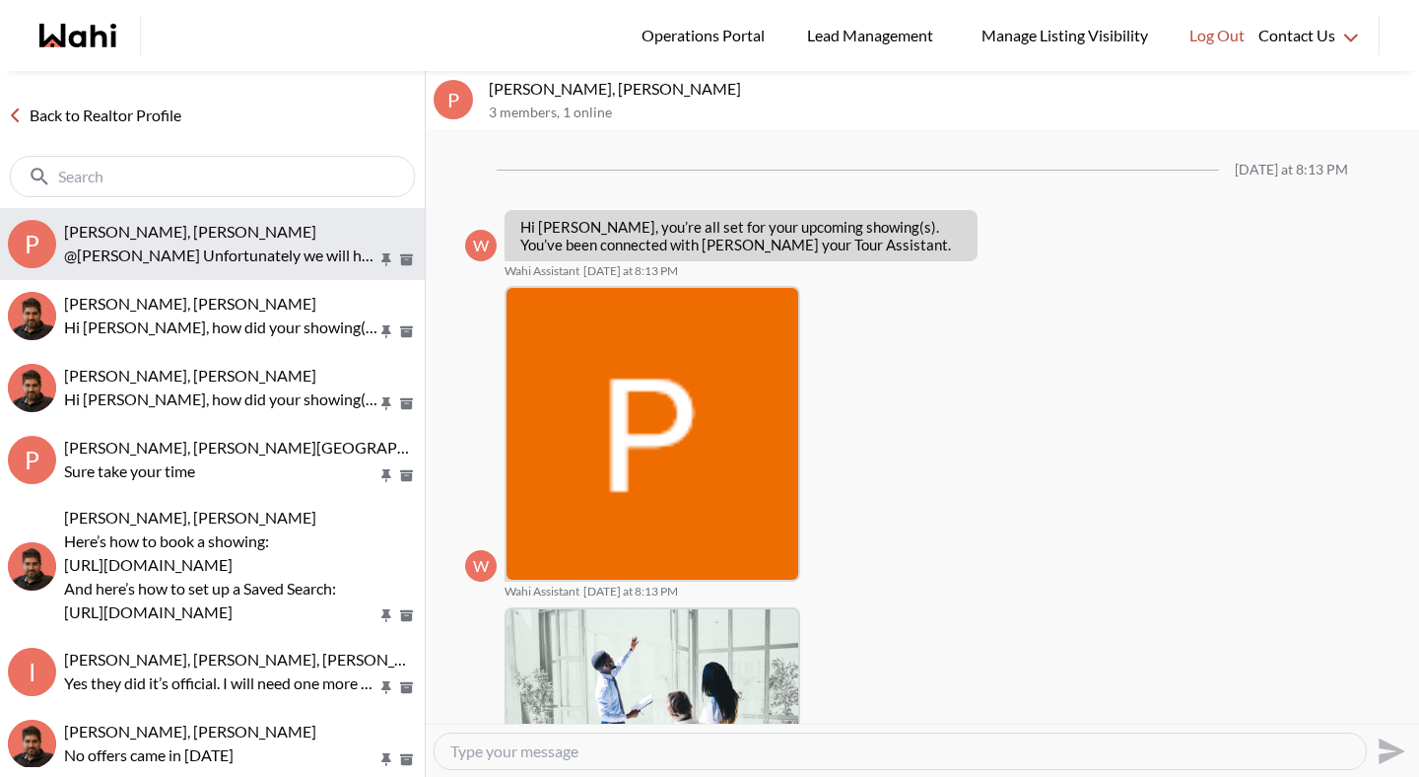
scroll to position [1543, 0]
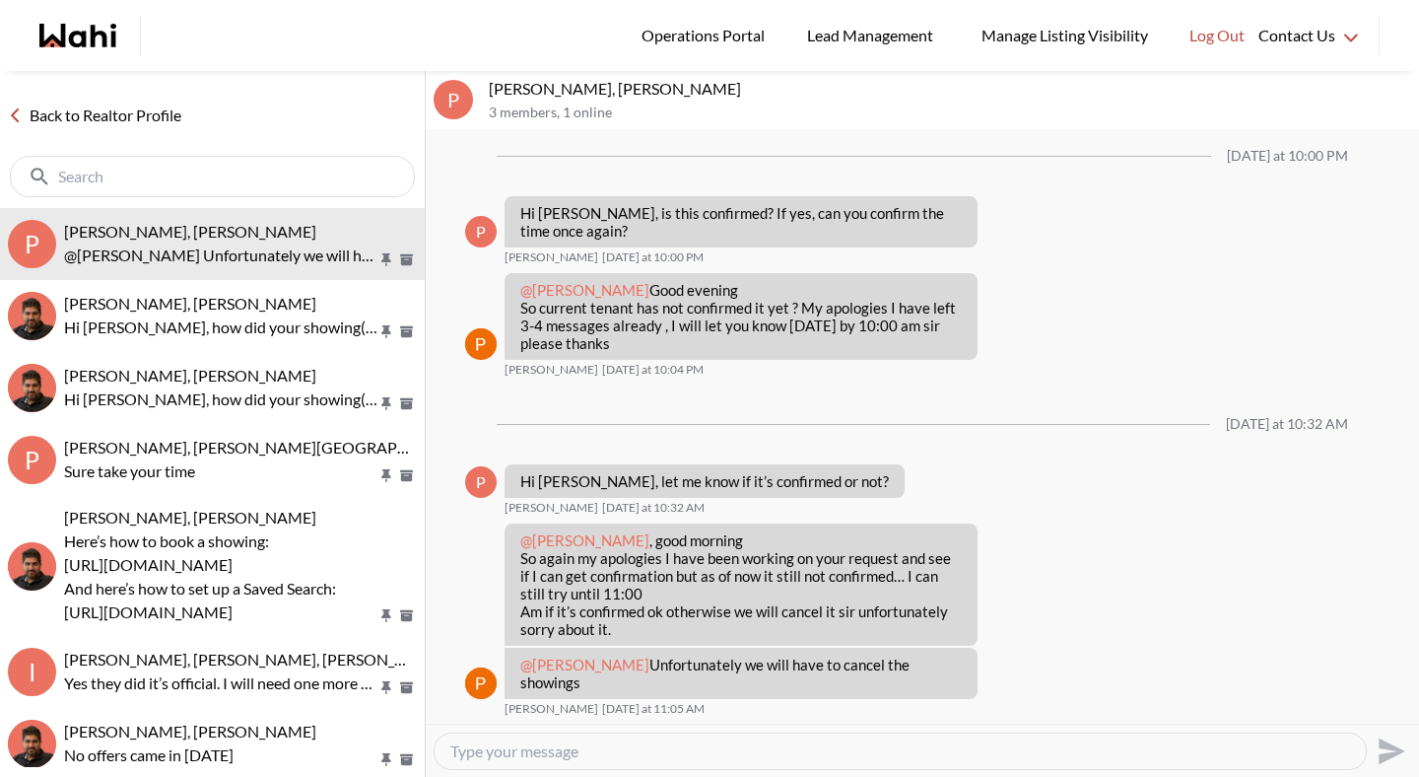
click at [160, 117] on link "Back to Realtor Profile" at bounding box center [94, 115] width 189 height 26
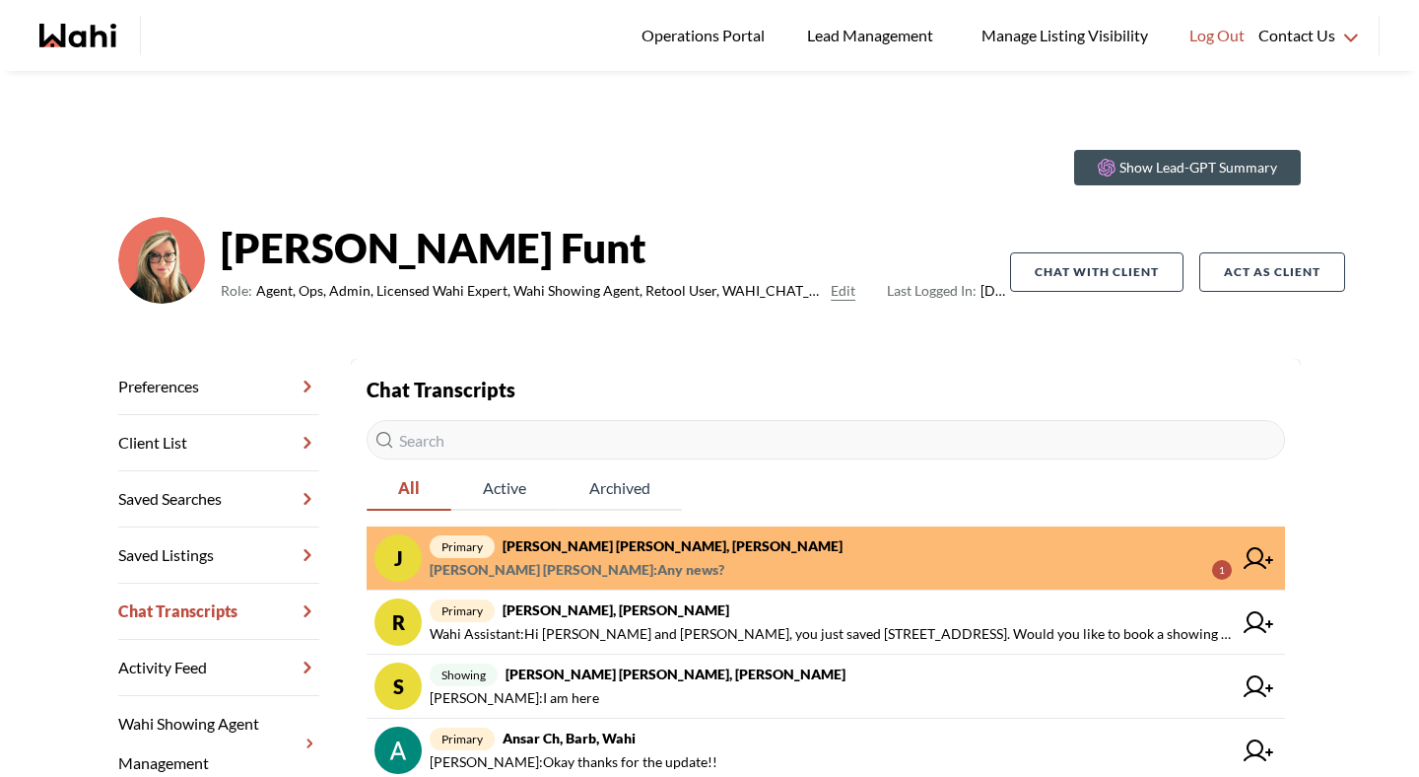
click at [693, 552] on span "primary [PERSON_NAME] [PERSON_NAME], [PERSON_NAME]" at bounding box center [831, 546] width 802 height 24
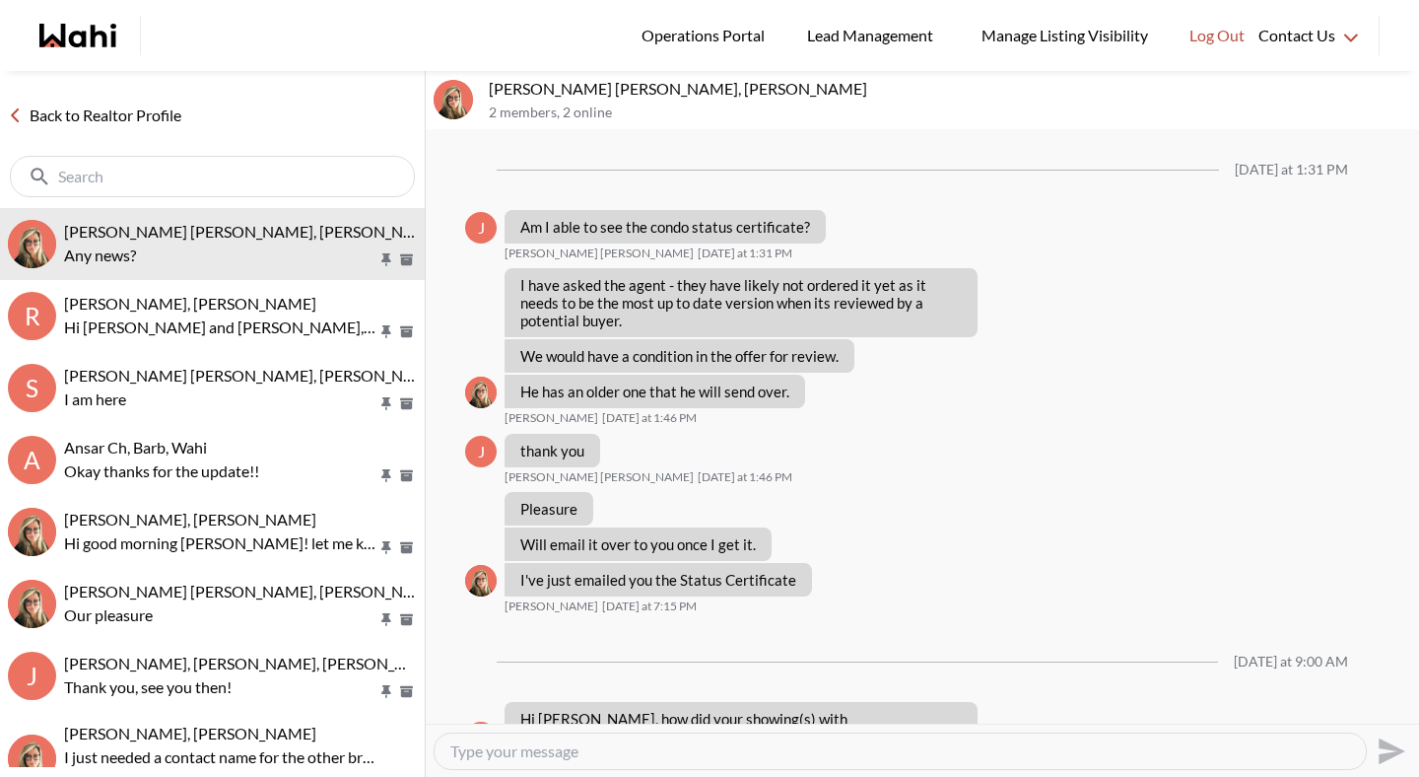
scroll to position [934, 0]
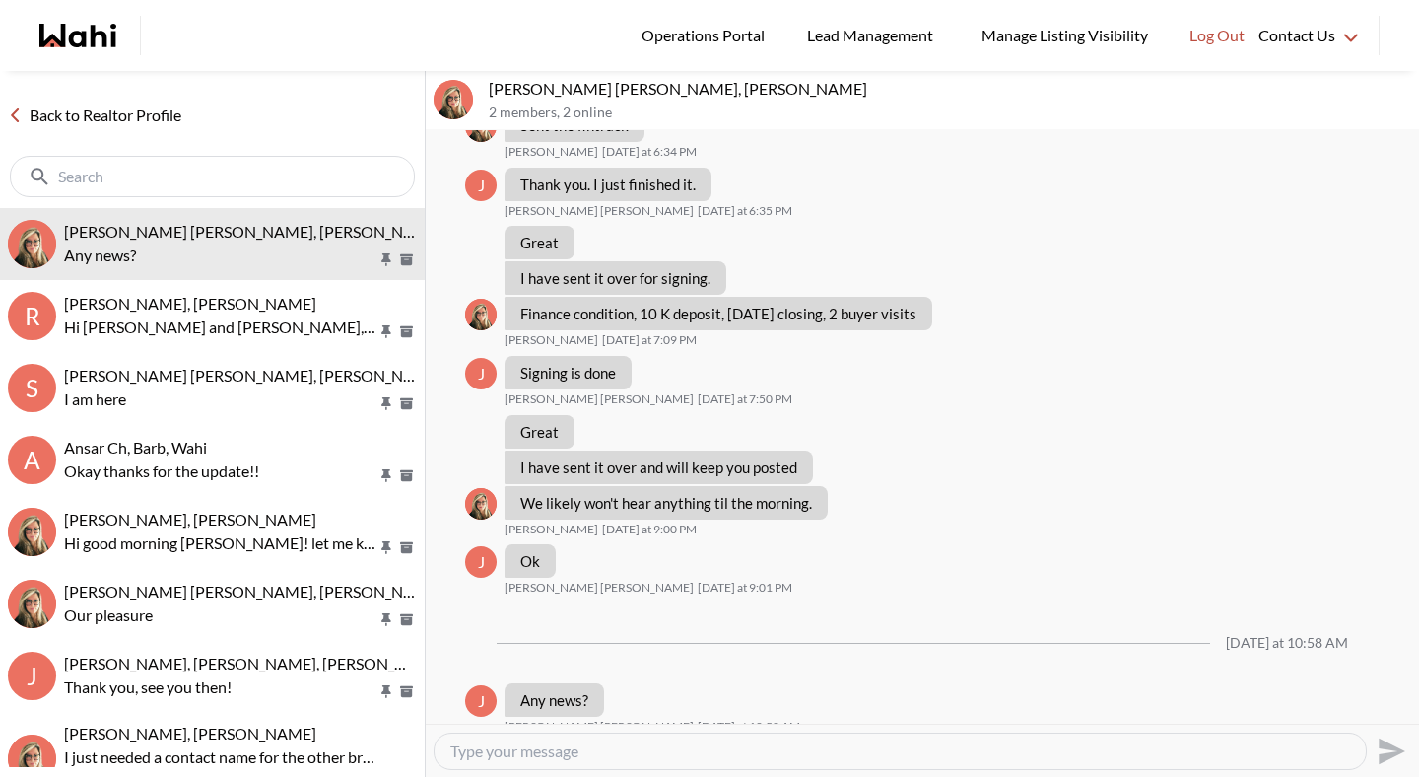
click at [122, 110] on link "Back to Realtor Profile" at bounding box center [94, 115] width 189 height 26
